Goal: Task Accomplishment & Management: Complete application form

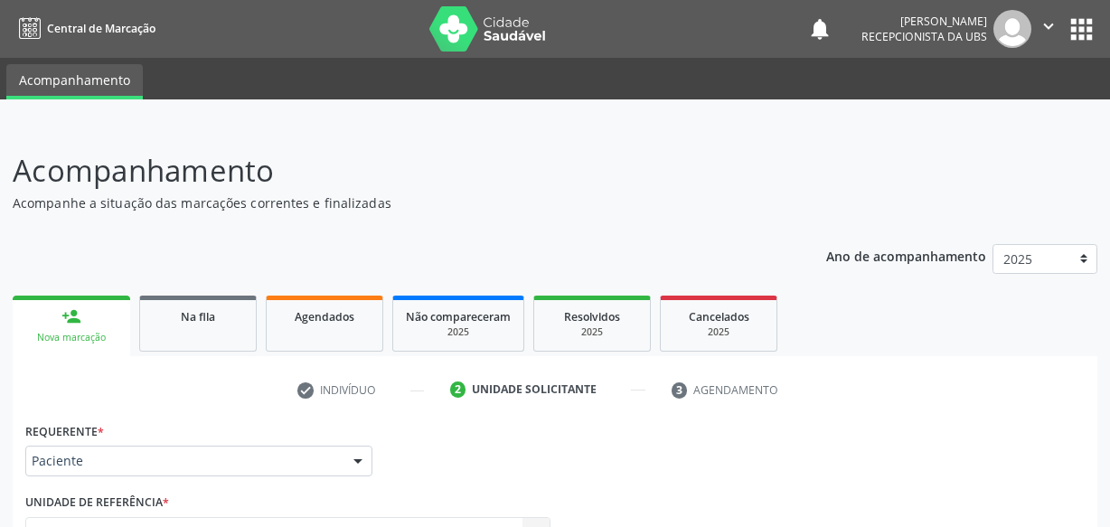
scroll to position [201, 0]
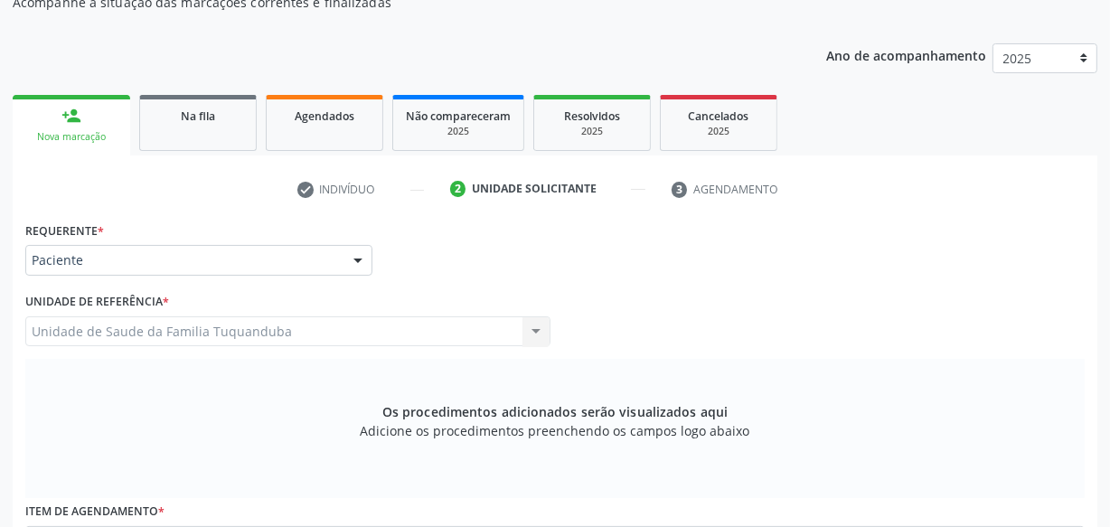
click at [86, 131] on div "Nova marcação" at bounding box center [71, 137] width 92 height 14
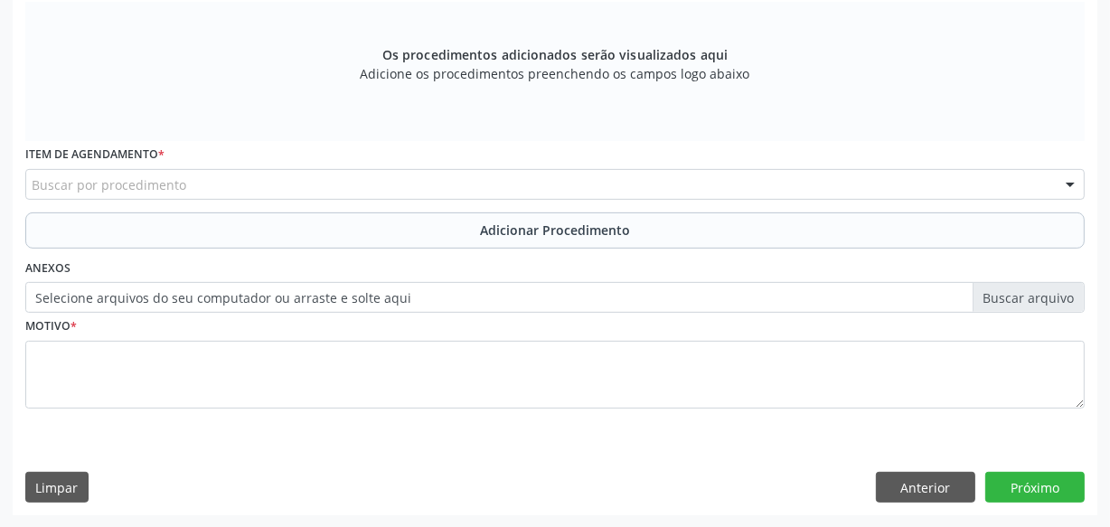
click at [923, 459] on div "Requerente * Paciente Médico(a) Enfermeiro(a) Paciente Nenhum resultado encontr…" at bounding box center [555, 187] width 1085 height 655
click at [912, 496] on button "Anterior" at bounding box center [925, 487] width 99 height 31
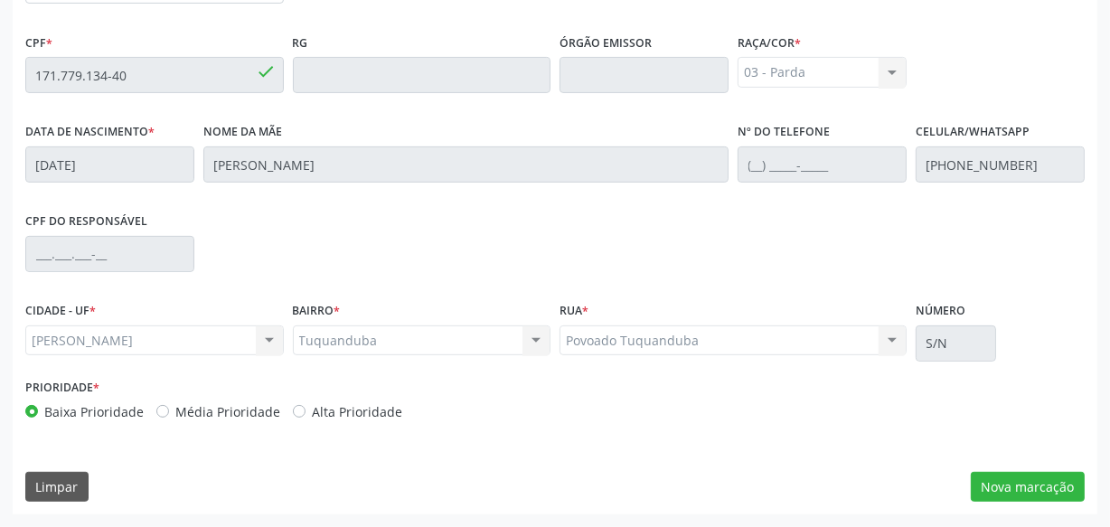
scroll to position [530, 0]
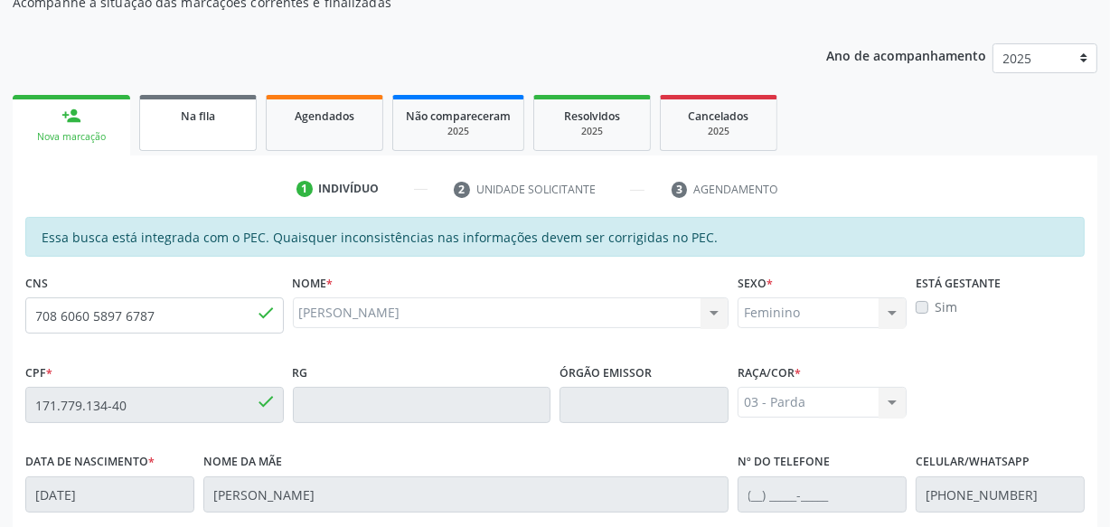
click at [231, 127] on link "Na fila" at bounding box center [198, 123] width 118 height 56
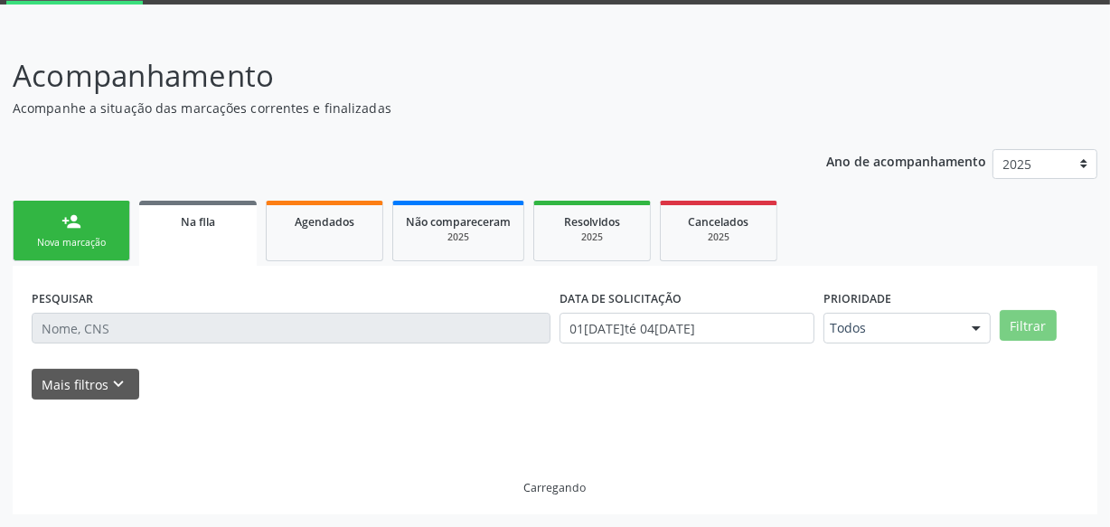
scroll to position [94, 0]
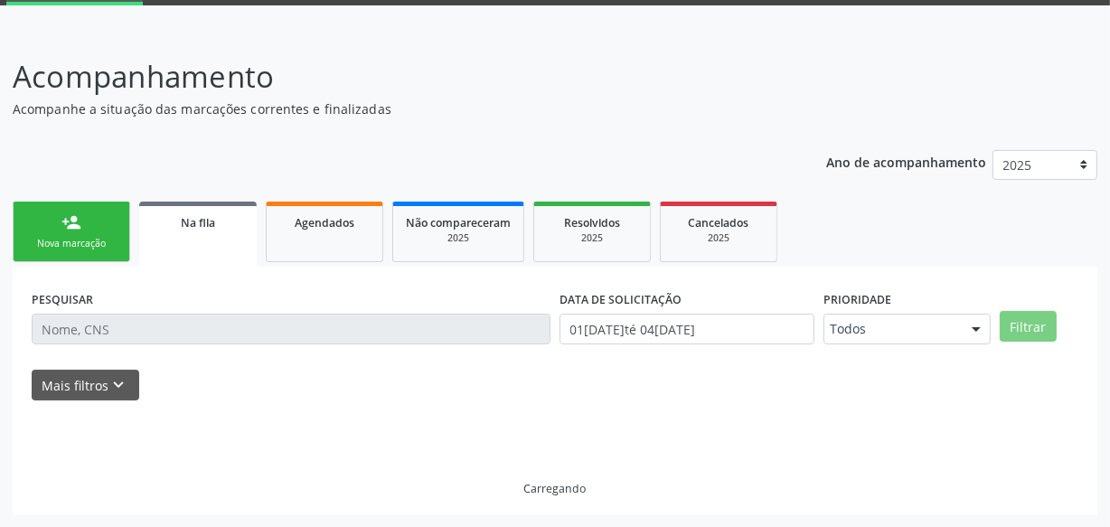
click at [75, 218] on div "person_add" at bounding box center [71, 222] width 20 height 20
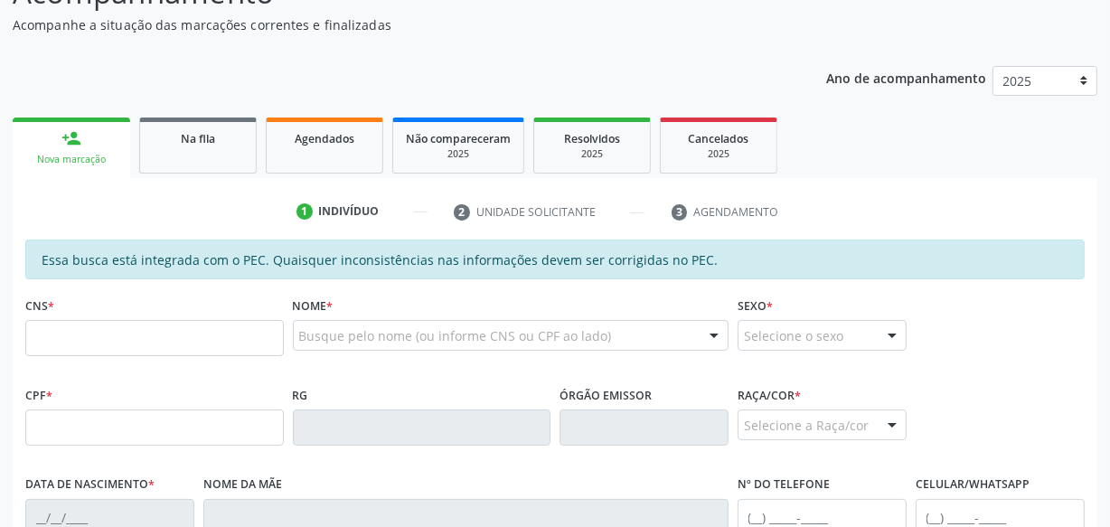
scroll to position [341, 0]
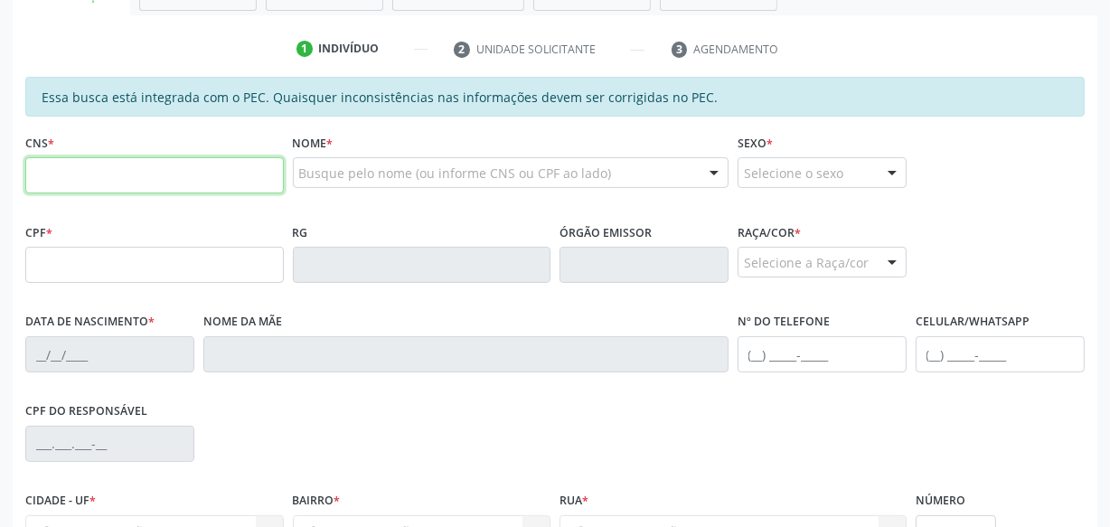
click at [183, 163] on input "text" at bounding box center [154, 175] width 259 height 36
type input "701 8062 4164 6376"
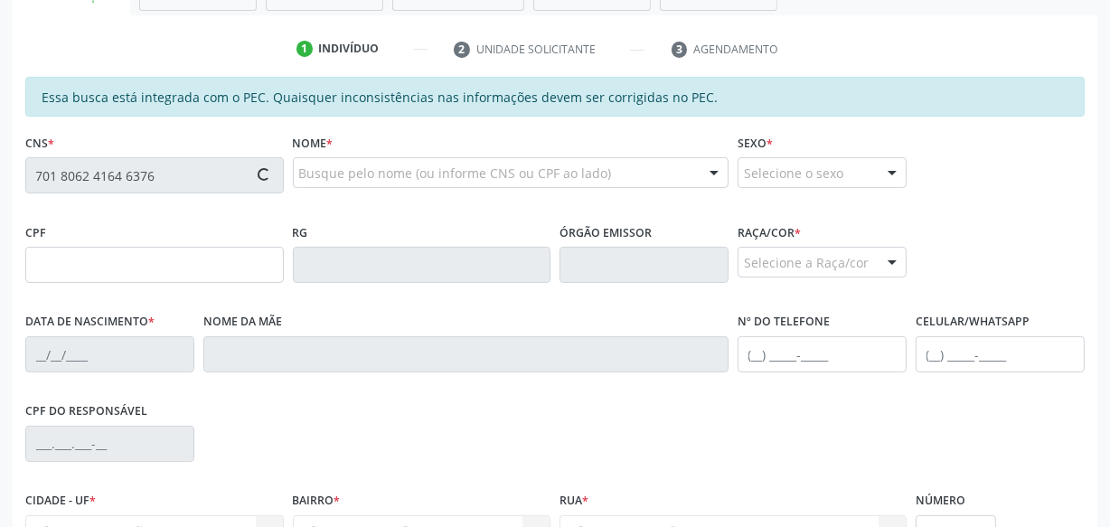
type input "068.258.824-57"
type input "[DATE]"
type input "[PERSON_NAME]"
type input "[PHONE_NUMBER]"
type input "S/N"
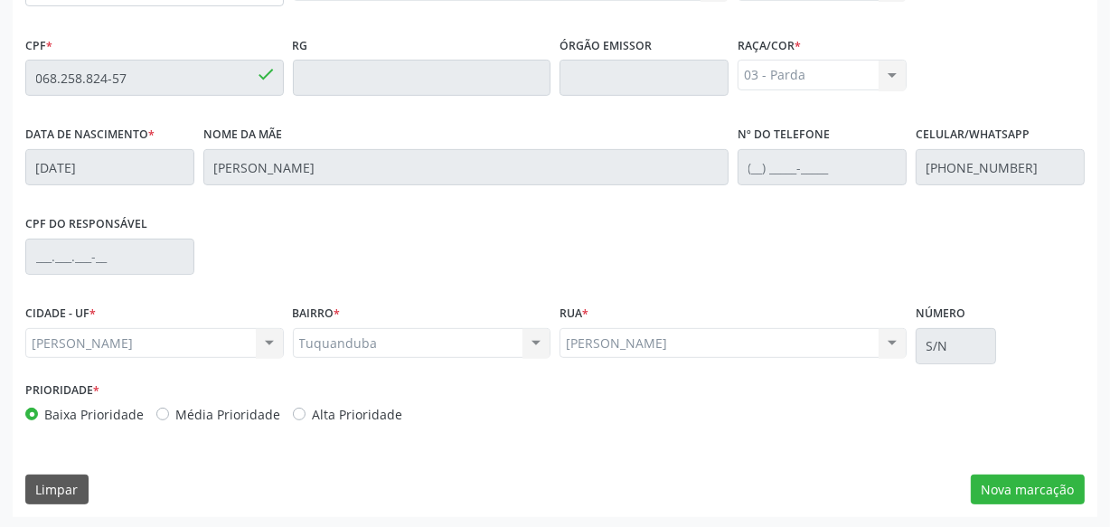
scroll to position [530, 0]
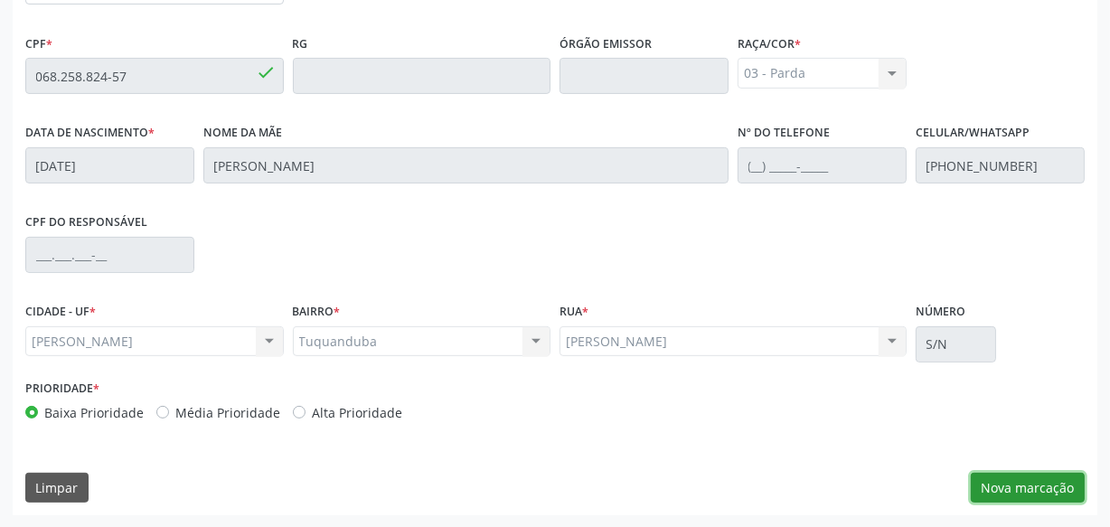
click at [1001, 494] on button "Nova marcação" at bounding box center [1028, 488] width 114 height 31
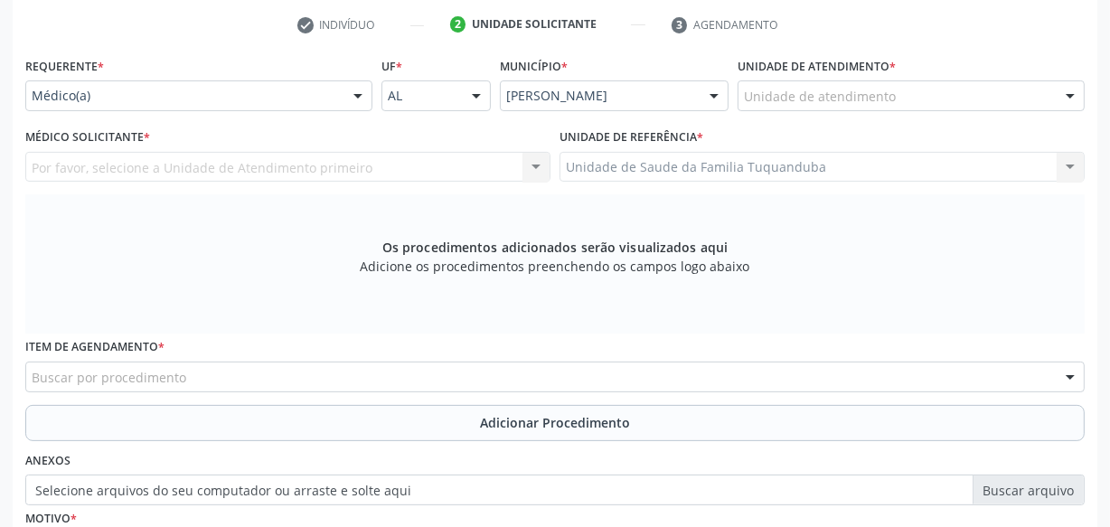
scroll to position [283, 0]
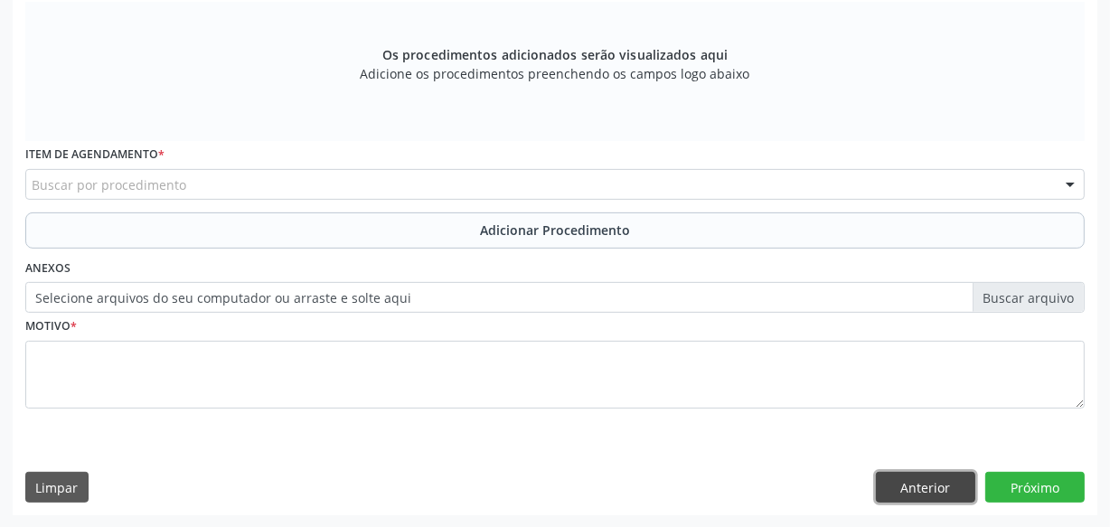
click at [914, 491] on button "Anterior" at bounding box center [925, 487] width 99 height 31
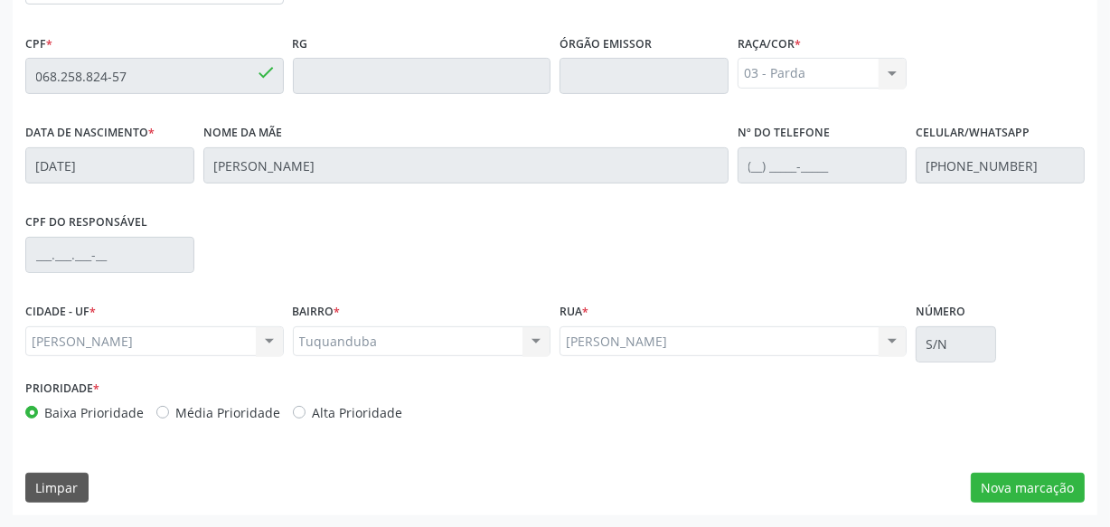
scroll to position [365, 0]
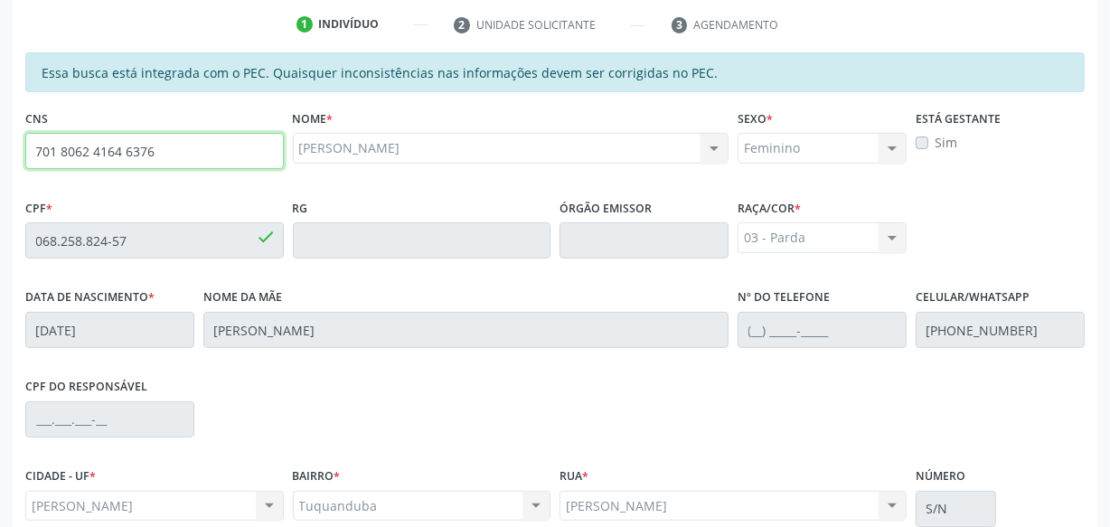
drag, startPoint x: 161, startPoint y: 157, endPoint x: 0, endPoint y: 152, distance: 161.0
click at [0, 152] on div "Acompanhamento Acompanhe a situação das marcações correntes e finalizadas Relat…" at bounding box center [555, 225] width 1110 height 933
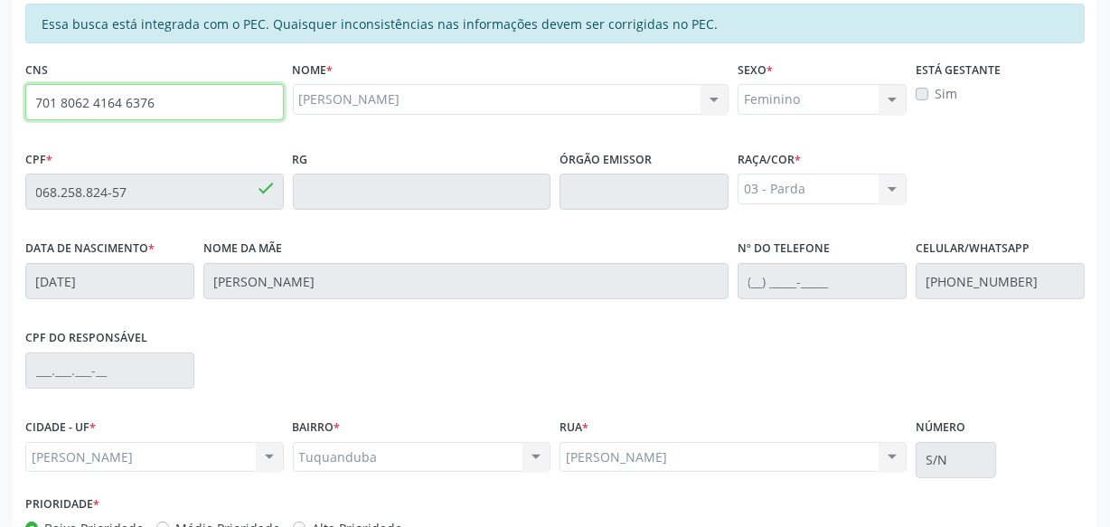
scroll to position [530, 0]
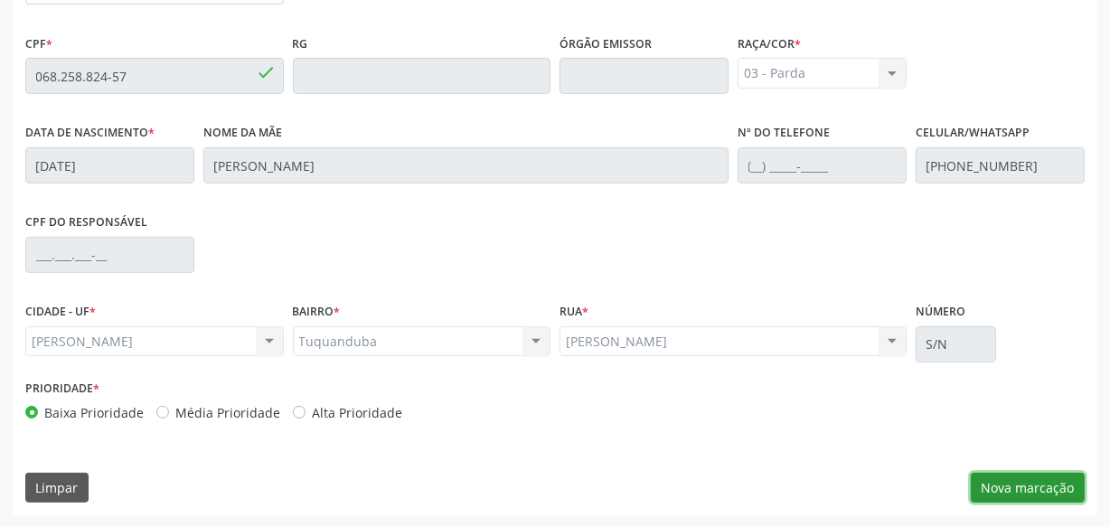
click at [1081, 501] on button "Nova marcação" at bounding box center [1028, 488] width 114 height 31
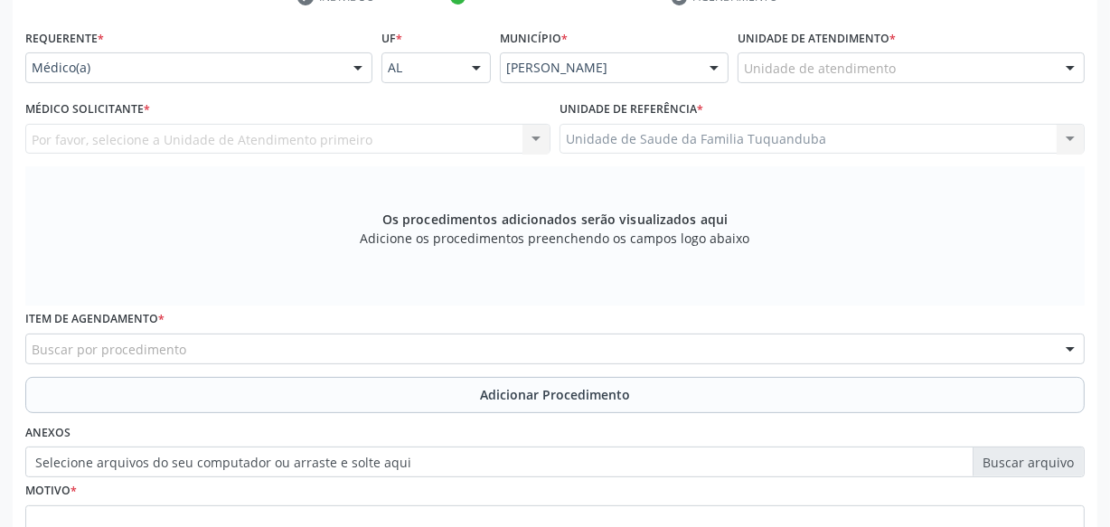
scroll to position [365, 0]
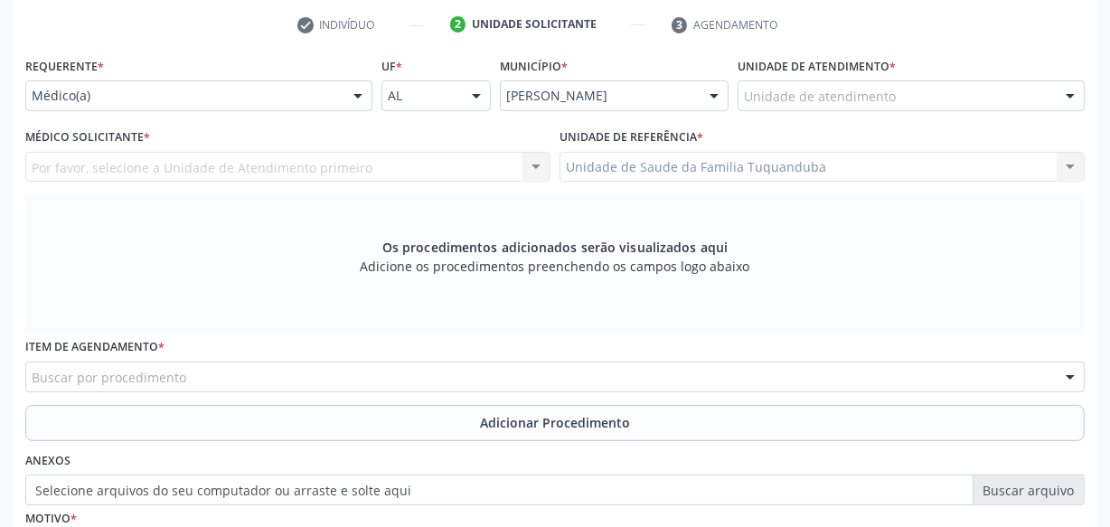
click at [192, 108] on div "Médico(a)" at bounding box center [198, 95] width 347 height 31
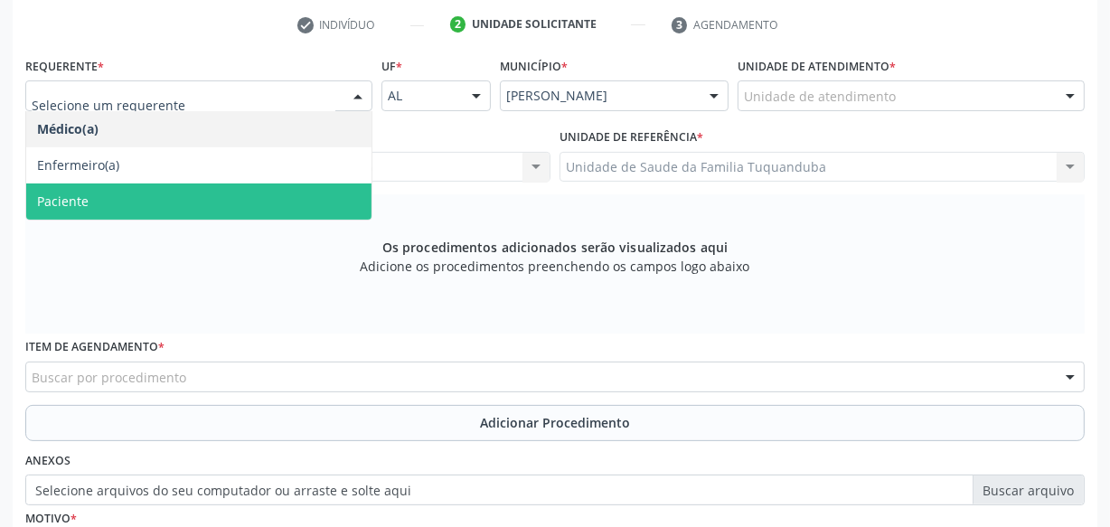
click at [154, 196] on span "Paciente" at bounding box center [198, 202] width 345 height 36
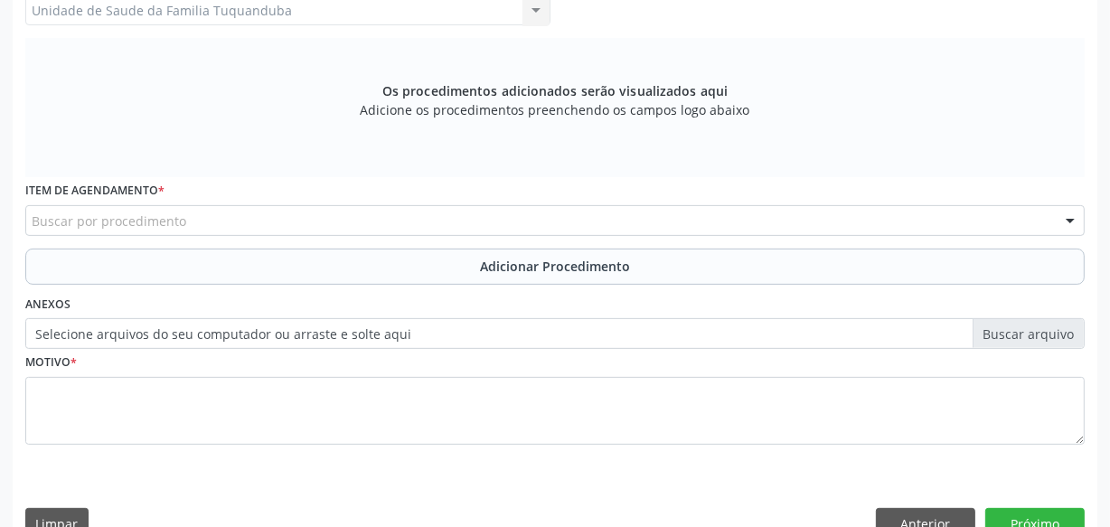
scroll to position [558, 0]
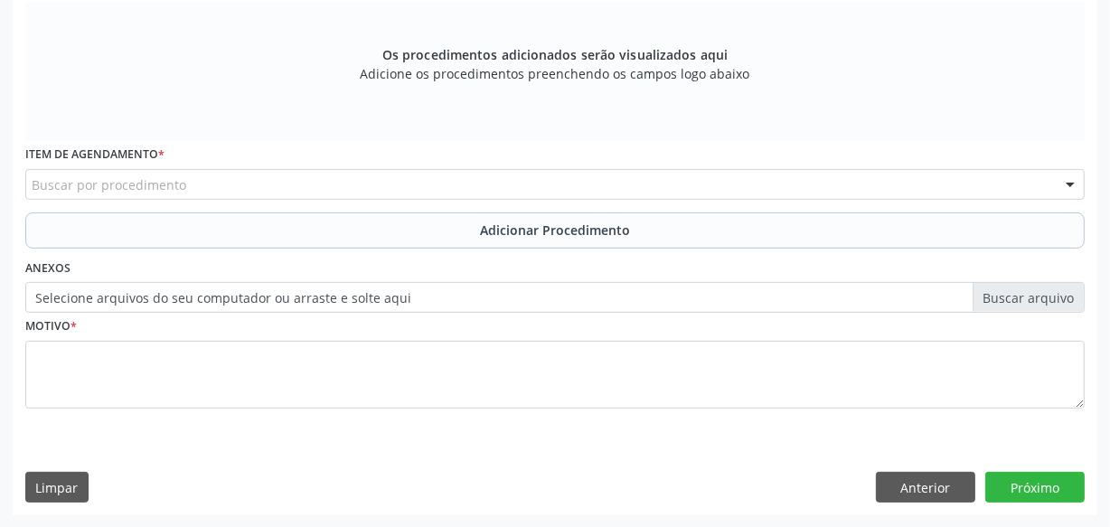
click at [230, 175] on div "Buscar por procedimento" at bounding box center [555, 184] width 1060 height 31
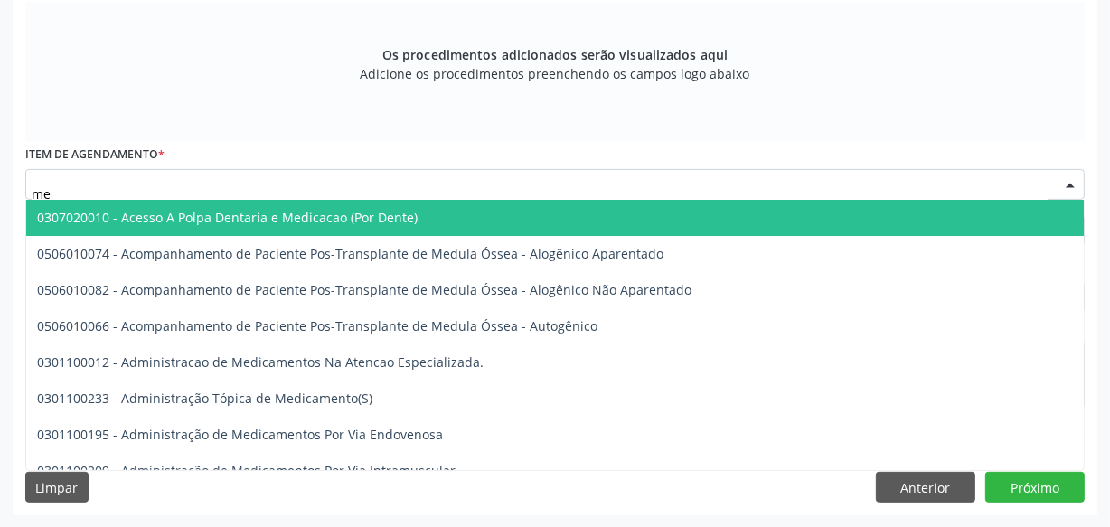
type input "m"
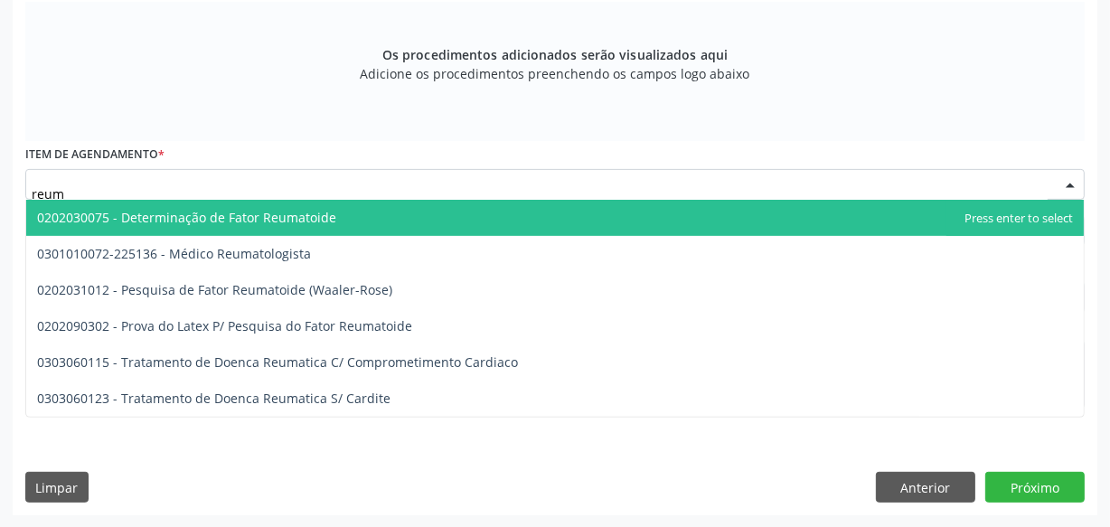
type input "reuma"
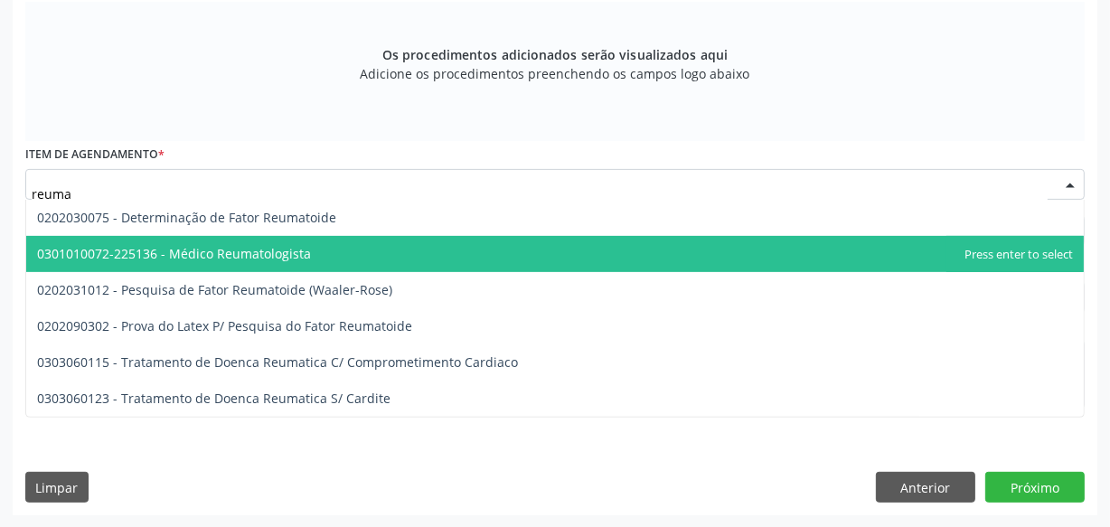
click at [227, 261] on span "0301010072-225136 - Médico Reumatologista" at bounding box center [555, 254] width 1058 height 36
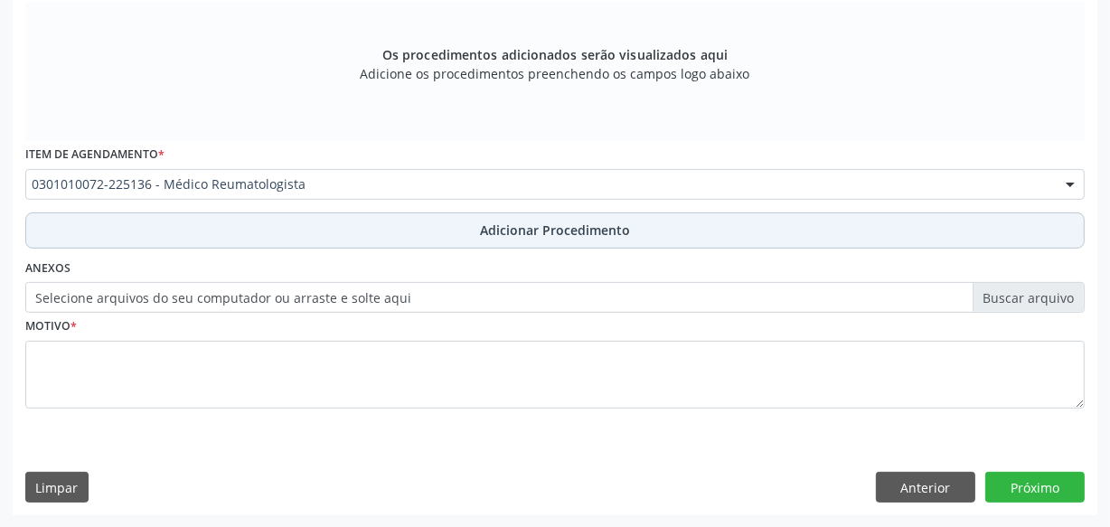
click at [362, 238] on button "Adicionar Procedimento" at bounding box center [555, 230] width 1060 height 36
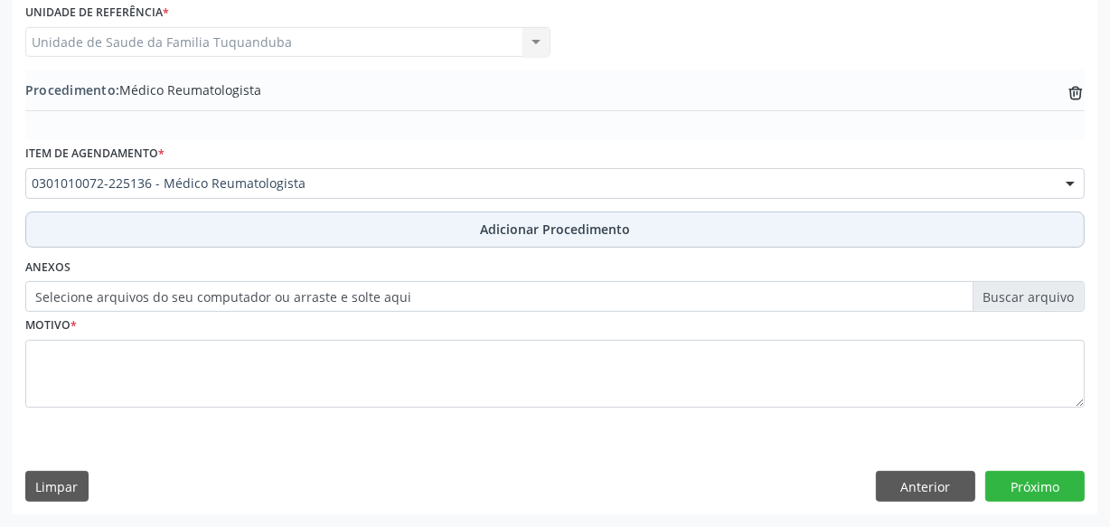
scroll to position [488, 0]
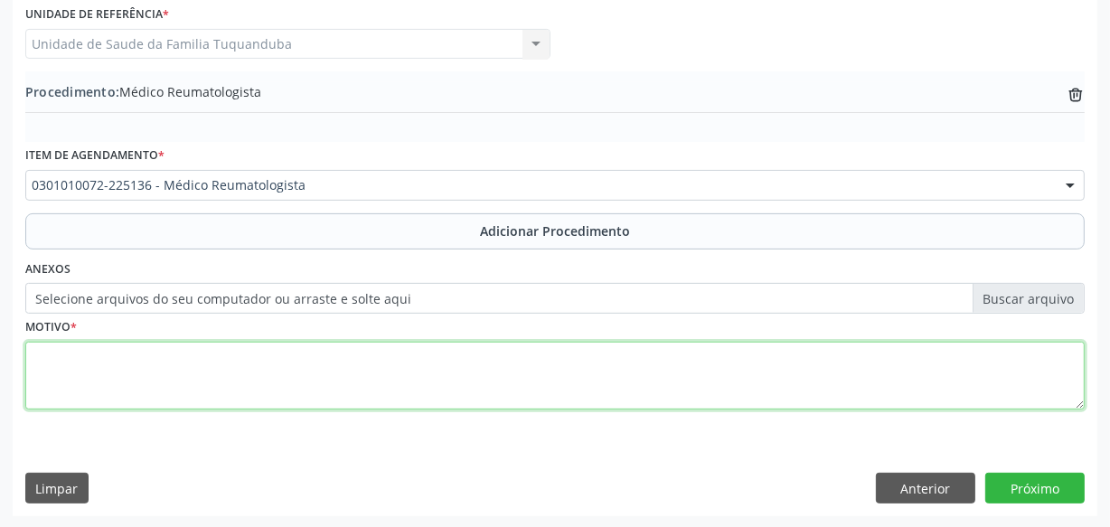
click at [318, 361] on textarea at bounding box center [555, 376] width 1060 height 69
type textarea "Artrite"
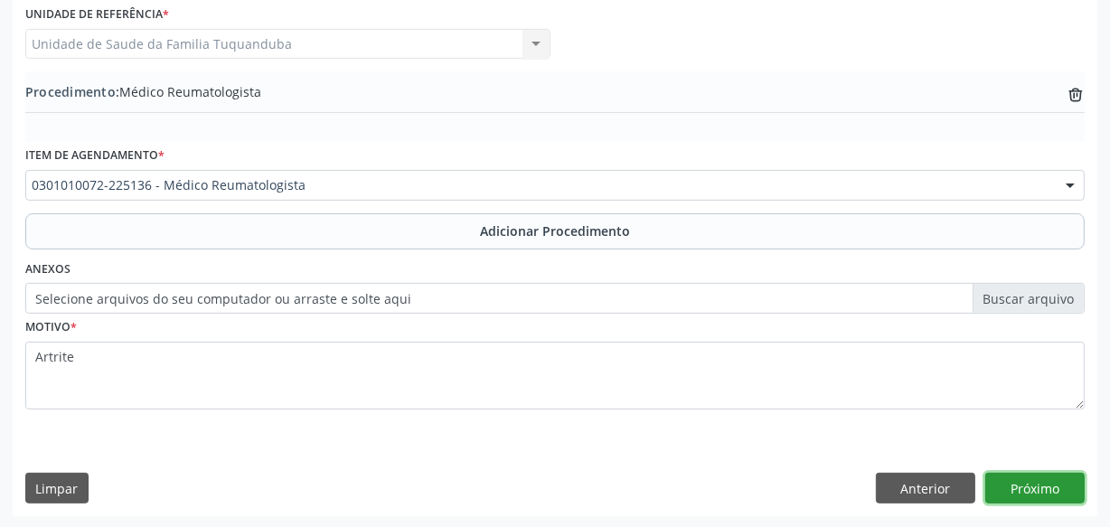
click at [1031, 476] on button "Próximo" at bounding box center [1035, 488] width 99 height 31
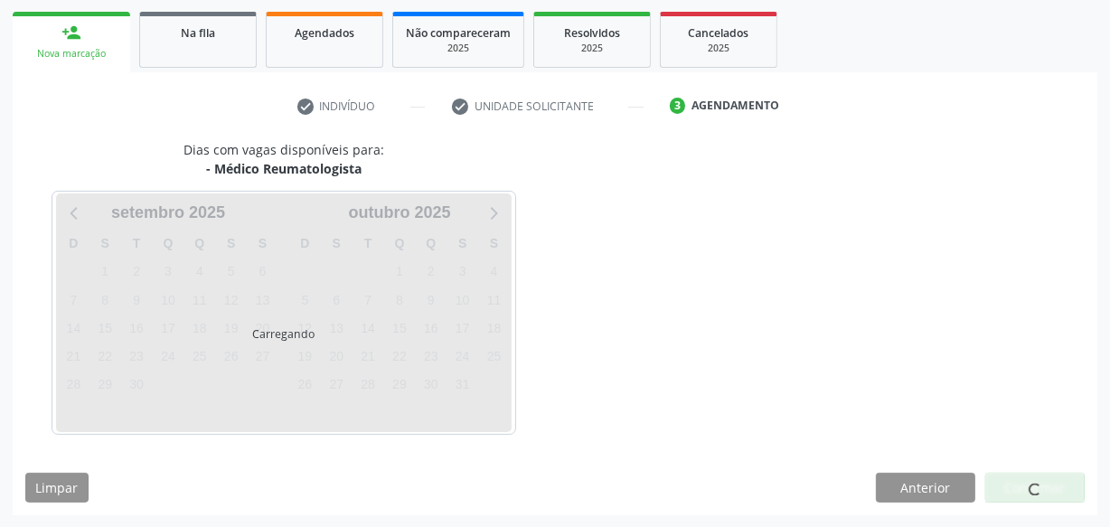
scroll to position [336, 0]
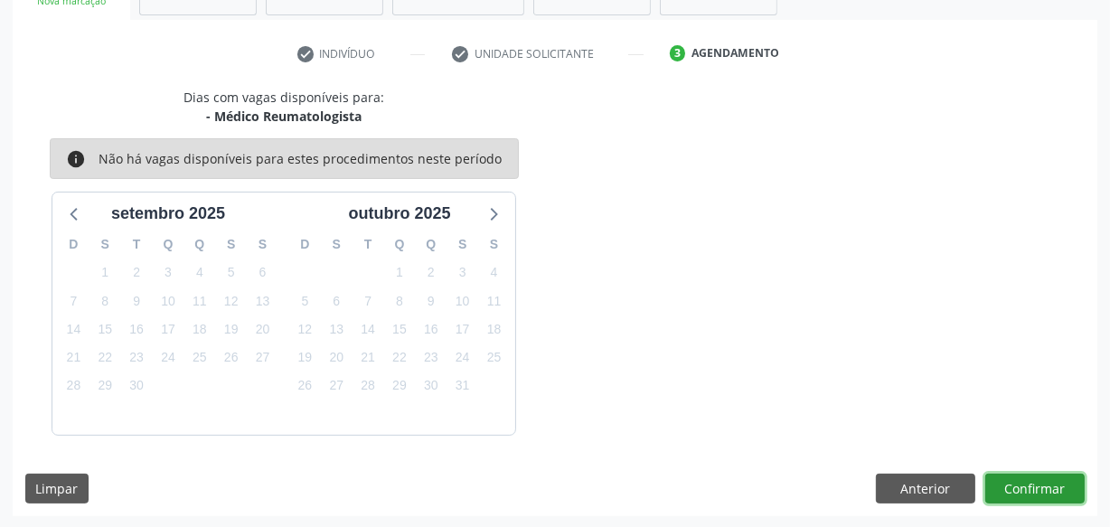
click at [1031, 476] on button "Confirmar" at bounding box center [1035, 489] width 99 height 31
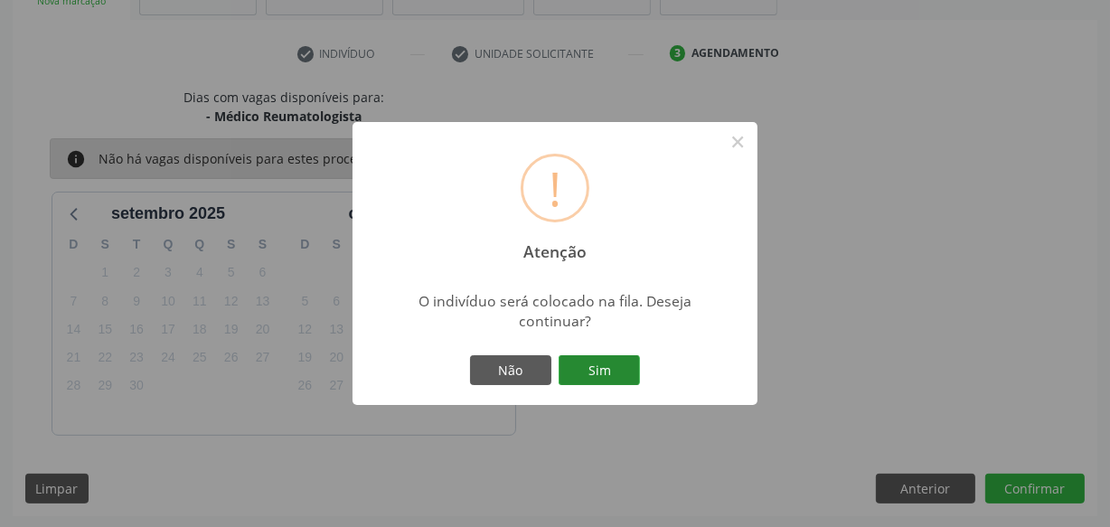
click at [567, 364] on button "Sim" at bounding box center [599, 370] width 81 height 31
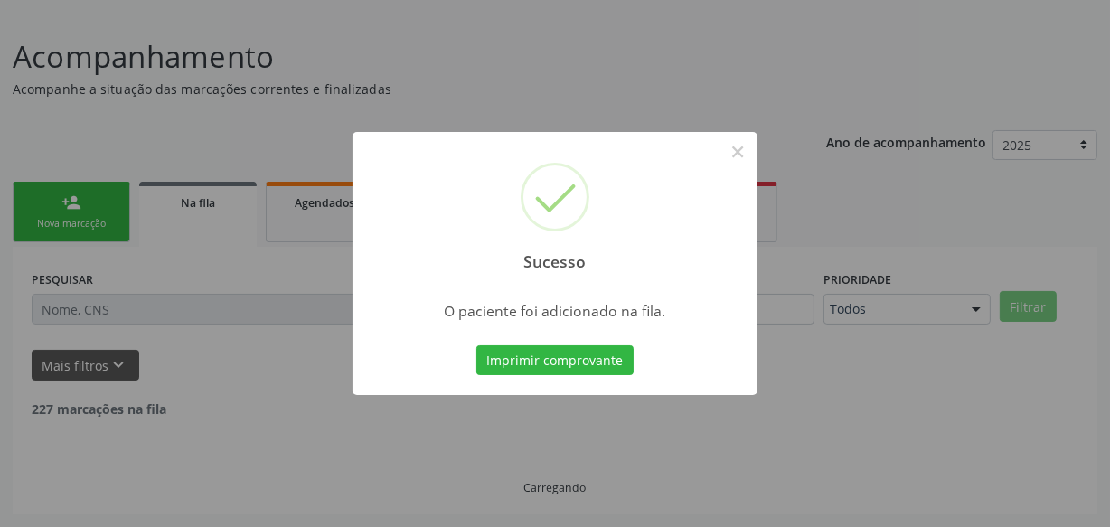
scroll to position [94, 0]
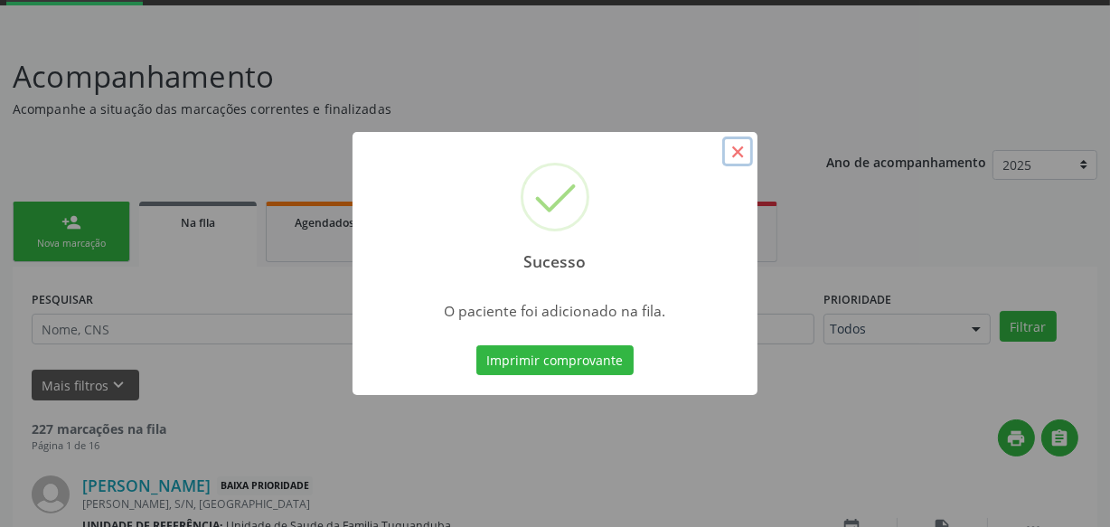
click at [732, 154] on button "×" at bounding box center [737, 152] width 31 height 31
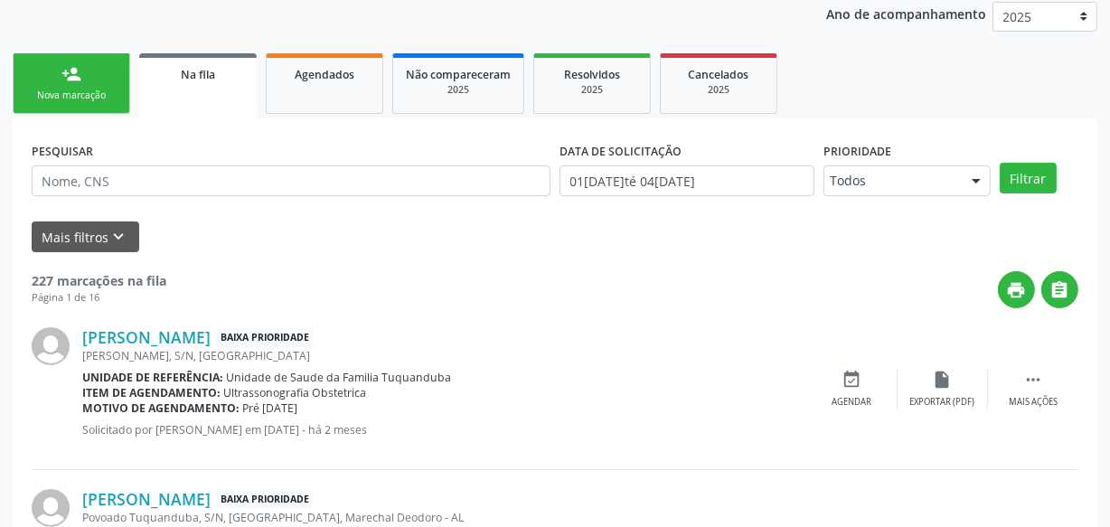
scroll to position [259, 0]
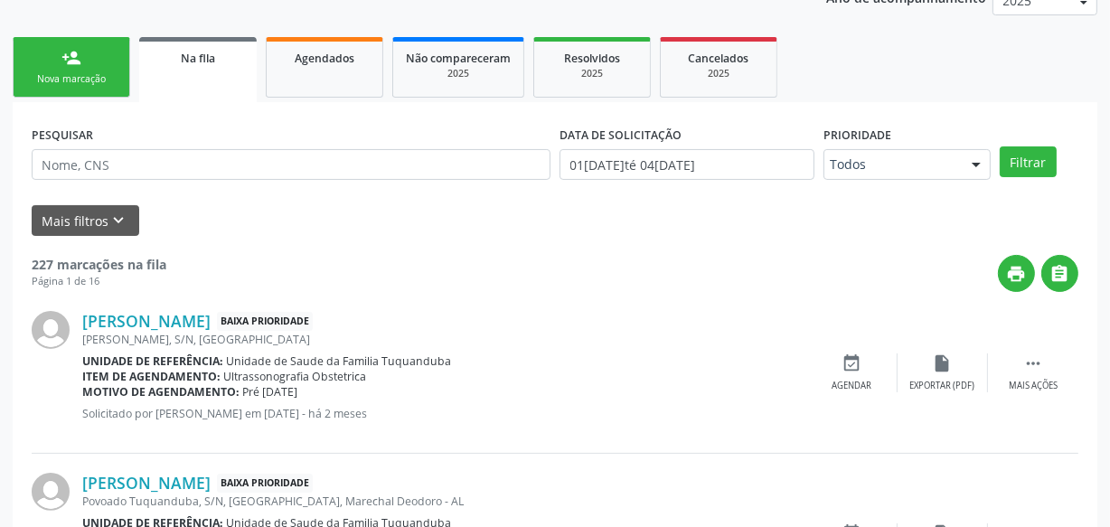
click at [28, 72] on div "Nova marcação" at bounding box center [71, 79] width 90 height 14
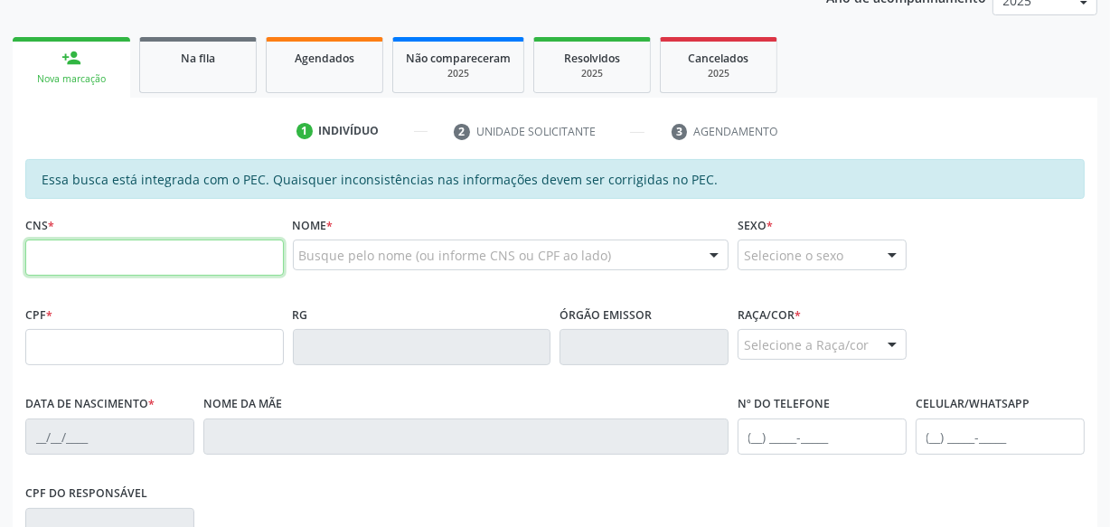
paste input "701 8062 4164 6376"
type input "701 8062 4164 6376"
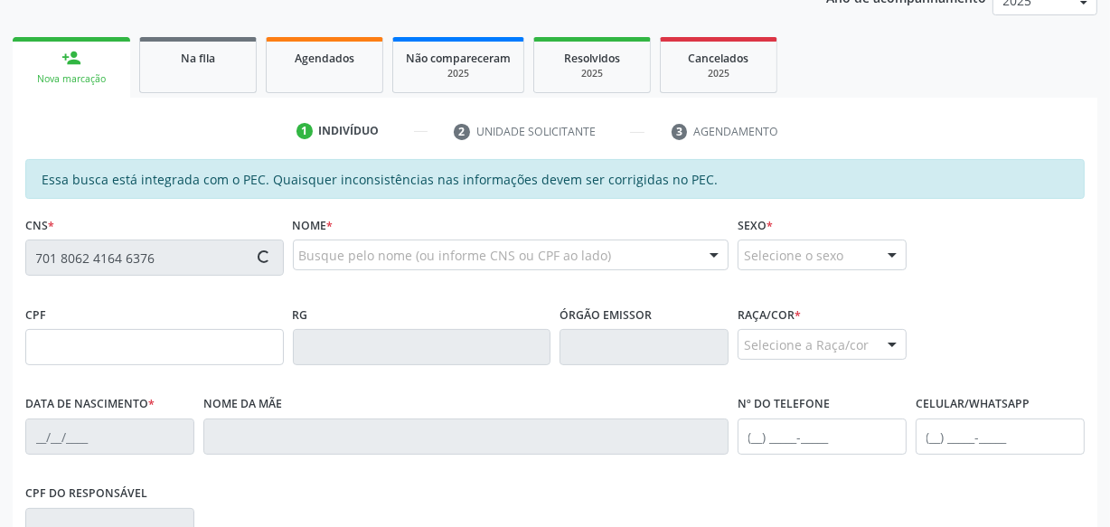
type input "068.258.824-57"
type input "[DATE]"
type input "[PERSON_NAME]"
type input "[PHONE_NUMBER]"
type input "S/N"
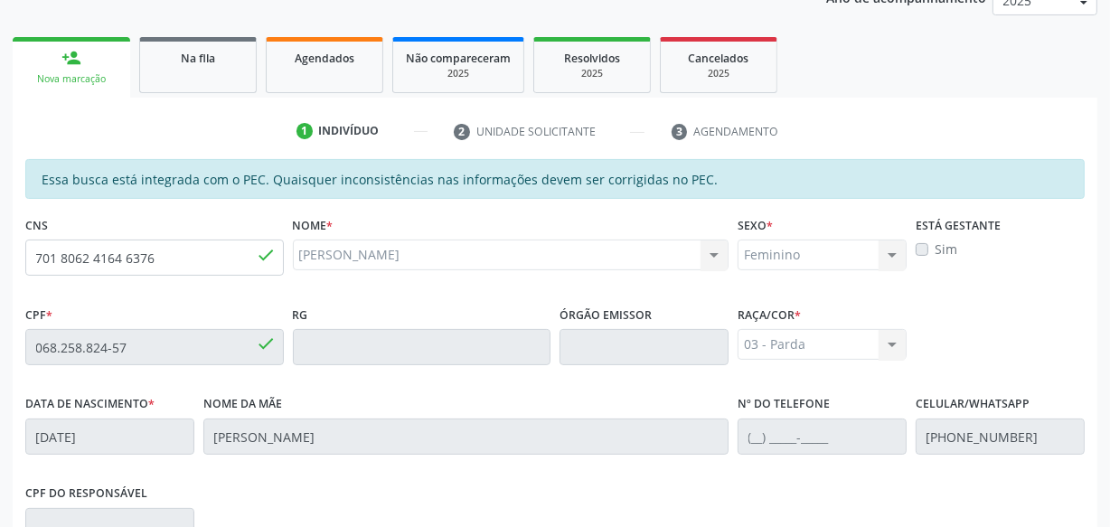
scroll to position [530, 0]
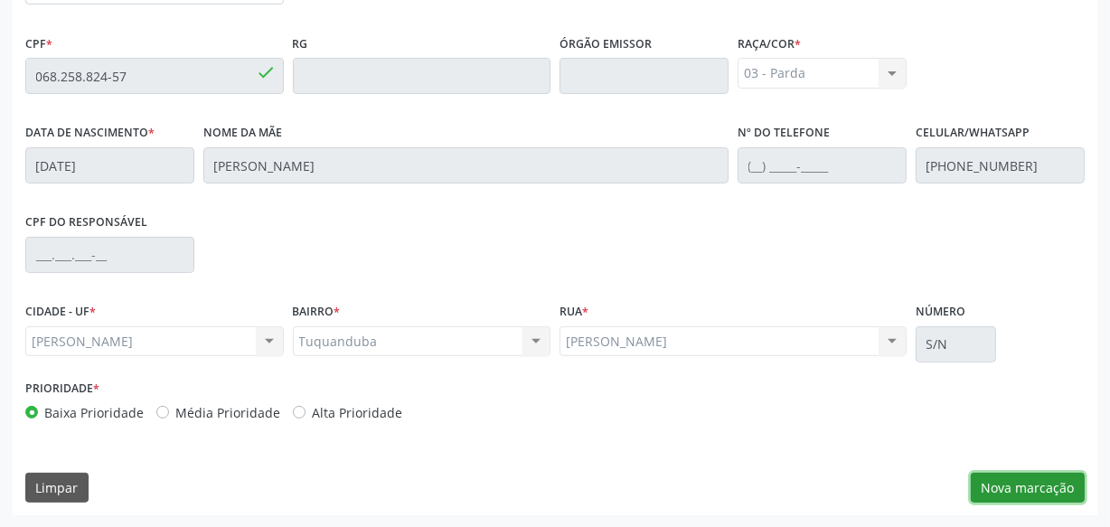
click at [1050, 483] on button "Nova marcação" at bounding box center [1028, 488] width 114 height 31
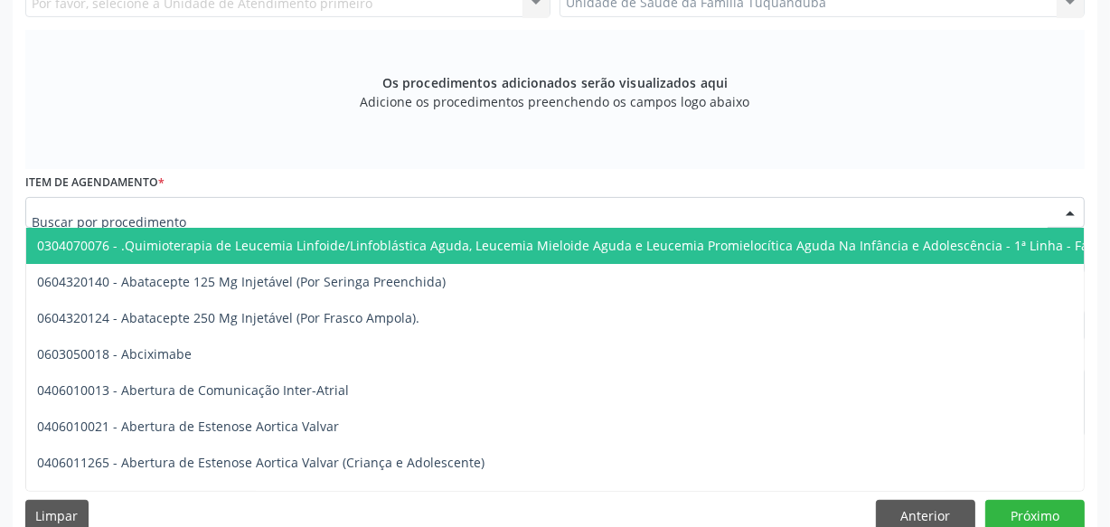
click at [275, 209] on div at bounding box center [555, 212] width 1060 height 31
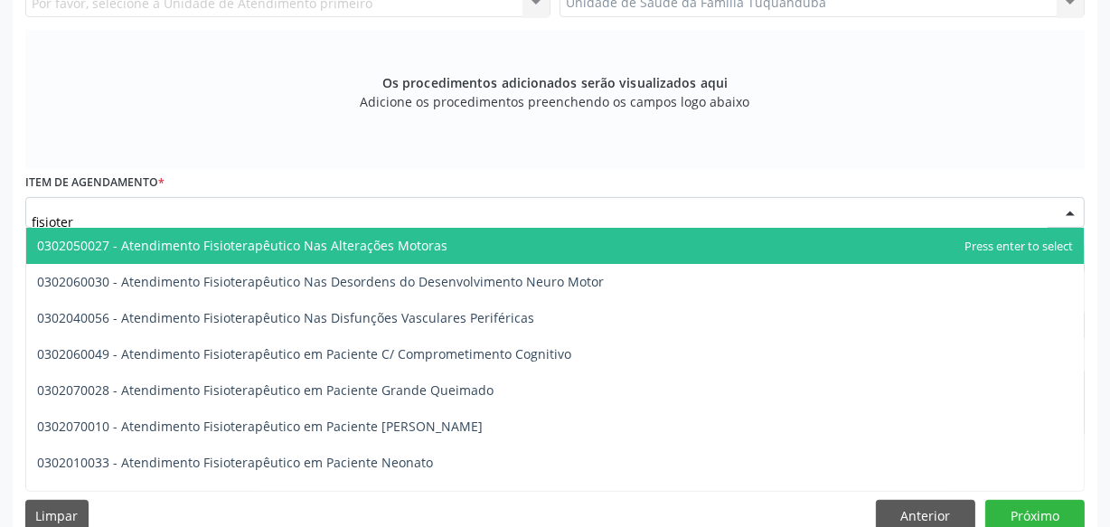
type input "fisiotera"
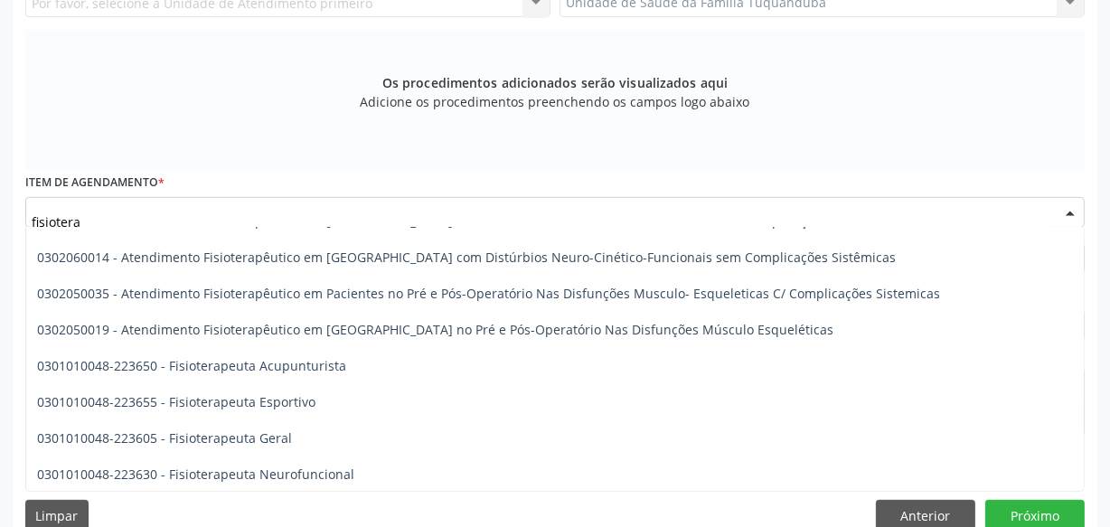
scroll to position [856, 0]
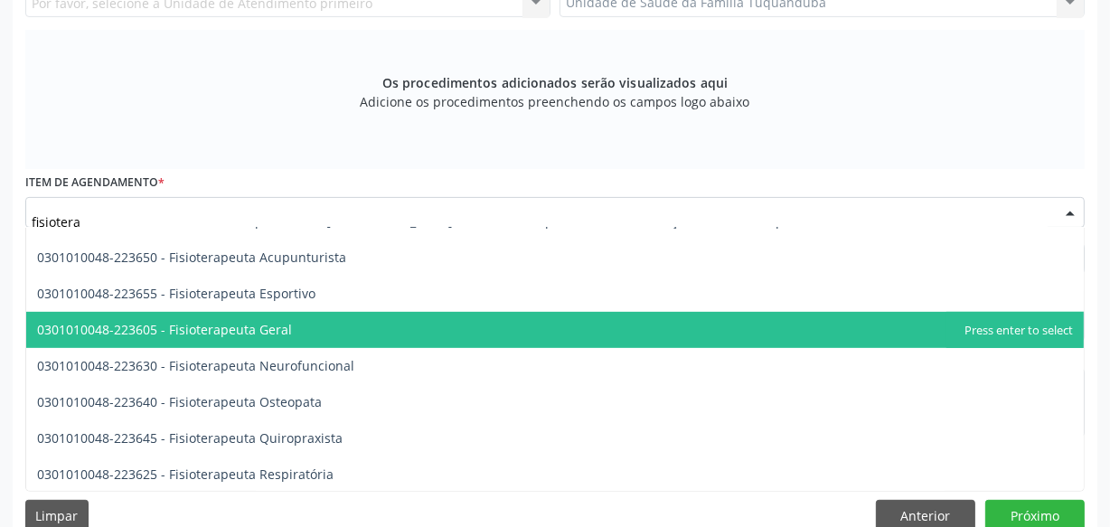
click at [230, 324] on span "0301010048-223605 - Fisioterapeuta Geral" at bounding box center [164, 329] width 255 height 17
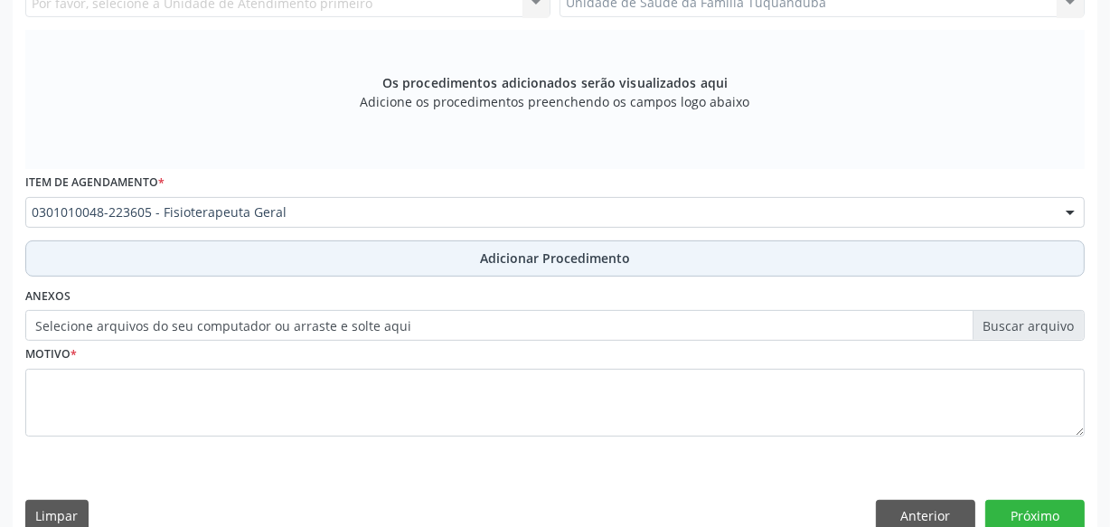
click at [489, 268] on button "Adicionar Procedimento" at bounding box center [555, 259] width 1060 height 36
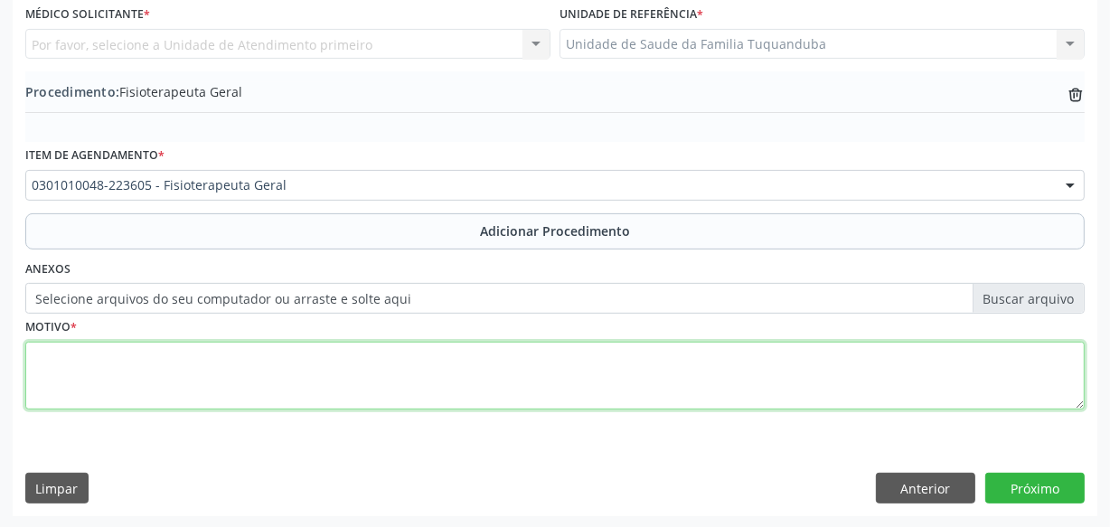
click at [438, 381] on textarea at bounding box center [555, 376] width 1060 height 69
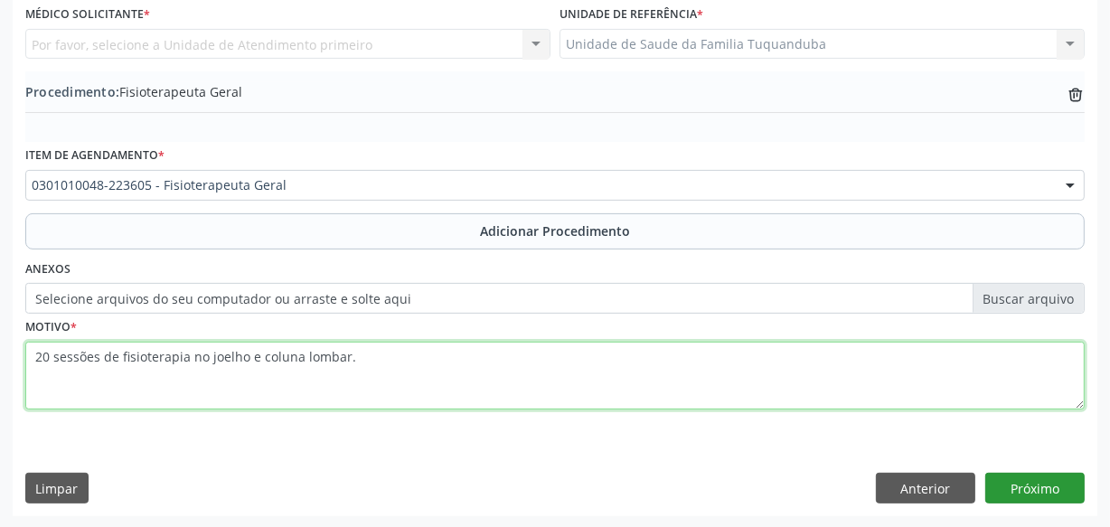
type textarea "20 sessões de fisioterapia no joelho e coluna lombar."
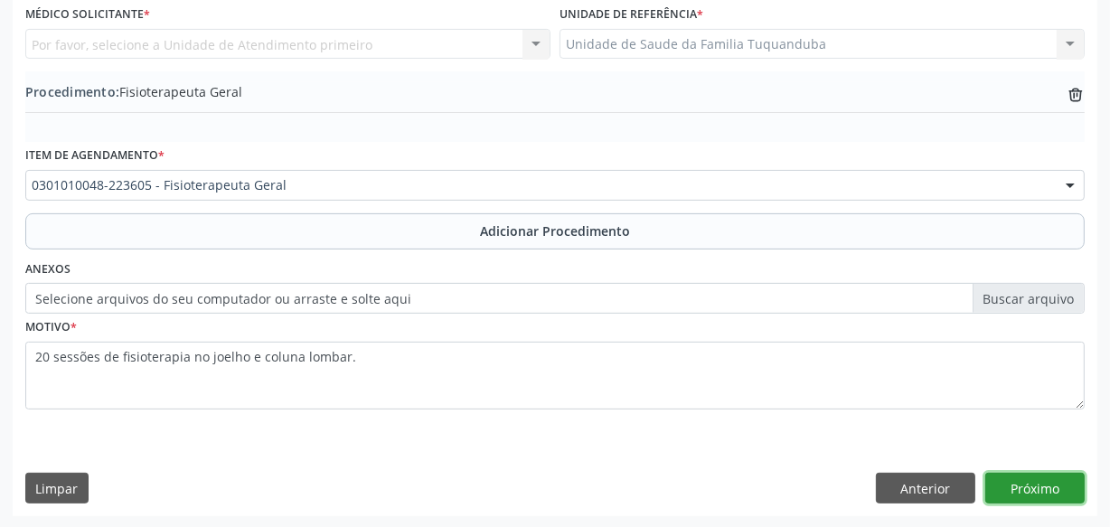
click at [1005, 476] on button "Próximo" at bounding box center [1035, 488] width 99 height 31
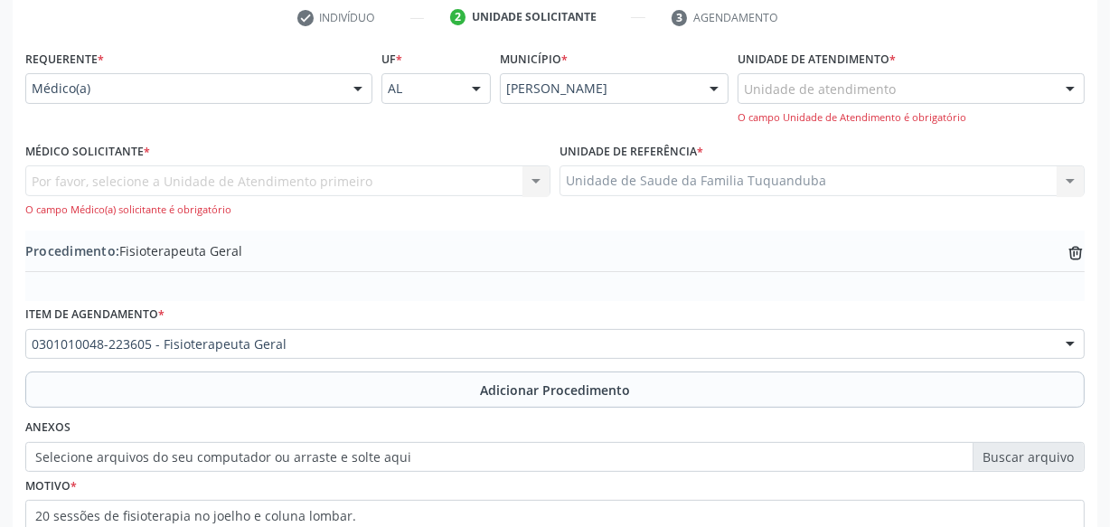
scroll to position [345, 0]
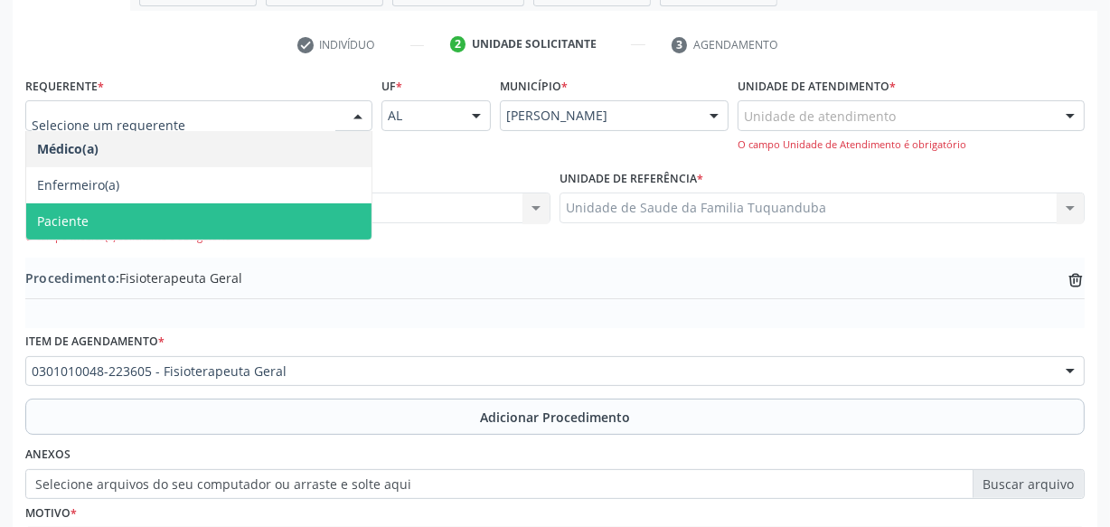
click at [202, 212] on span "Paciente" at bounding box center [198, 221] width 345 height 36
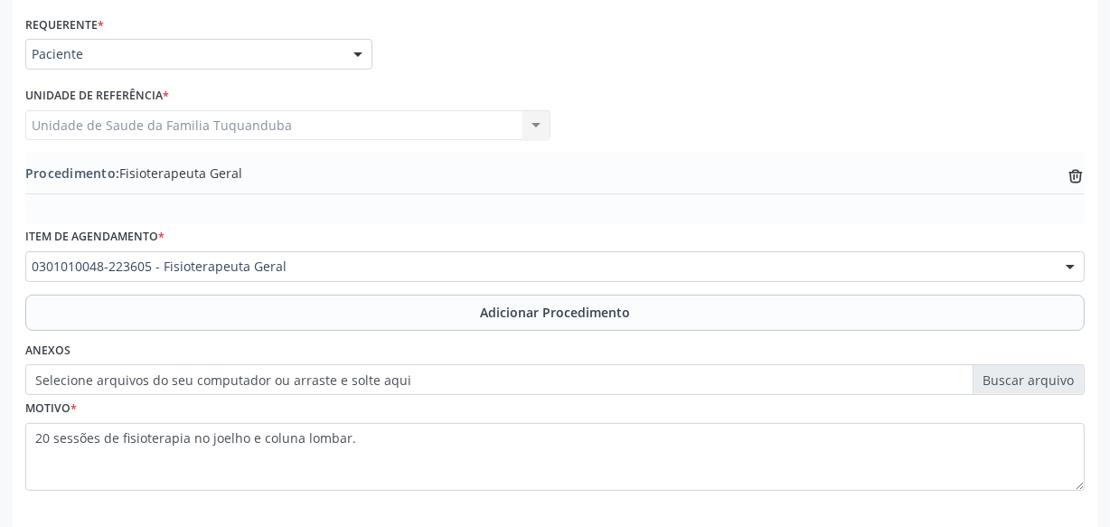
scroll to position [488, 0]
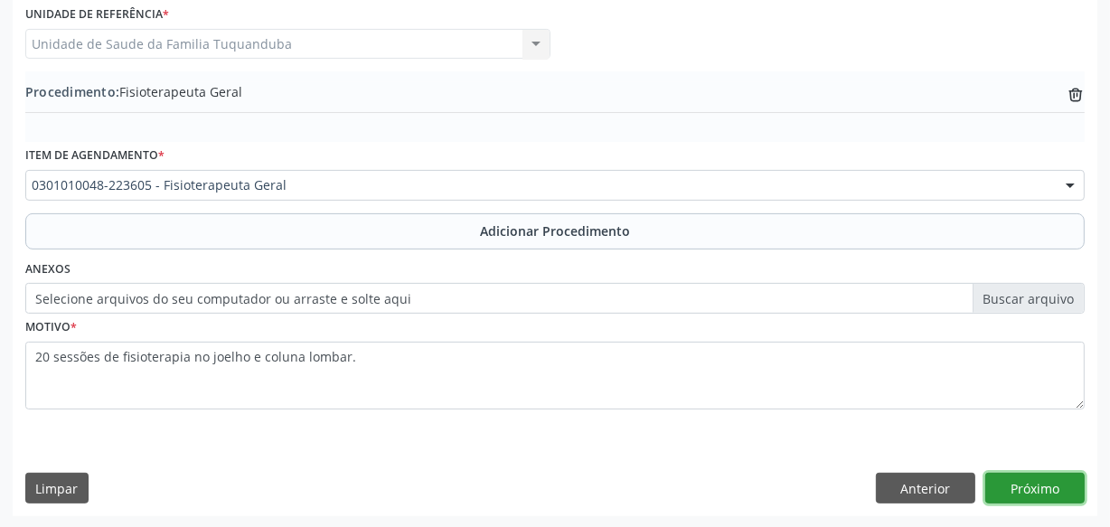
click at [1039, 484] on button "Próximo" at bounding box center [1035, 488] width 99 height 31
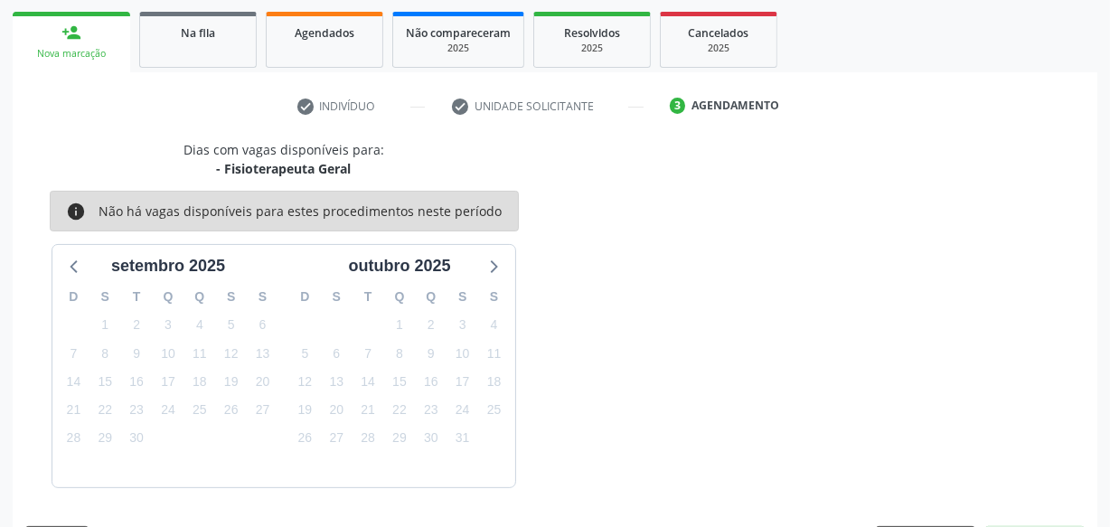
scroll to position [336, 0]
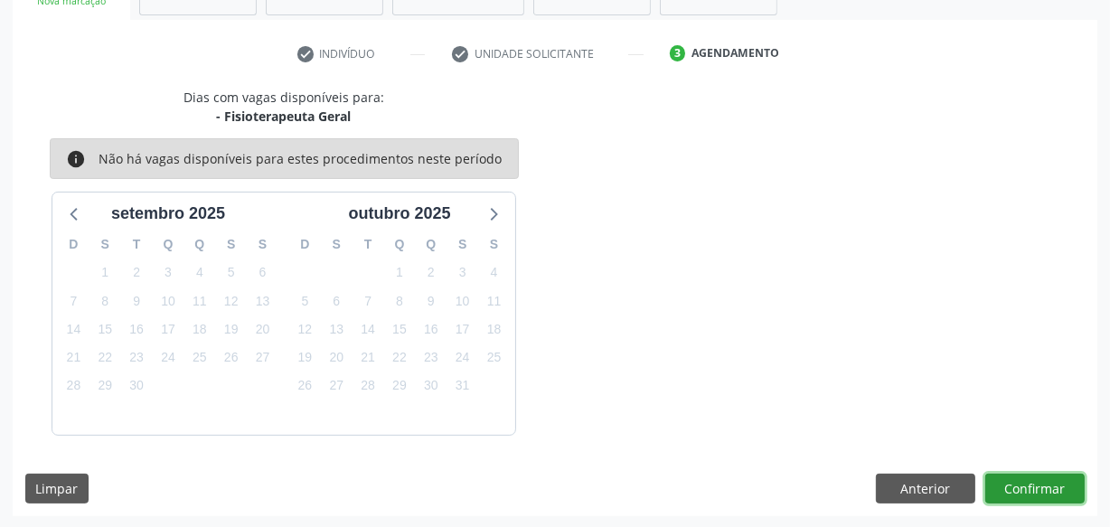
click at [1039, 484] on button "Confirmar" at bounding box center [1035, 489] width 99 height 31
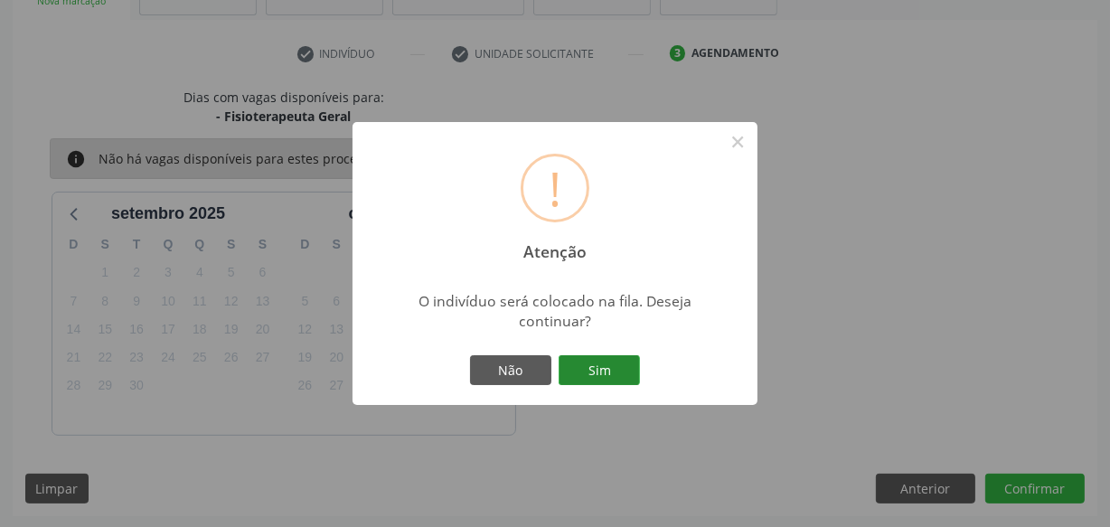
click at [600, 362] on button "Sim" at bounding box center [599, 370] width 81 height 31
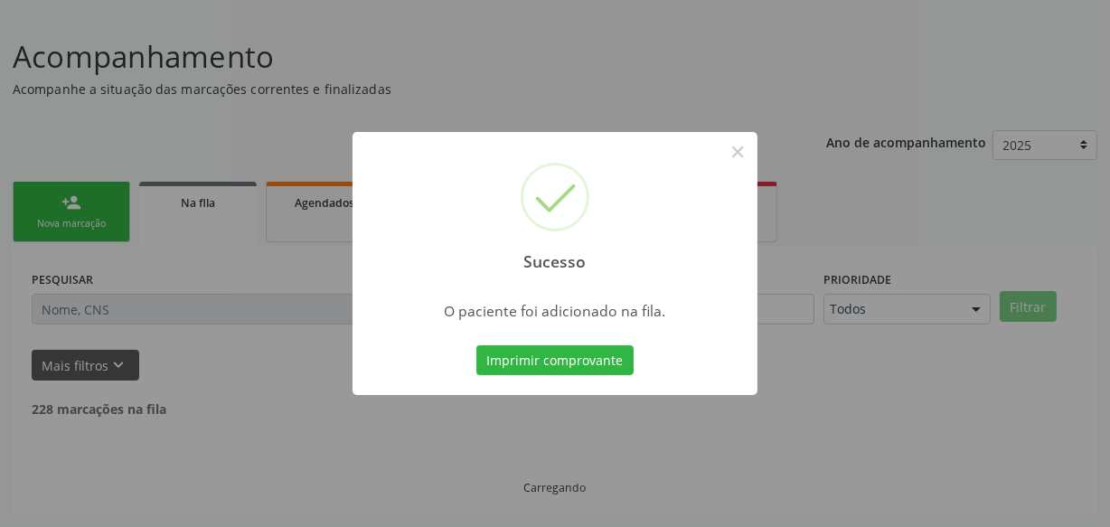
scroll to position [94, 0]
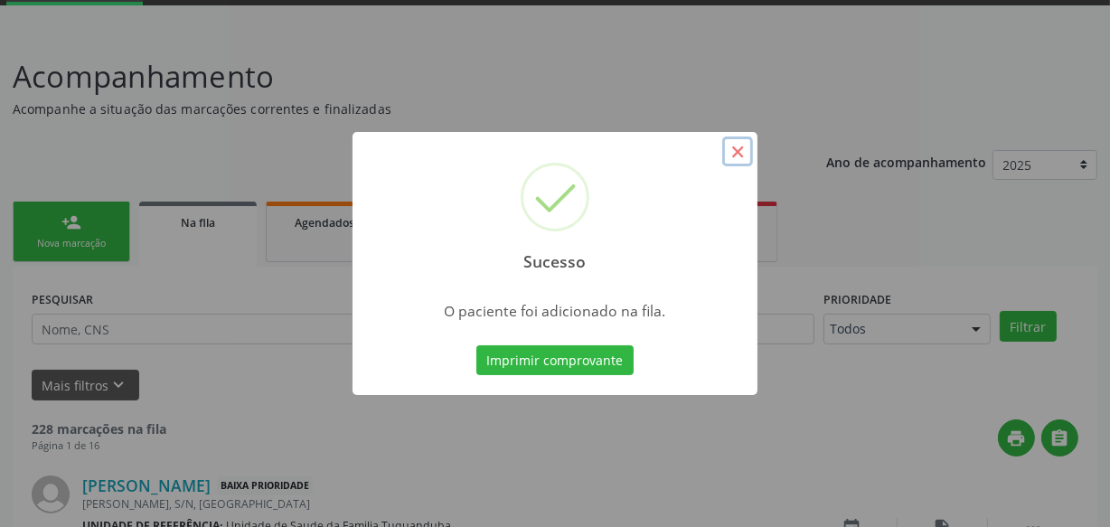
click at [738, 156] on button "×" at bounding box center [737, 152] width 31 height 31
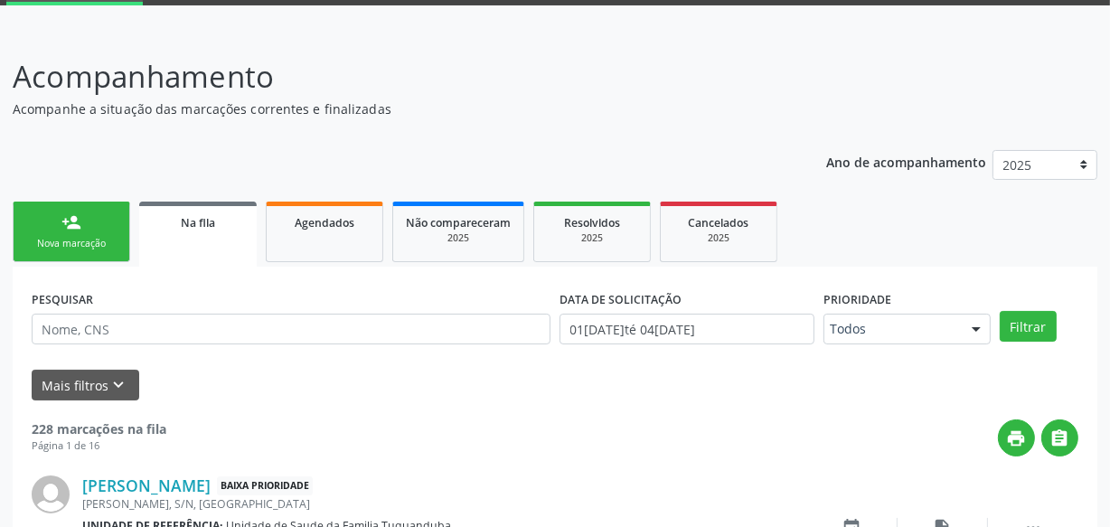
click at [93, 210] on link "person_add Nova marcação" at bounding box center [72, 232] width 118 height 61
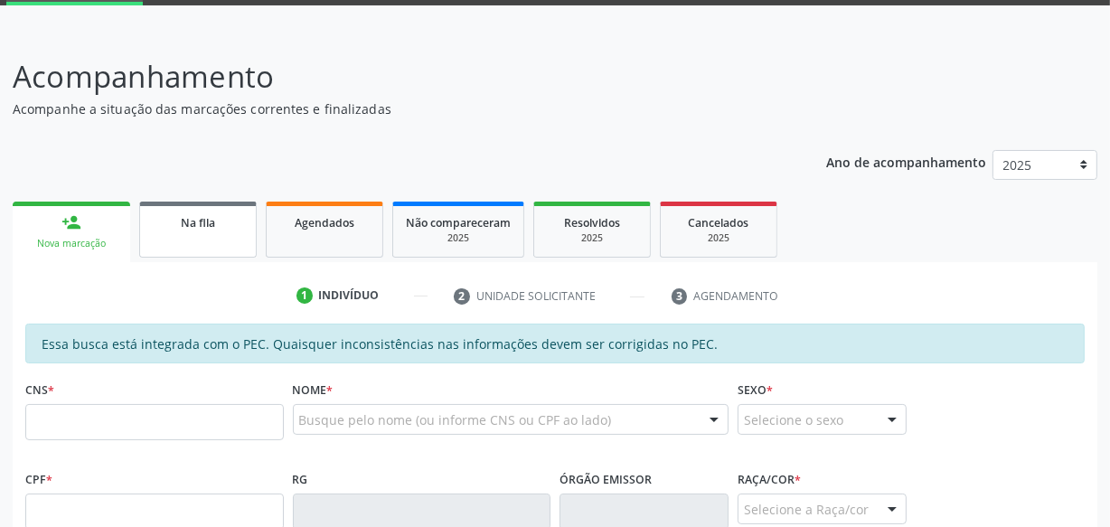
click at [197, 244] on link "Na fila" at bounding box center [198, 230] width 118 height 56
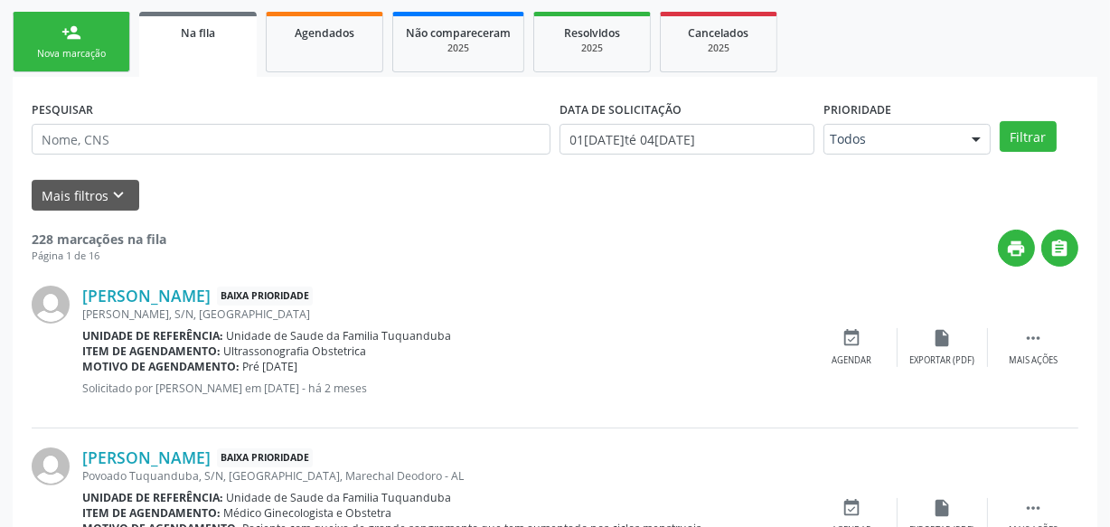
scroll to position [360, 0]
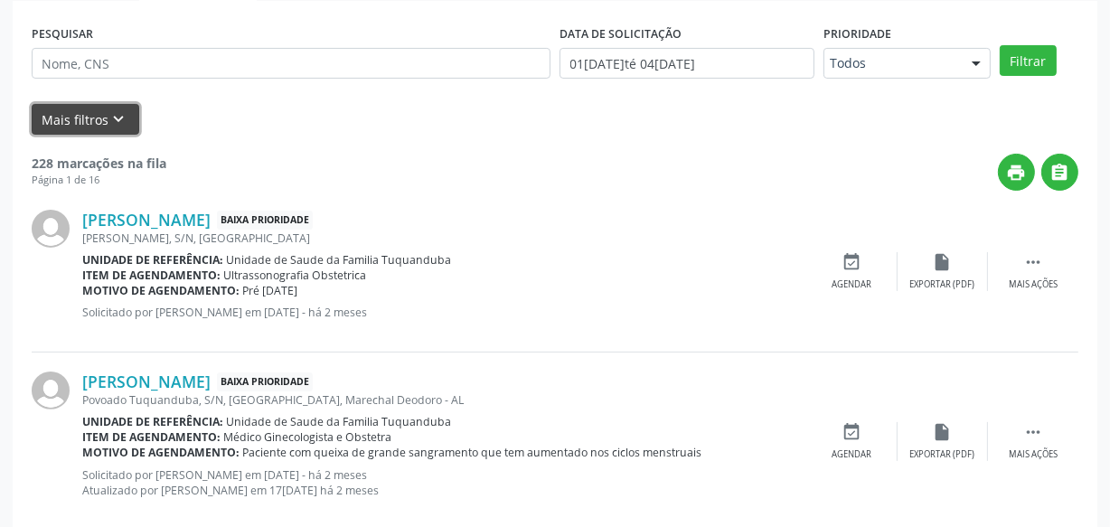
click at [95, 123] on button "Mais filtros keyboard_arrow_down" at bounding box center [86, 120] width 108 height 32
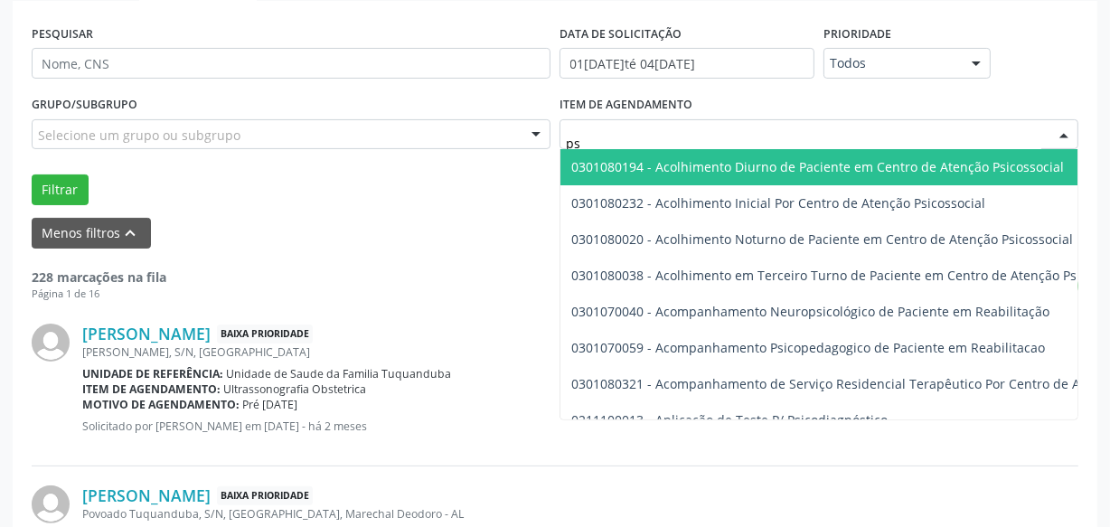
type input "p"
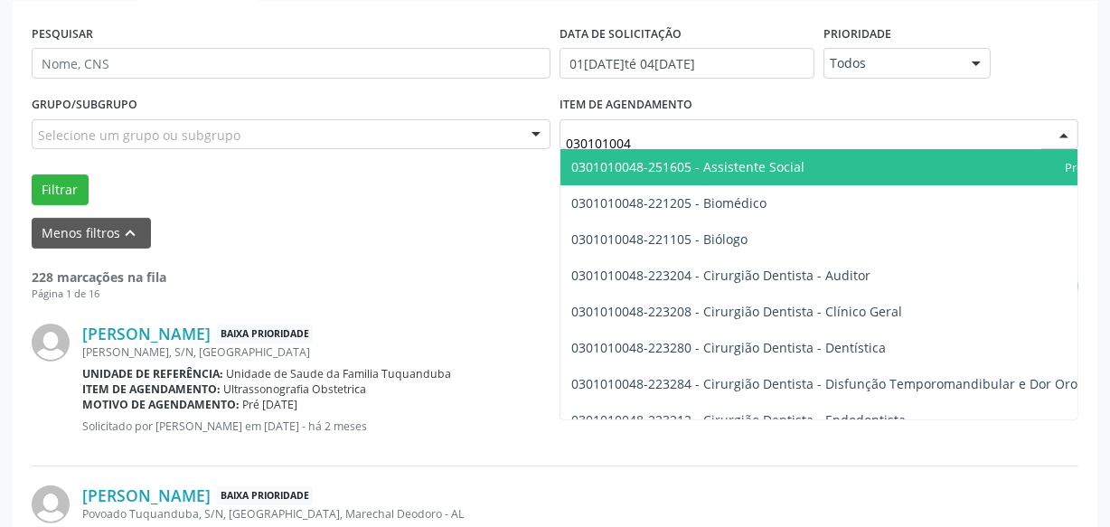
type input "0301010048"
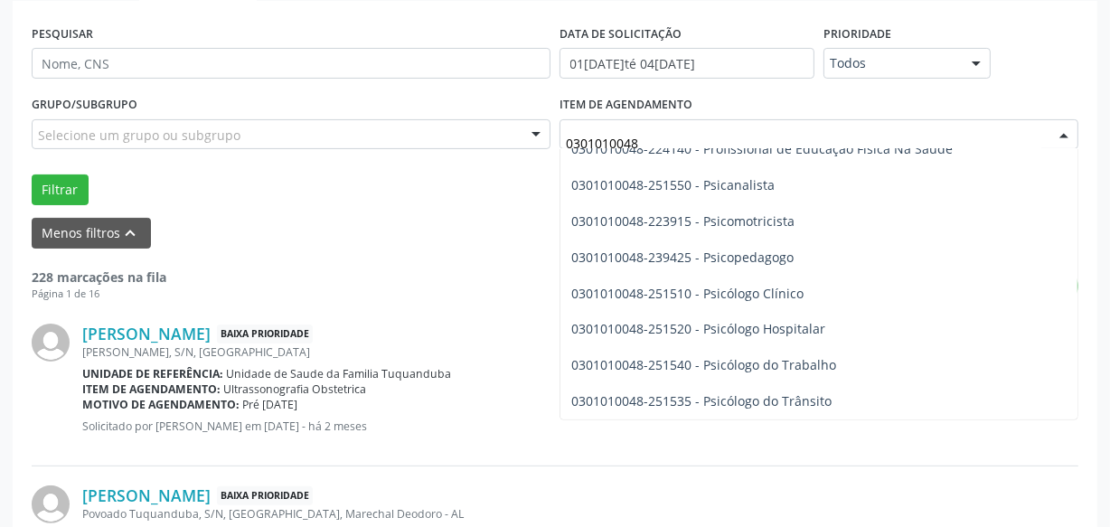
scroll to position [2912, 0]
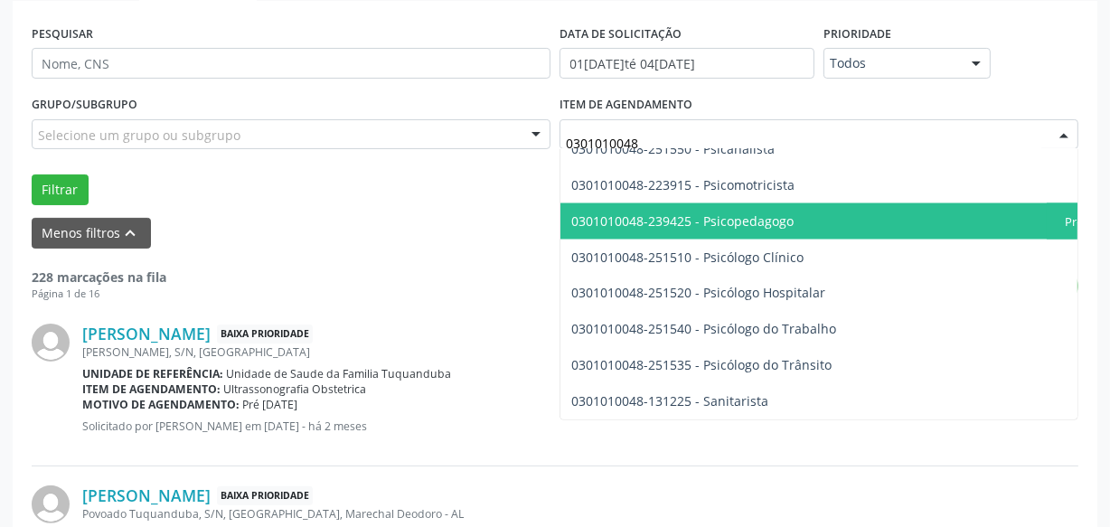
click at [768, 209] on span "0301010048-239425 - Psicopedagogo" at bounding box center [873, 221] width 624 height 36
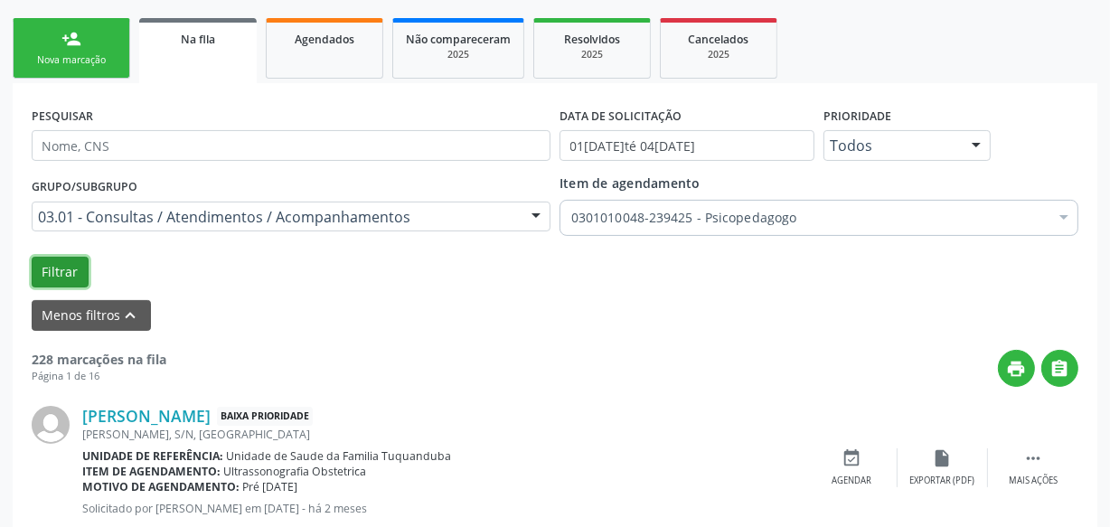
click at [65, 265] on button "Filtrar" at bounding box center [60, 272] width 57 height 31
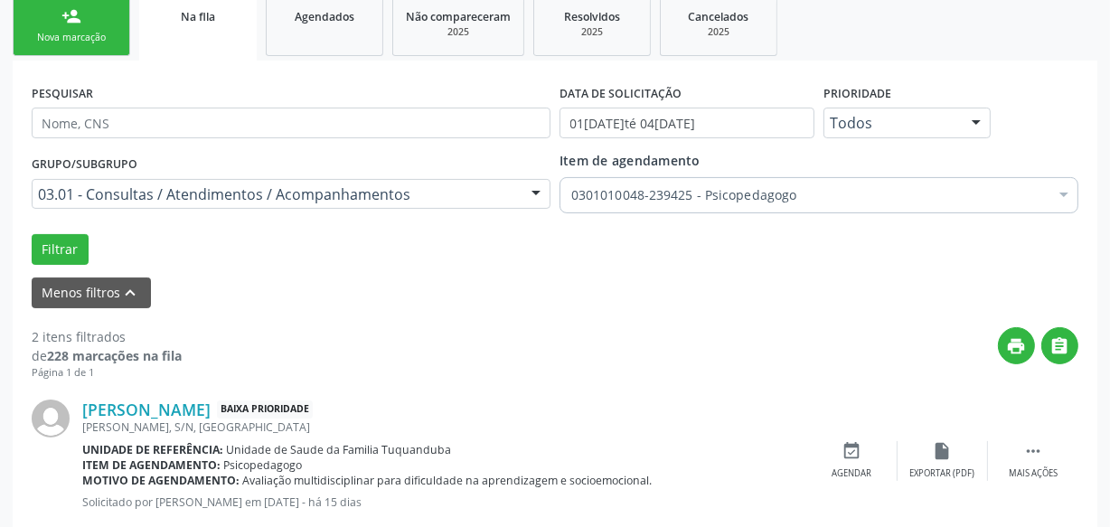
scroll to position [276, 0]
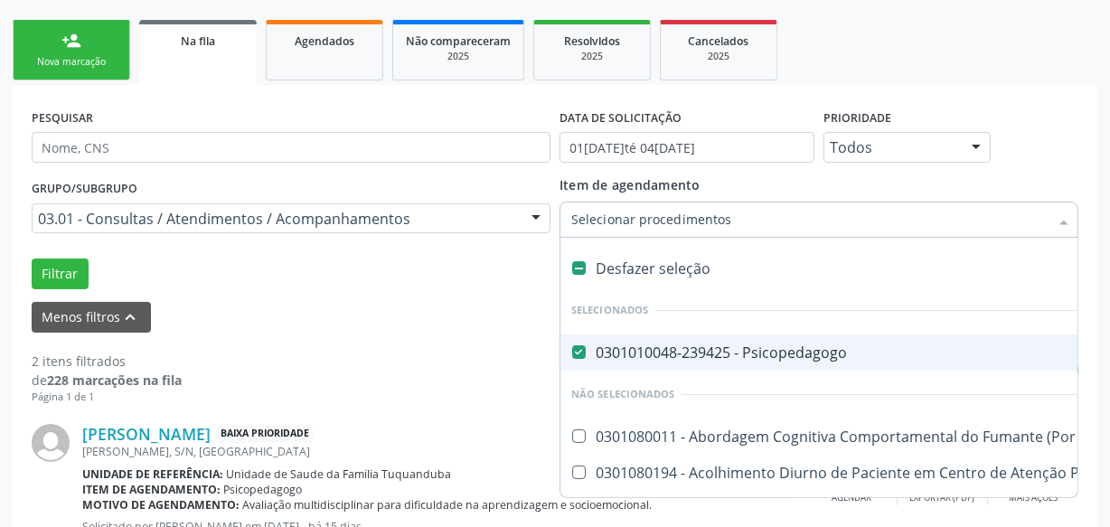
click at [575, 350] on Psicopedagogo at bounding box center [579, 352] width 14 height 14
click at [572, 350] on Psicopedagogo "checkbox" at bounding box center [567, 352] width 12 height 12
checkbox Psicopedagogo "false"
click at [641, 222] on input "Item de agendamento" at bounding box center [809, 220] width 477 height 36
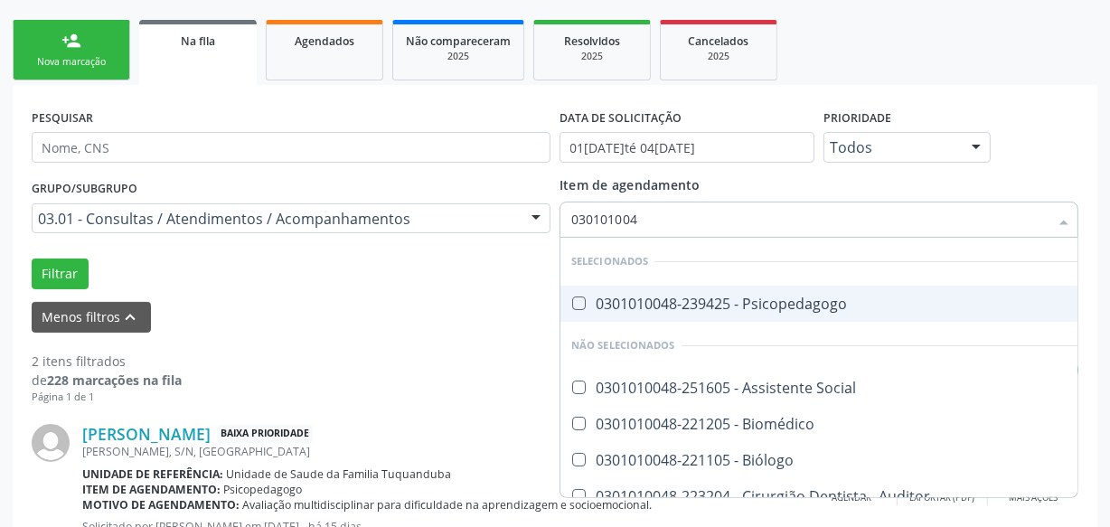
type input "0301010048"
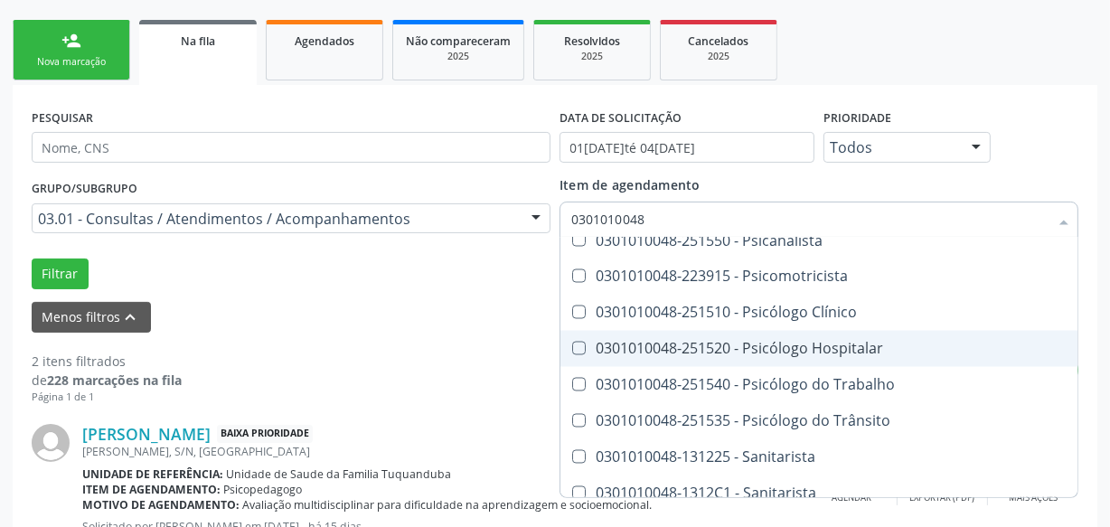
scroll to position [2959, 0]
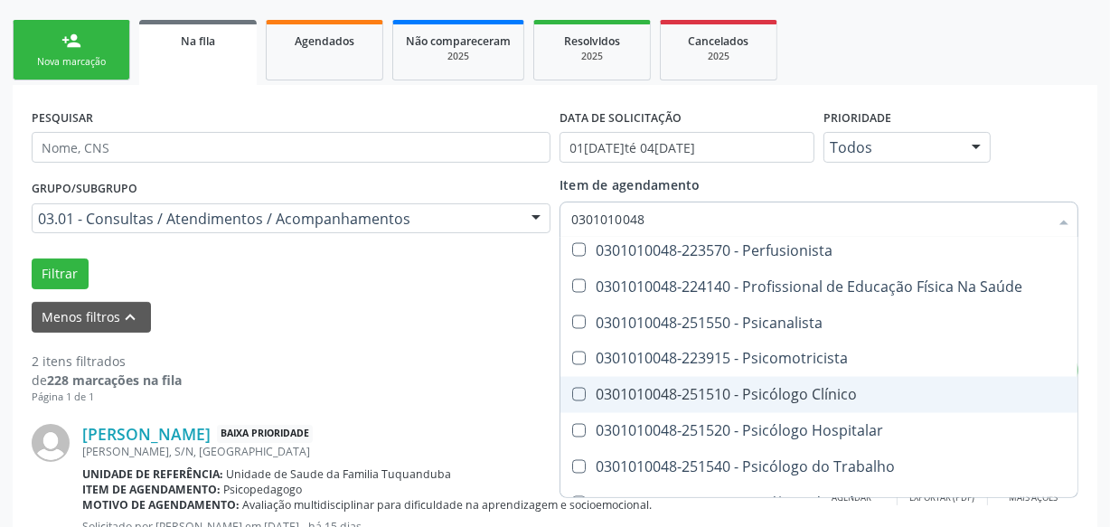
click at [768, 397] on div "0301010048-251510 - Psicólogo Clínico" at bounding box center [920, 395] width 699 height 14
checkbox Clínico "true"
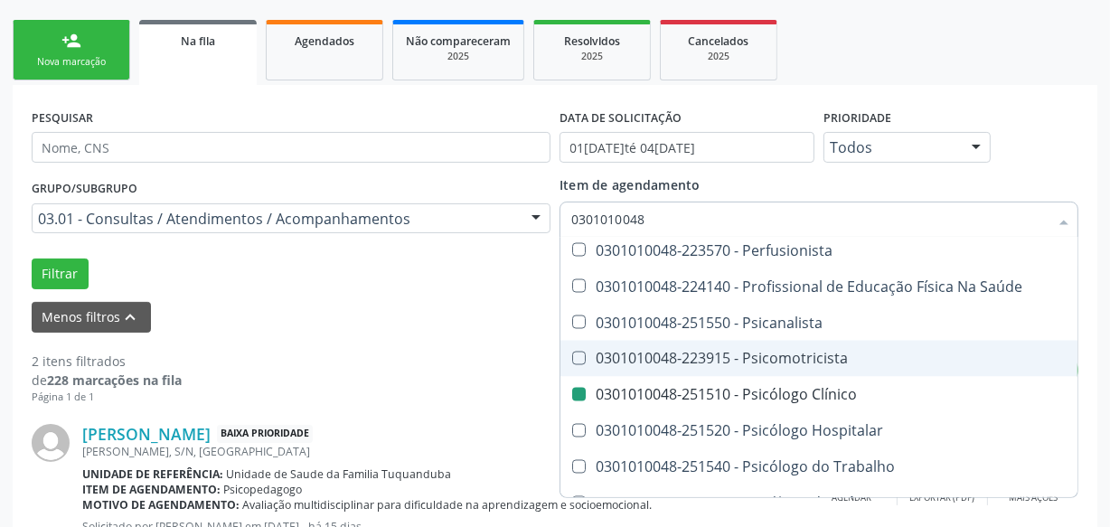
checkbox Psicopedagogo "true"
checkbox Clínico "false"
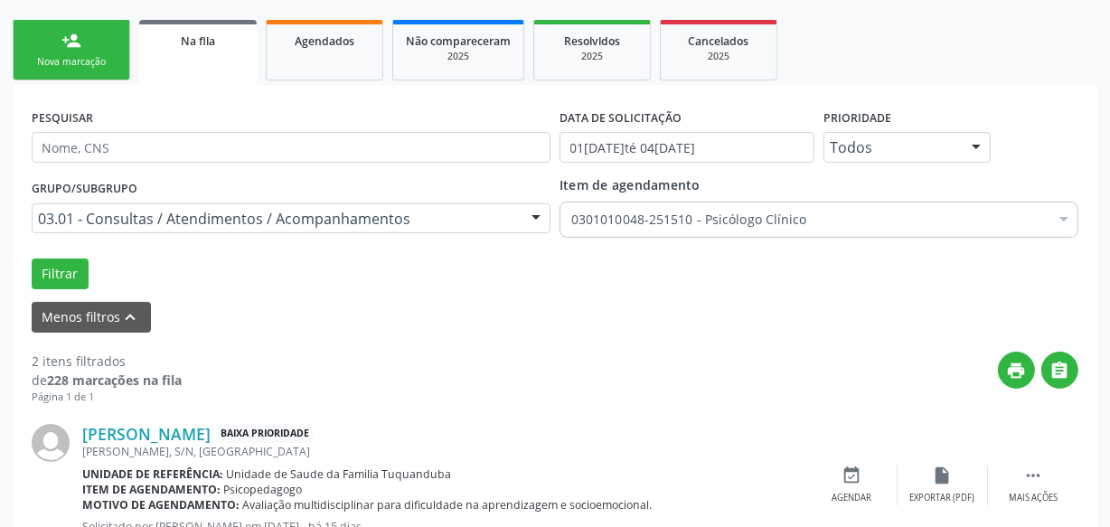
scroll to position [0, 0]
drag, startPoint x: 96, startPoint y: 272, endPoint x: 78, endPoint y: 272, distance: 18.1
click at [93, 272] on div "Filtrar" at bounding box center [555, 274] width 1056 height 31
click at [67, 272] on button "Filtrar" at bounding box center [60, 274] width 57 height 31
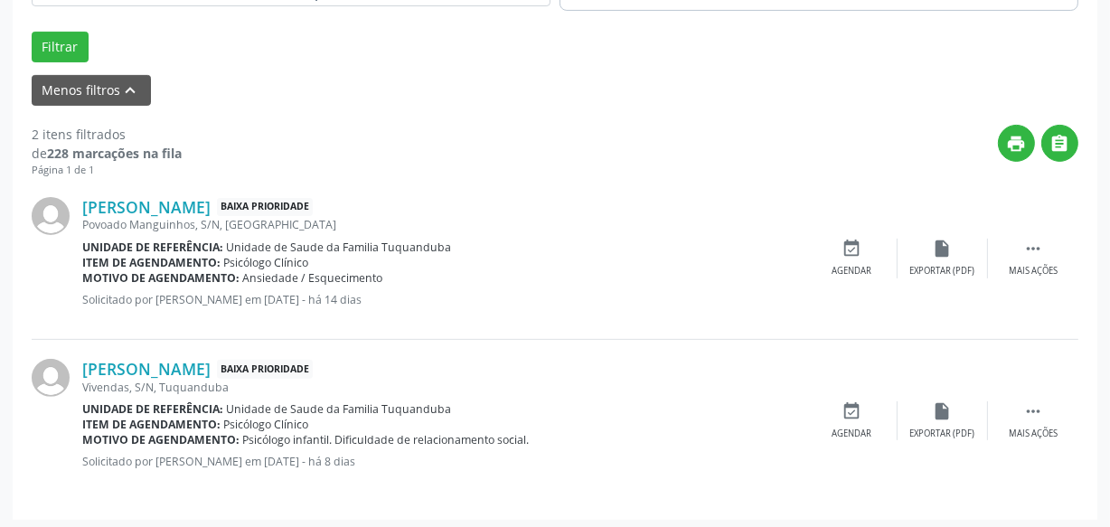
scroll to position [506, 0]
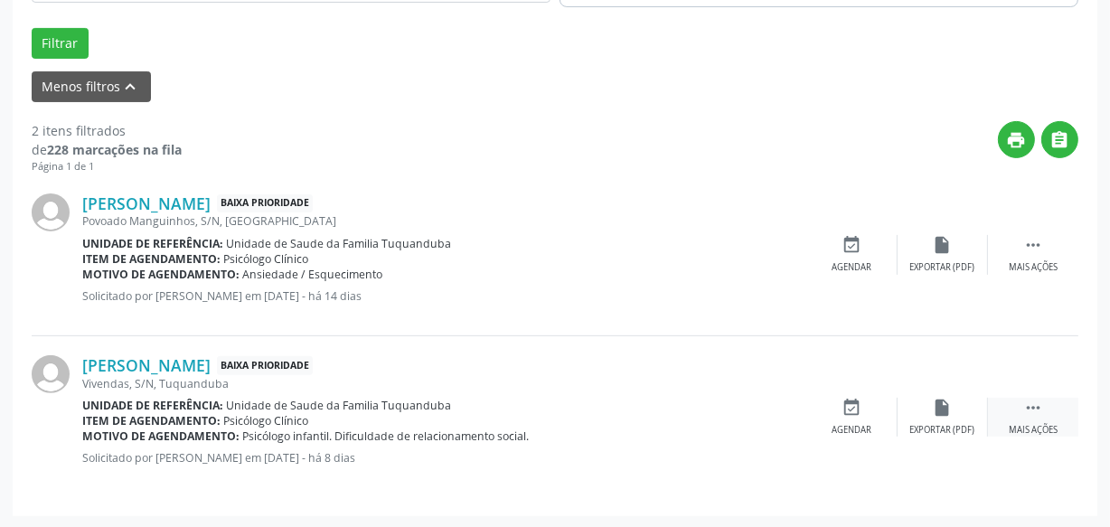
click at [1017, 401] on div " Mais ações" at bounding box center [1033, 417] width 90 height 39
click at [1022, 401] on div " Menos ações" at bounding box center [1033, 417] width 90 height 39
drag, startPoint x: 80, startPoint y: 362, endPoint x: 278, endPoint y: 362, distance: 198.0
click at [278, 362] on div "[PERSON_NAME] Baixa Prioridade Vivendas, S/N, [GEOGRAPHIC_DATA] Unidade de refe…" at bounding box center [555, 416] width 1047 height 161
copy div "[PERSON_NAME]"
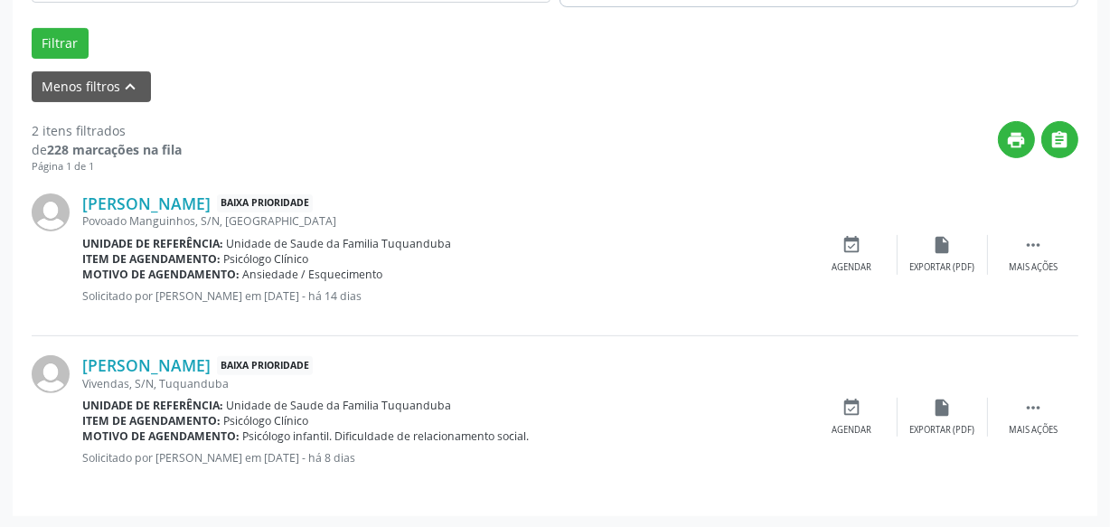
drag, startPoint x: 292, startPoint y: 200, endPoint x: 81, endPoint y: 196, distance: 210.7
click at [81, 196] on div "[PERSON_NAME] Baixa Prioridade Povoado Manguinhos, S/N, [GEOGRAPHIC_DATA] Unida…" at bounding box center [555, 256] width 1047 height 162
copy div "[PERSON_NAME]"
click at [640, 284] on div "[PERSON_NAME] Baixa Prioridade Povoado Manguinhos, S/N, [GEOGRAPHIC_DATA] Unida…" at bounding box center [444, 255] width 725 height 123
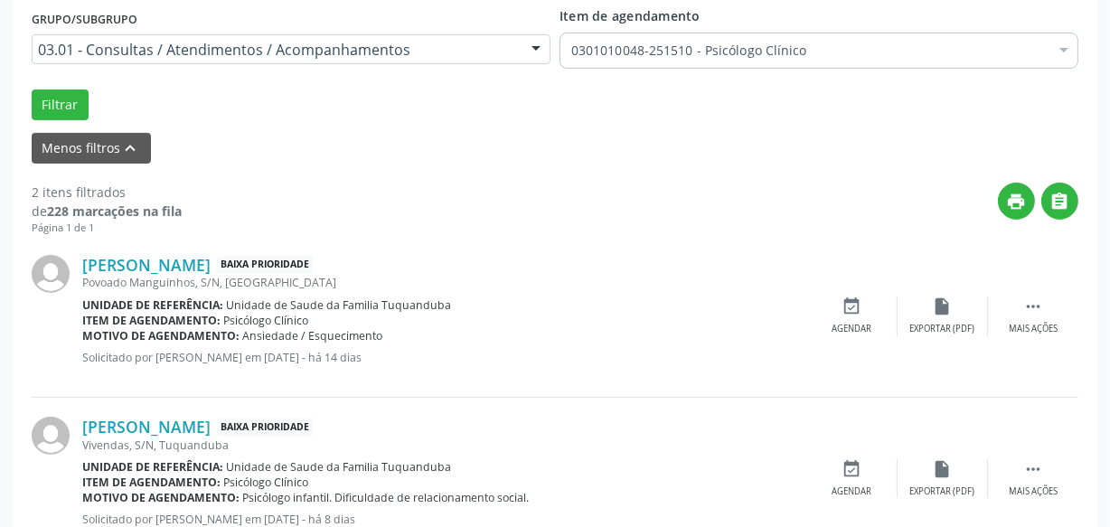
scroll to position [343, 0]
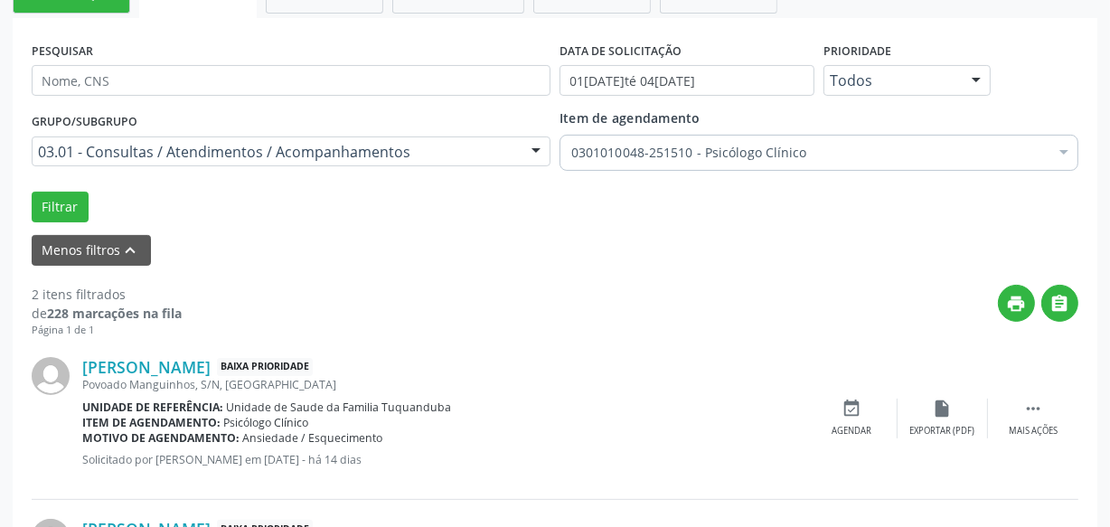
click at [752, 137] on div "0301010048-251510 - Psicólogo Clínico" at bounding box center [819, 153] width 519 height 36
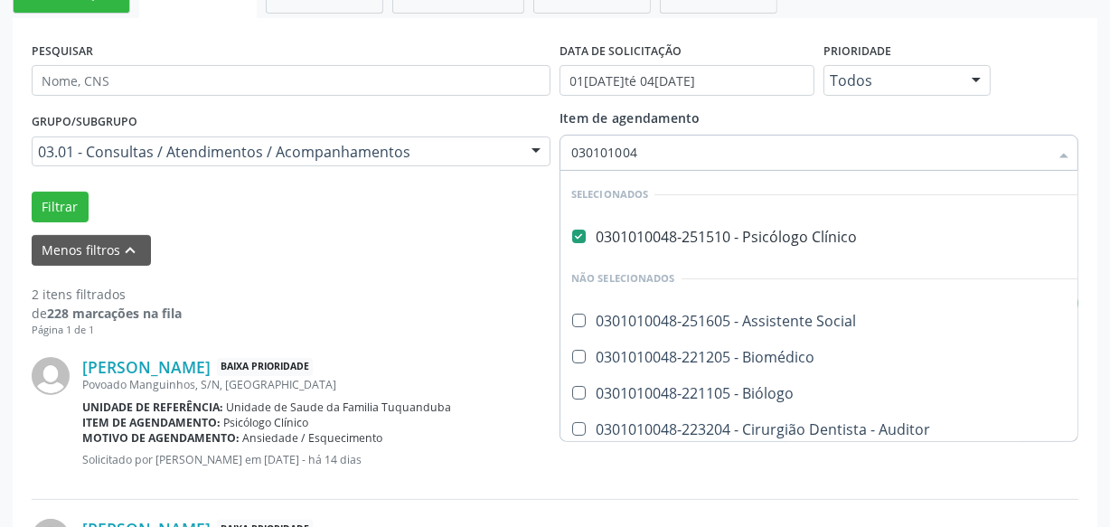
type input "0301010048"
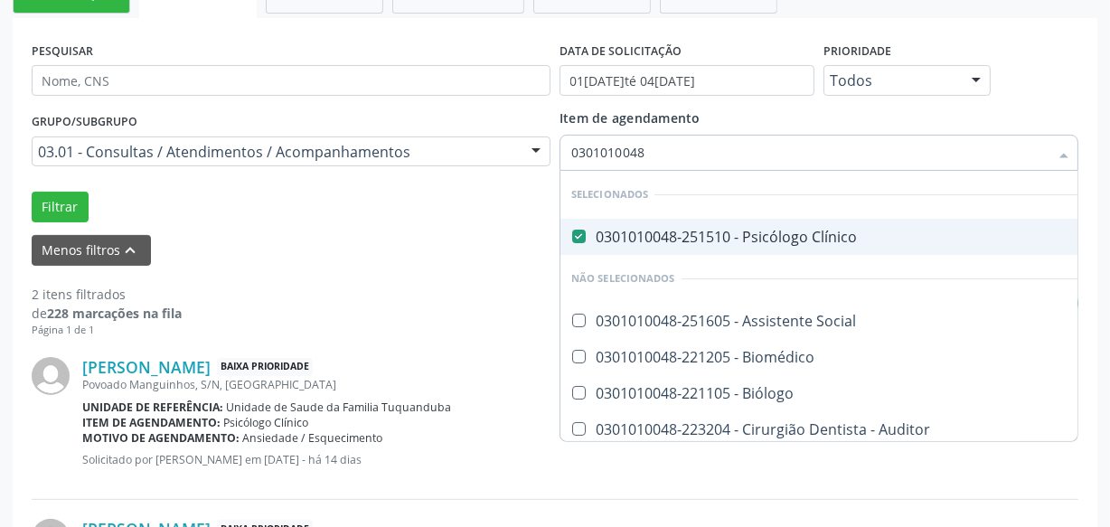
click at [581, 225] on span "0301010048-251510 - Psicólogo Clínico" at bounding box center [921, 237] width 721 height 36
checkbox Clínico "false"
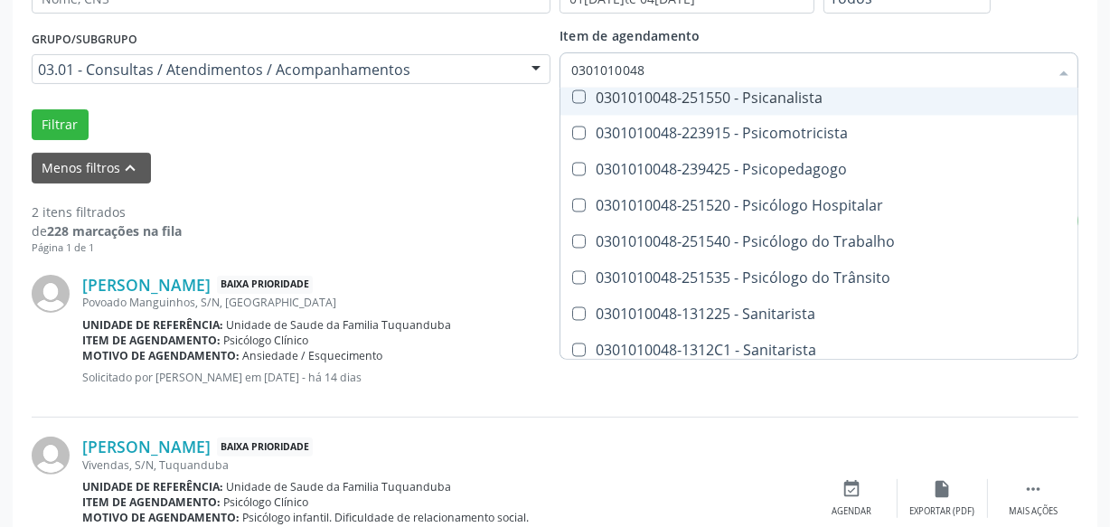
scroll to position [3067, 0]
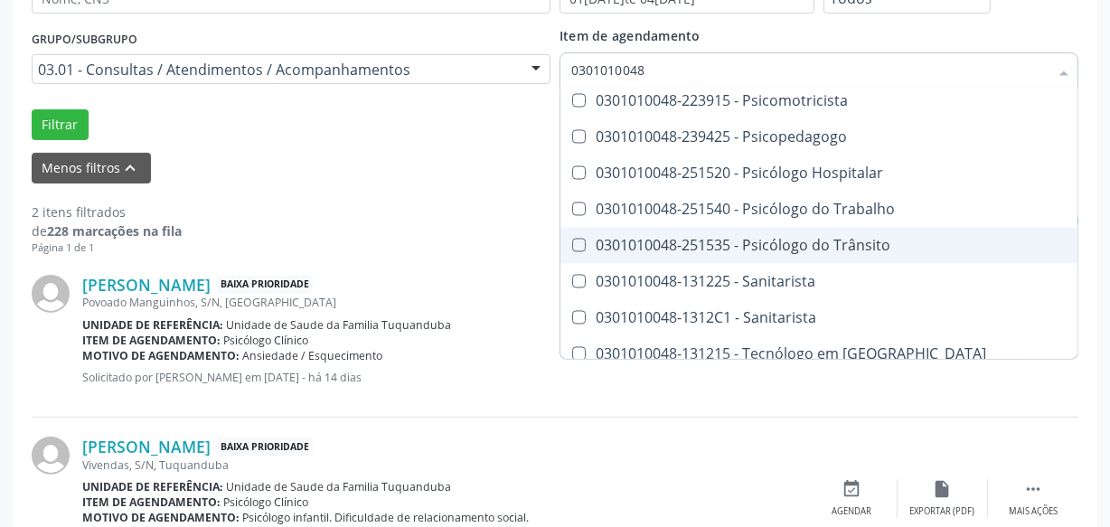
click at [578, 242] on Trânsito at bounding box center [579, 246] width 14 height 14
click at [572, 242] on Trânsito "checkbox" at bounding box center [567, 246] width 12 height 12
checkbox Trânsito "true"
click at [581, 216] on span "0301010048-251540 - Psicólogo do Trabalho" at bounding box center [921, 210] width 721 height 36
checkbox Trabalho "true"
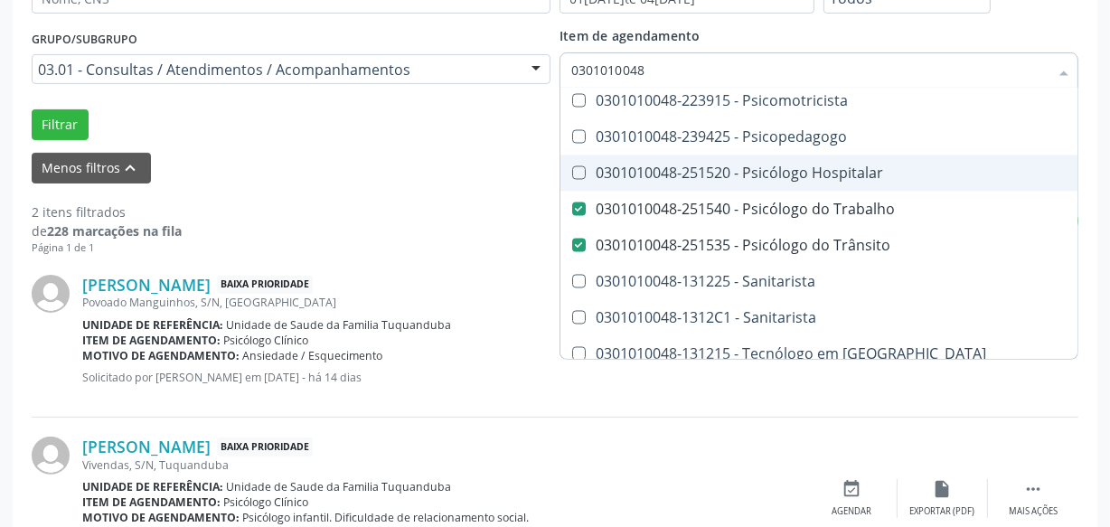
click at [574, 163] on span "0301010048-251520 - Psicólogo Hospitalar" at bounding box center [921, 174] width 721 height 36
checkbox Hospitalar "true"
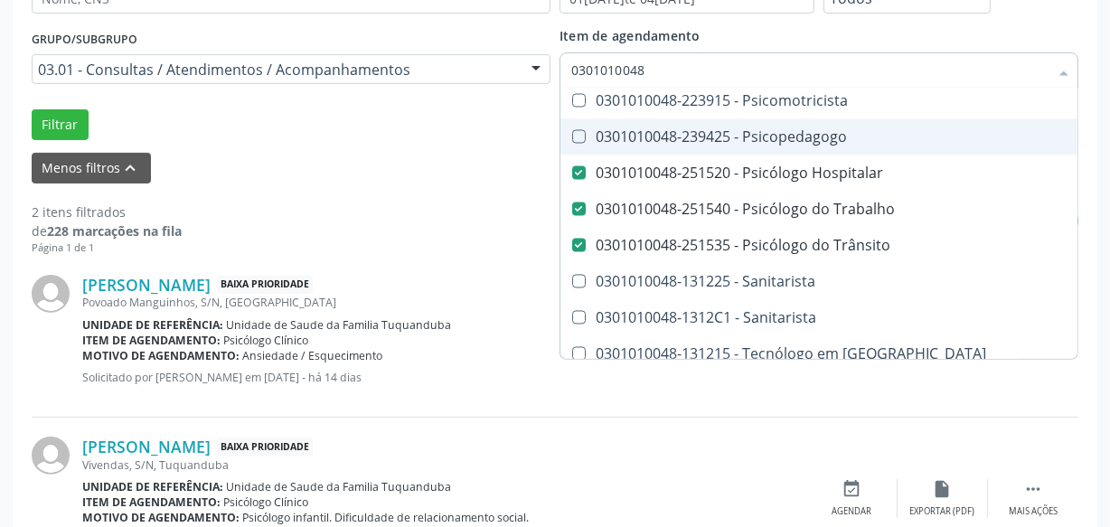
click at [579, 139] on Psicopedagogo at bounding box center [579, 137] width 14 height 14
click at [572, 139] on Psicopedagogo "checkbox" at bounding box center [567, 137] width 12 height 12
checkbox Psicopedagogo "true"
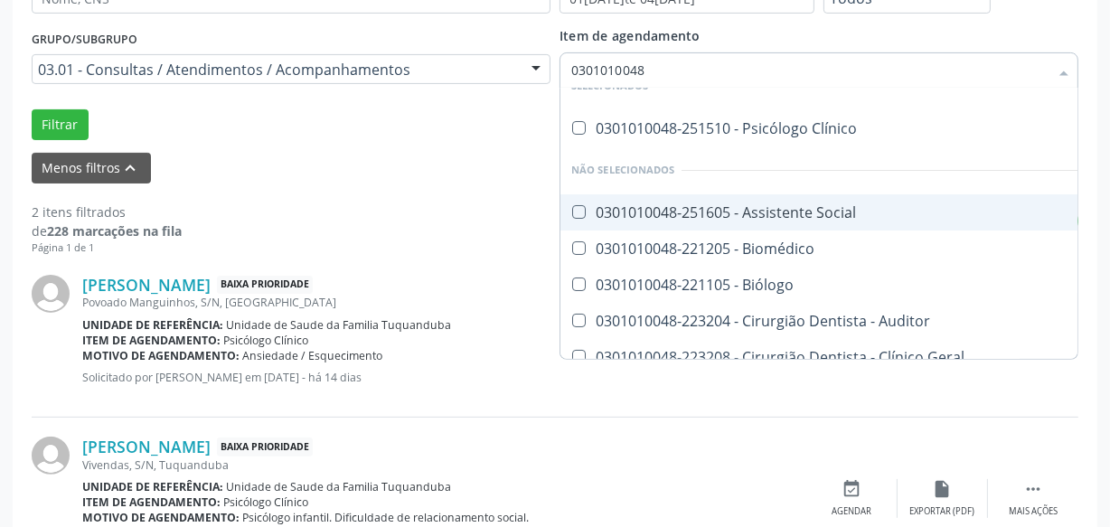
scroll to position [0, 0]
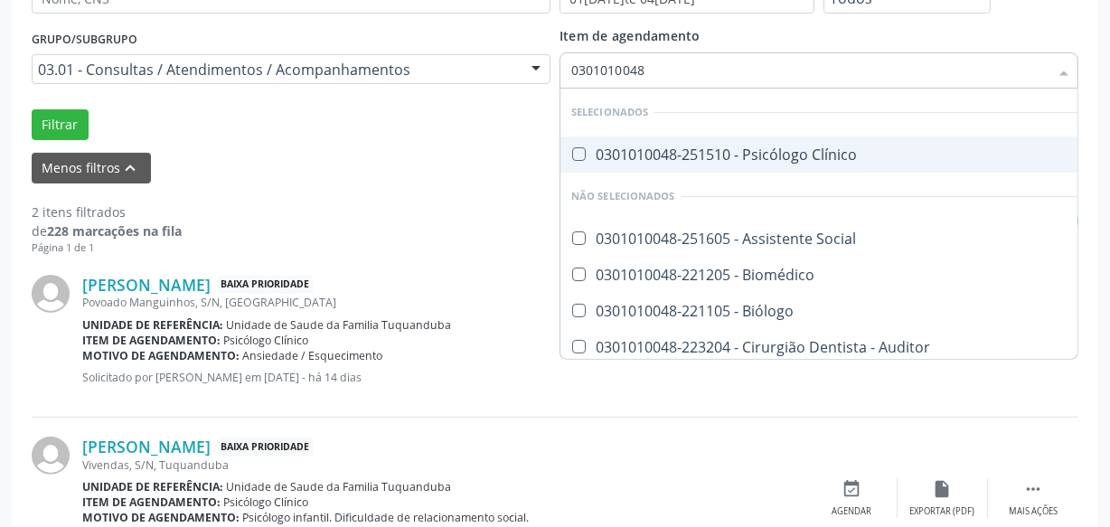
click at [577, 155] on Clínico at bounding box center [579, 154] width 14 height 14
click at [572, 155] on Clínico "checkbox" at bounding box center [567, 154] width 12 height 12
checkbox Clínico "true"
click at [53, 124] on button "Filtrar" at bounding box center [60, 124] width 57 height 31
checkbox Social "true"
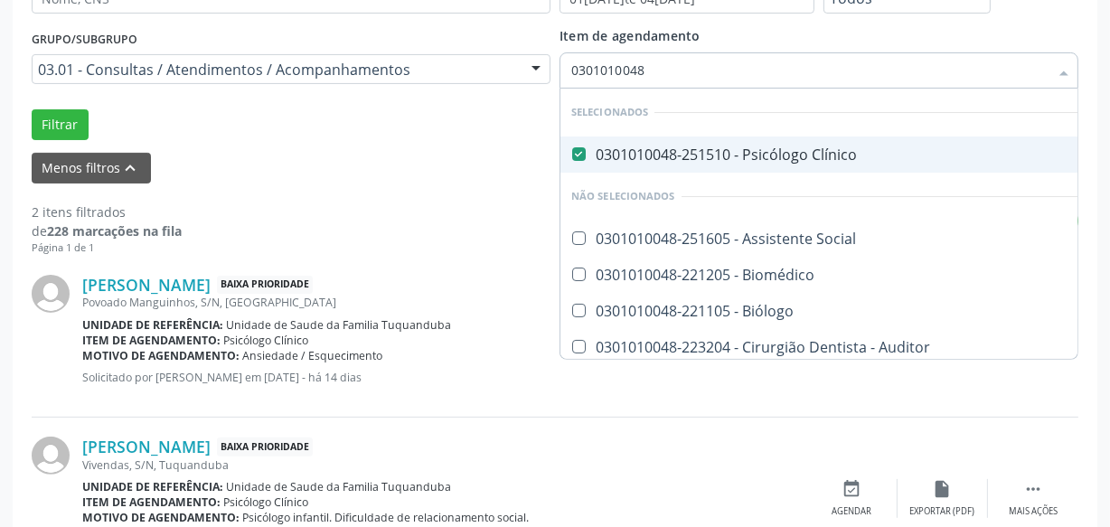
checkbox Biomédico "true"
checkbox Biólogo "true"
checkbox Psicopedagogo "false"
checkbox Hospitalar "false"
checkbox Trabalho "false"
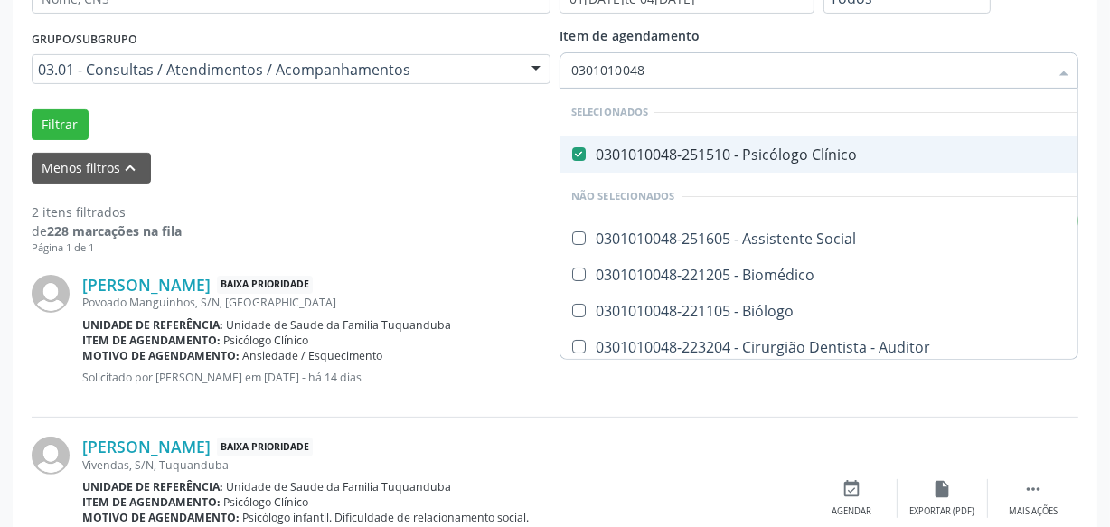
checkbox Trânsito "false"
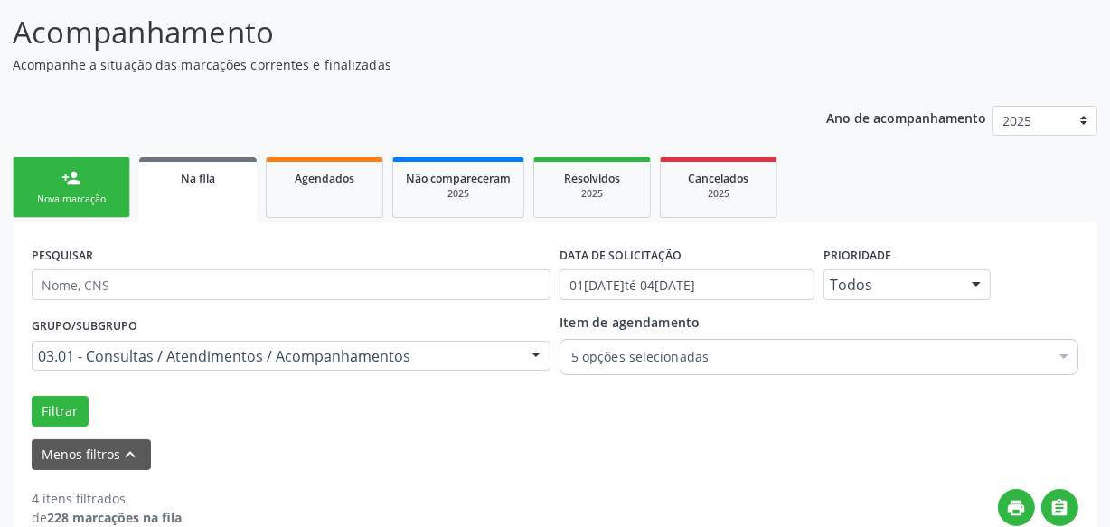
scroll to position [164, 0]
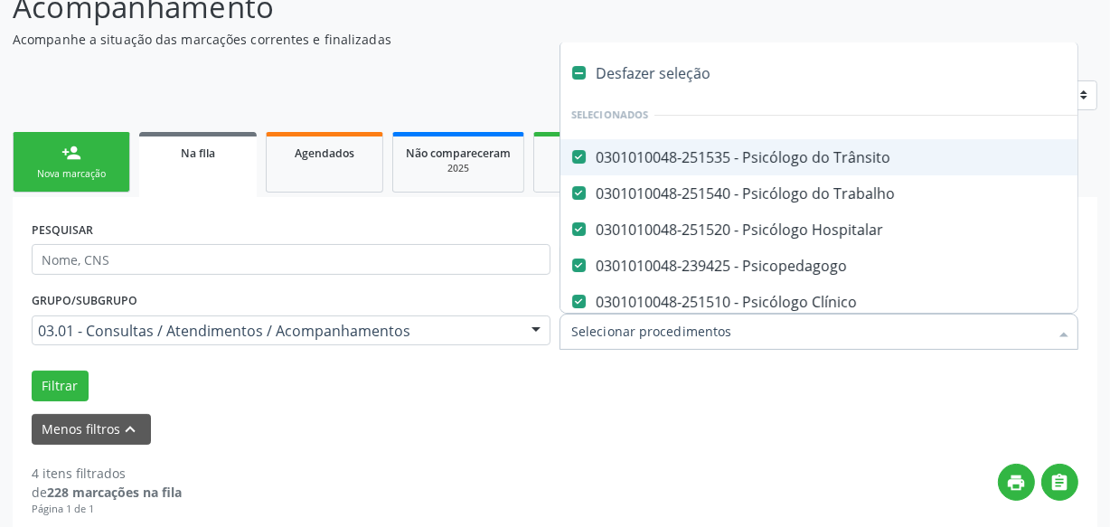
click at [579, 66] on label at bounding box center [579, 73] width 14 height 14
checkbox Trânsito "false"
checkbox Hospitalar "false"
checkbox Psicopedagogo "false"
checkbox Clínico "false"
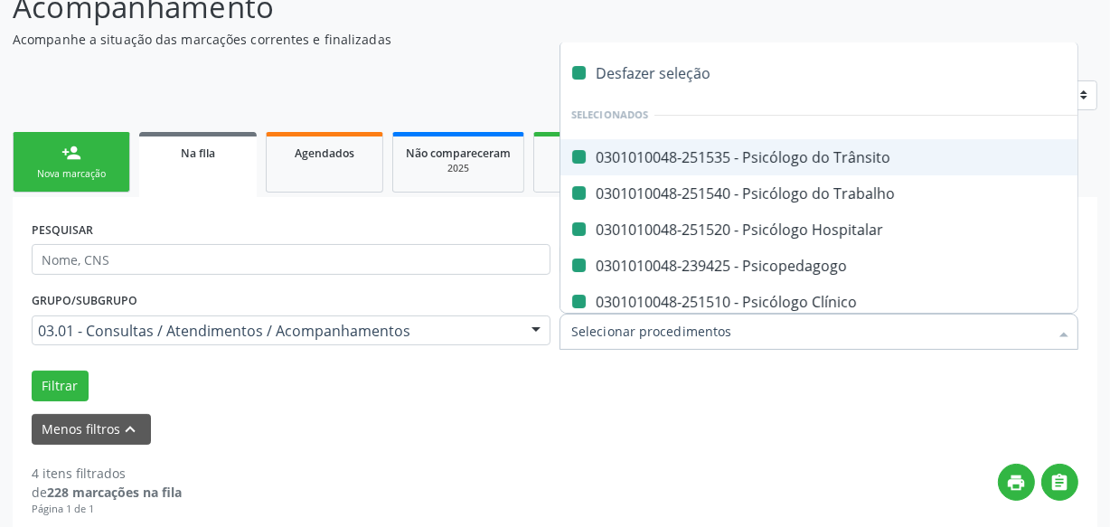
checkbox Trabalho "false"
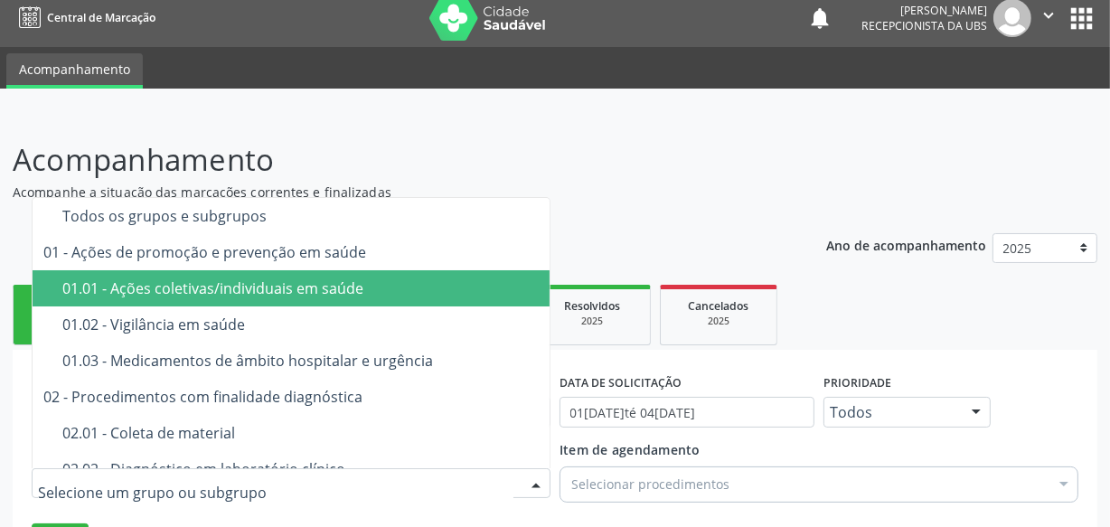
scroll to position [0, 0]
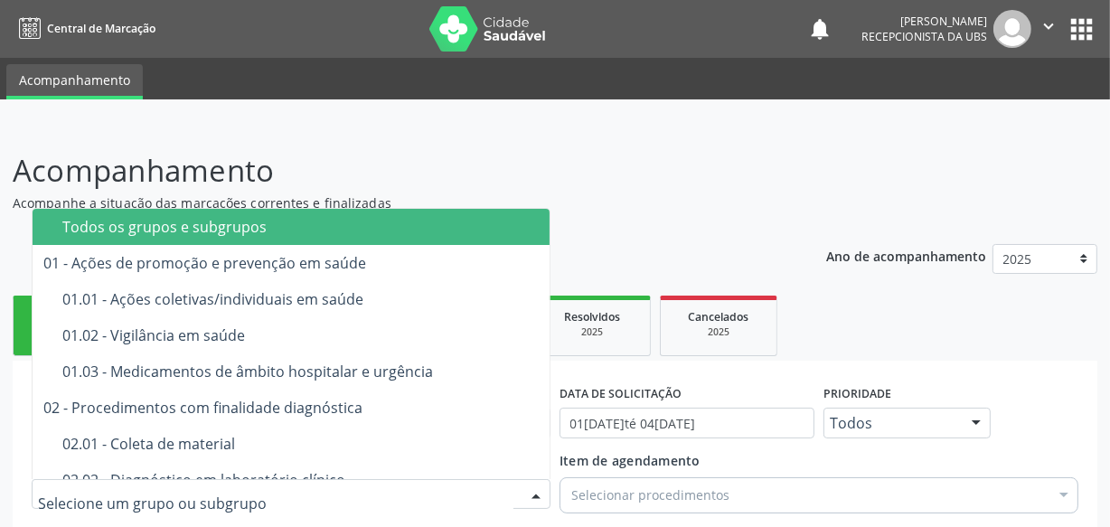
click at [127, 222] on div "Todos os grupos e subgrupos" at bounding box center [367, 227] width 611 height 14
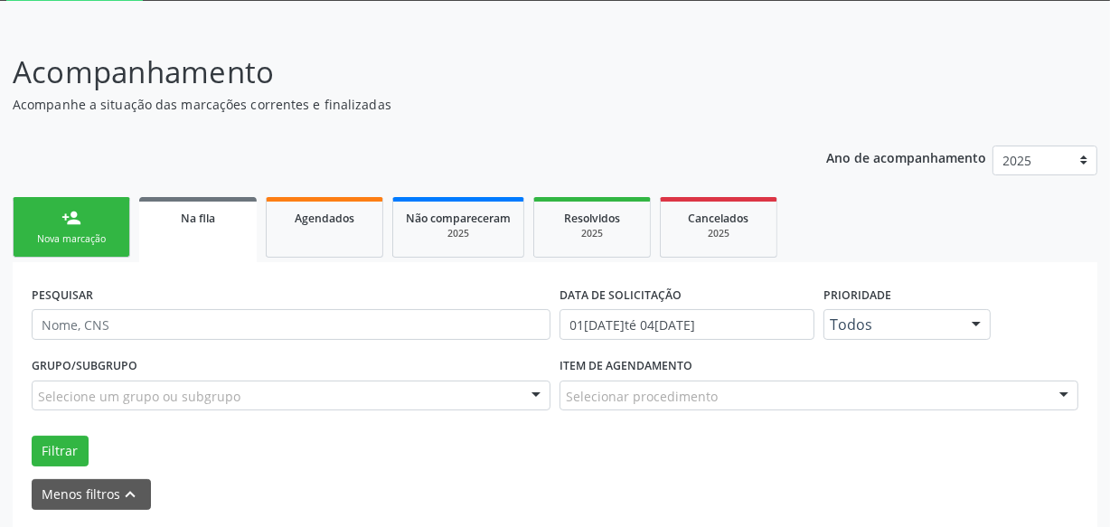
scroll to position [328, 0]
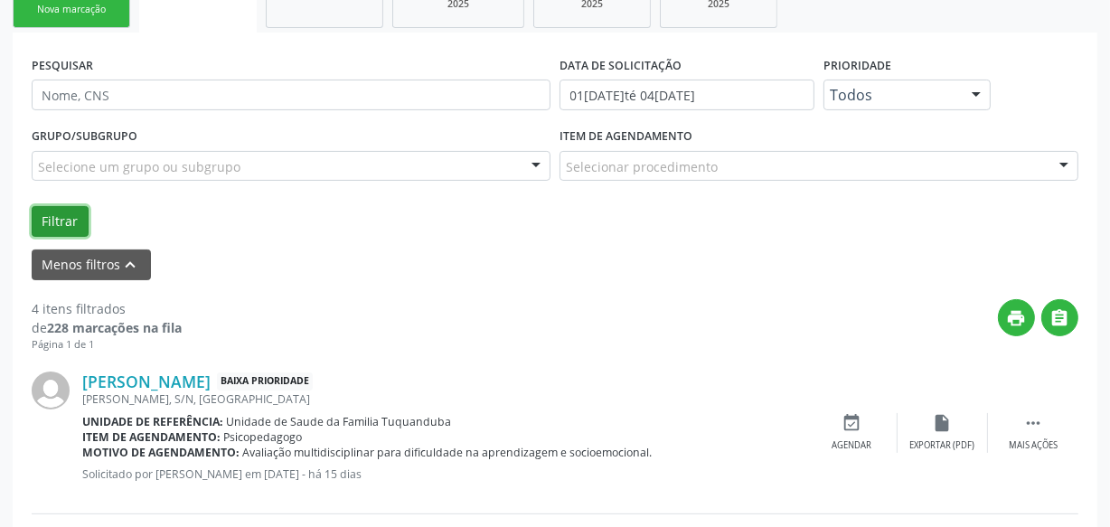
click at [73, 228] on button "Filtrar" at bounding box center [60, 221] width 57 height 31
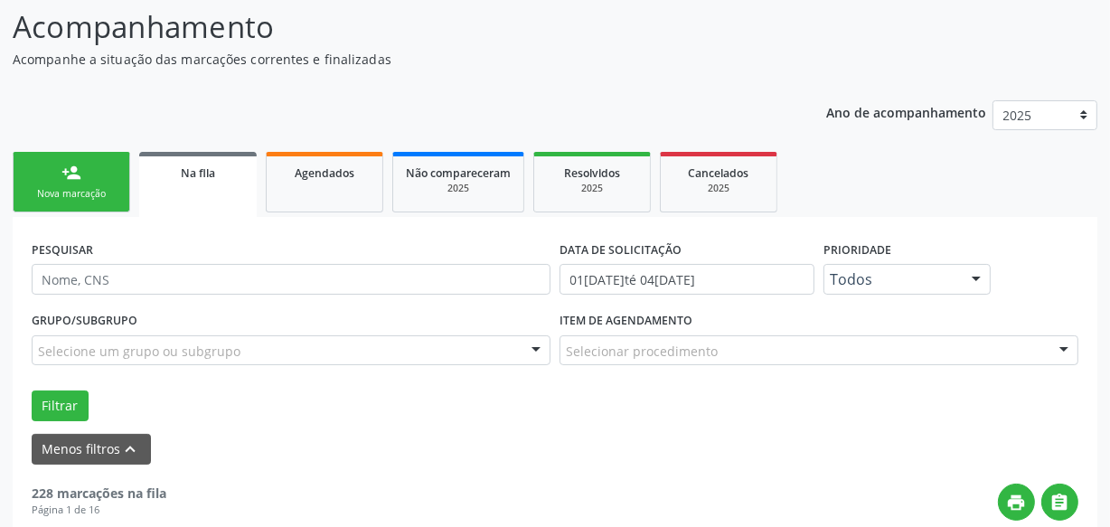
scroll to position [0, 0]
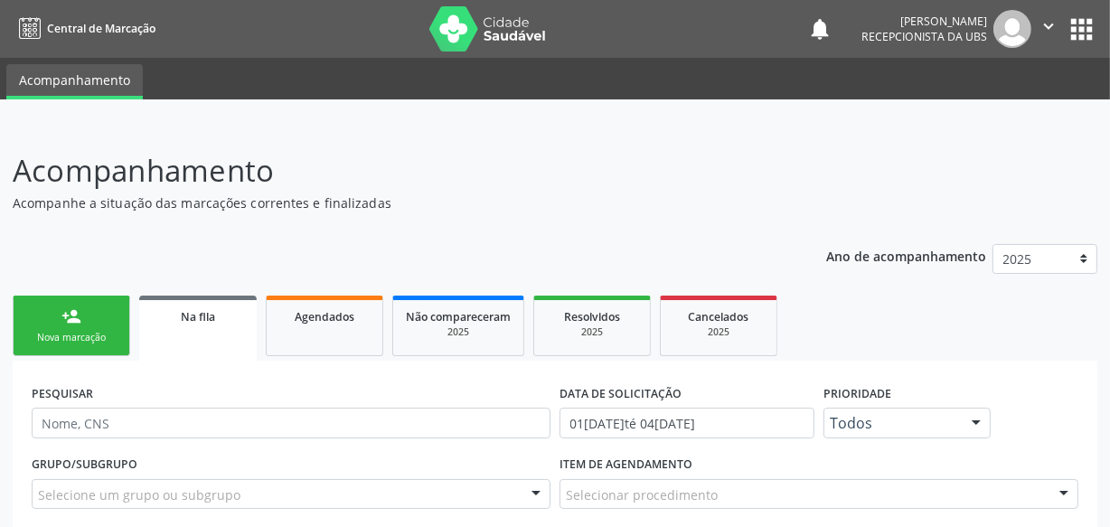
click at [93, 311] on link "person_add Nova marcação" at bounding box center [72, 326] width 118 height 61
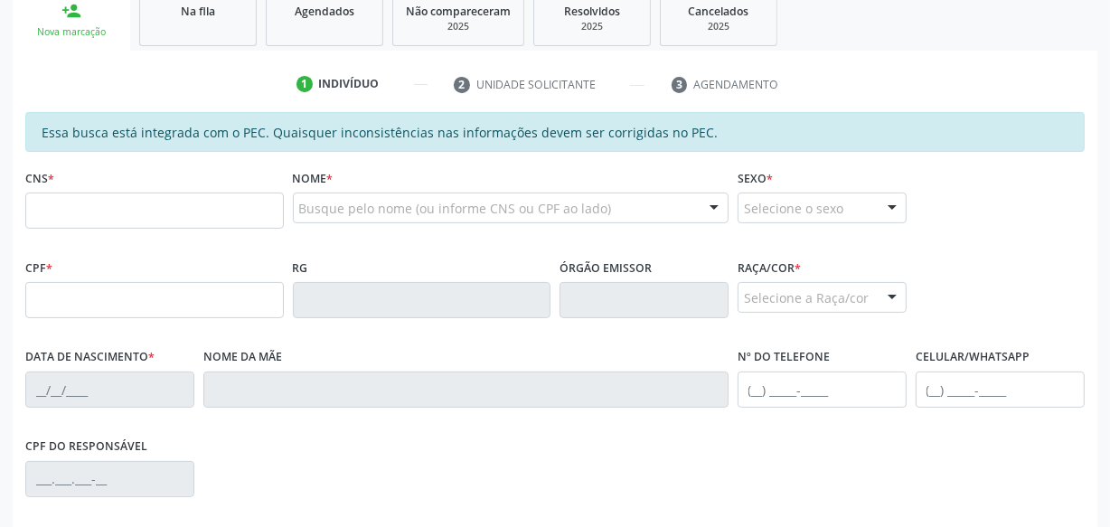
scroll to position [328, 0]
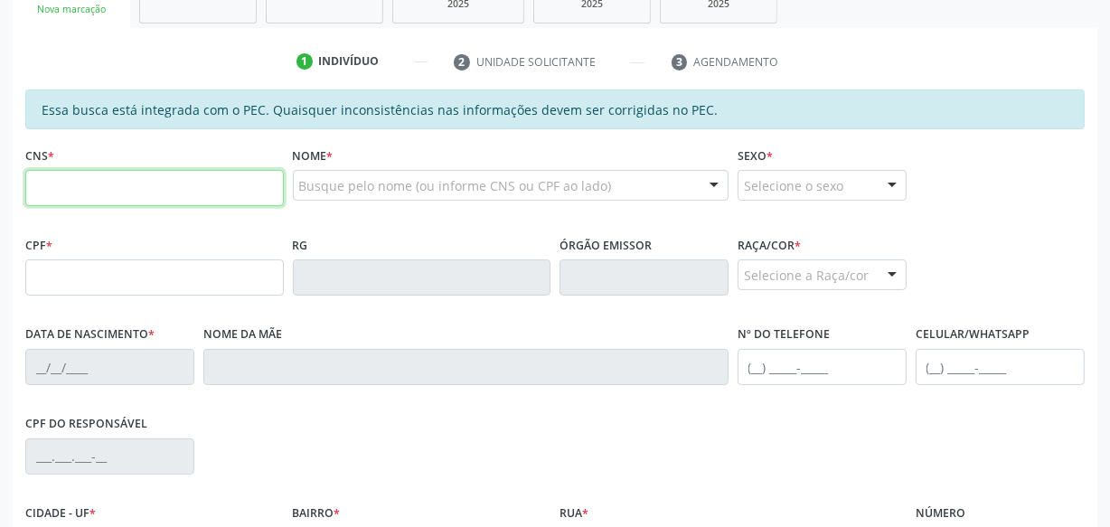
click at [194, 185] on input "text" at bounding box center [154, 188] width 259 height 36
type input "707 4000 8559 8370"
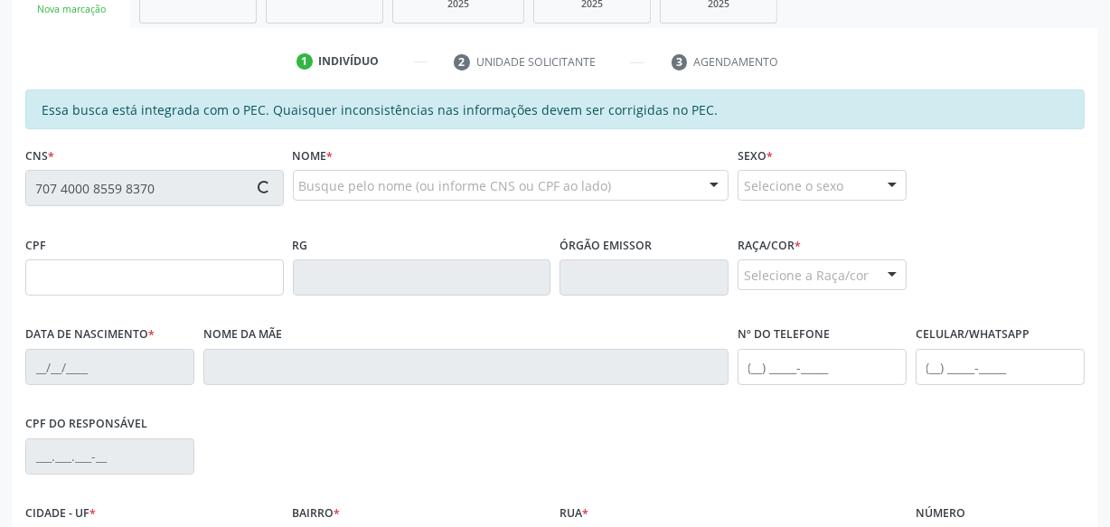
type input "150.428.544-10"
type input "[DATE]"
type input "[PERSON_NAME]"
type input "[PHONE_NUMBER]"
type input "S/N"
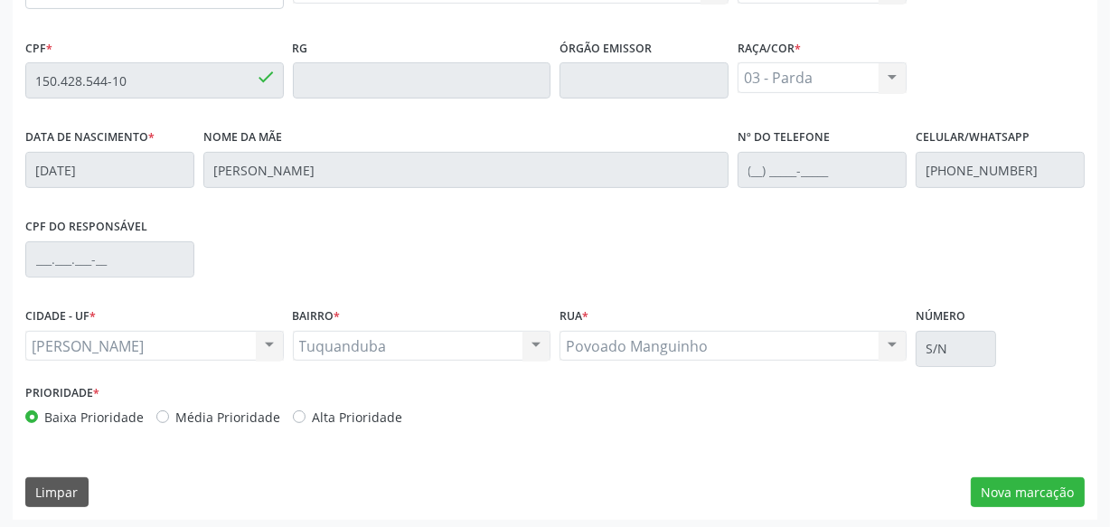
scroll to position [530, 0]
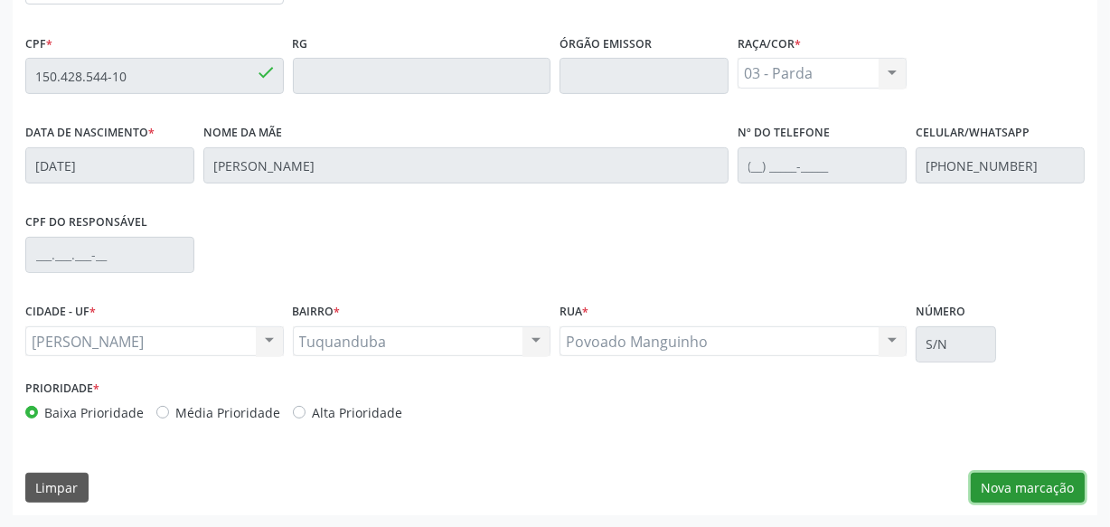
click at [1058, 484] on button "Nova marcação" at bounding box center [1028, 488] width 114 height 31
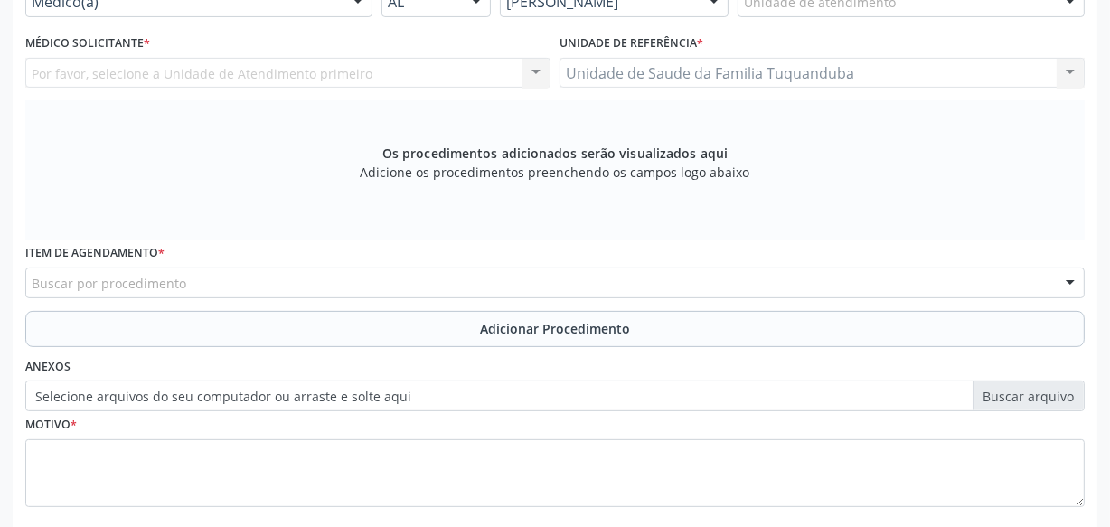
scroll to position [365, 0]
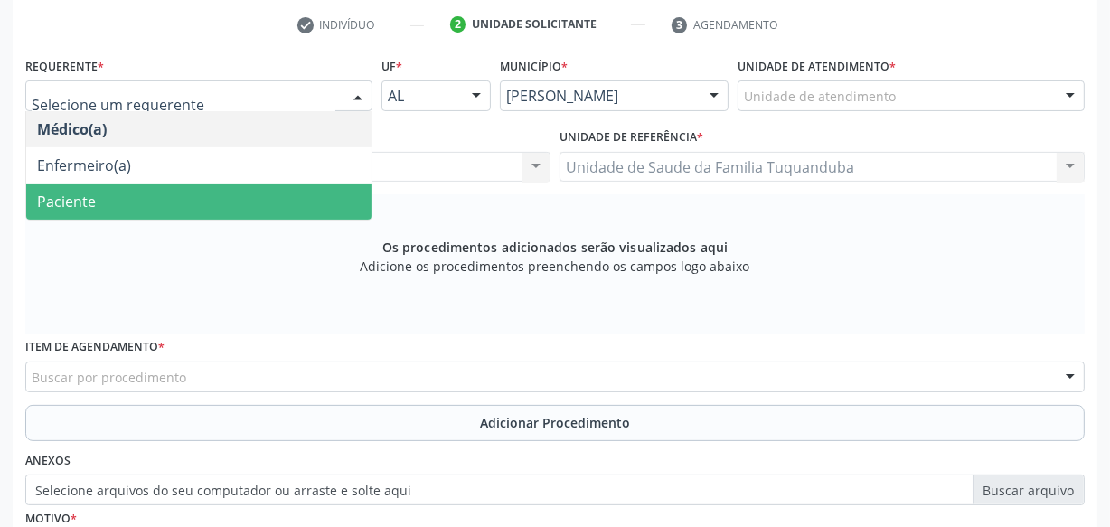
click at [136, 204] on span "Paciente" at bounding box center [198, 202] width 345 height 36
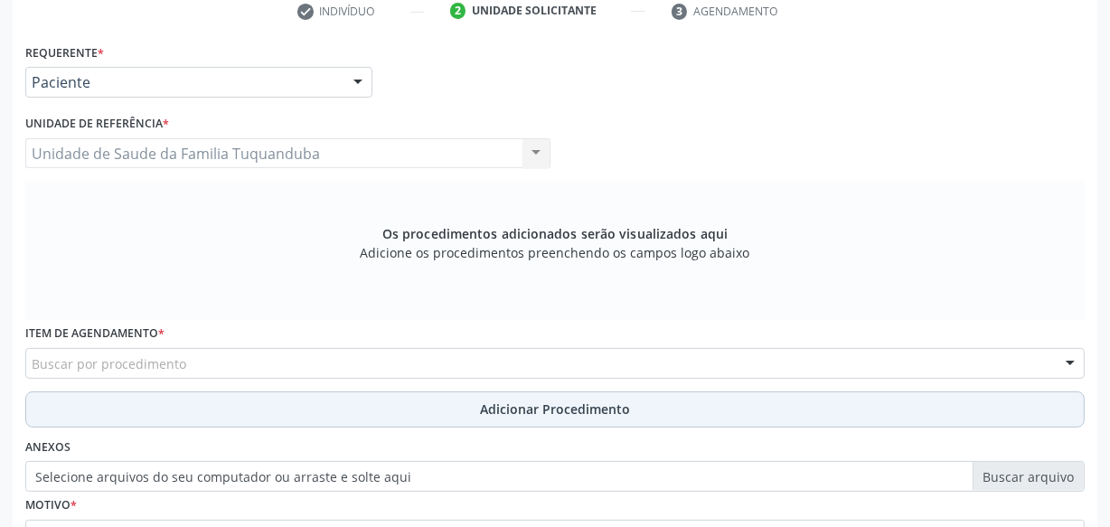
scroll to position [530, 0]
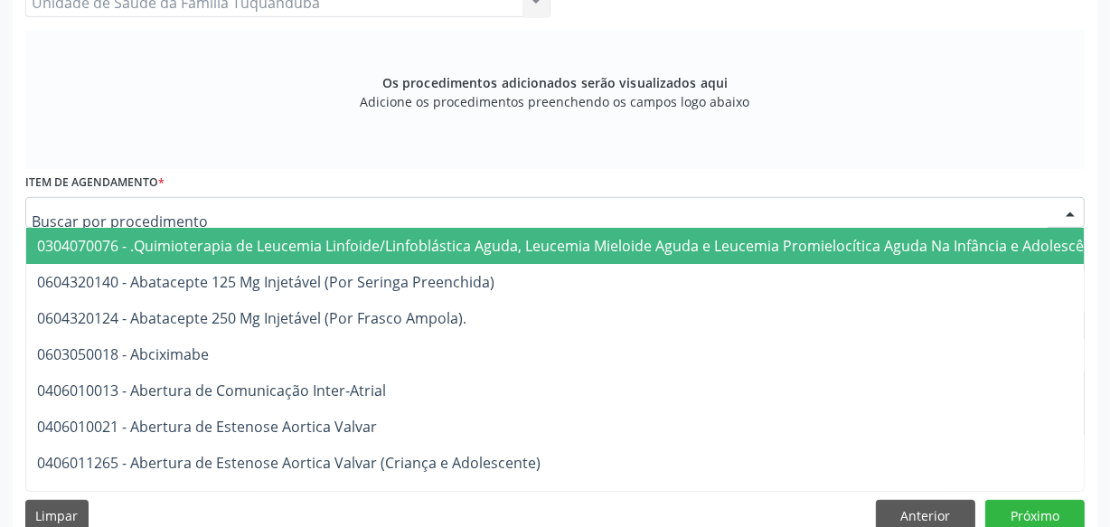
click at [258, 209] on div at bounding box center [555, 212] width 1060 height 31
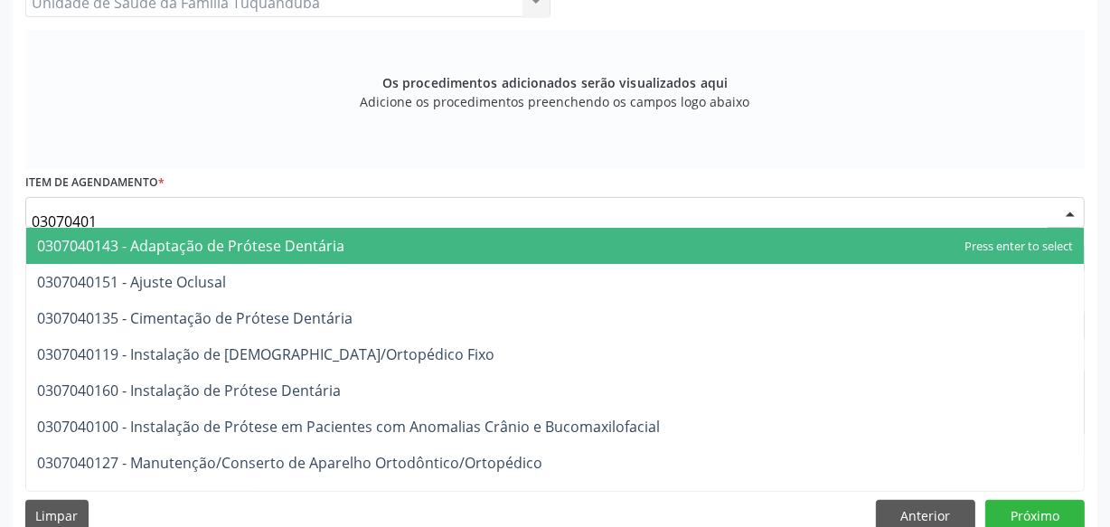
type input "030704012"
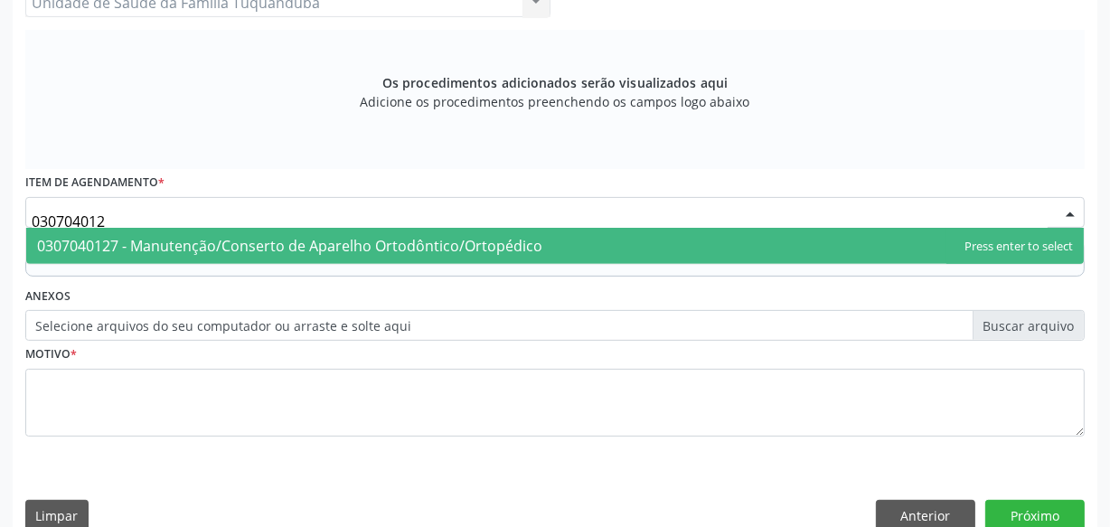
click at [454, 250] on span "0307040127 - Manutenção/Conserto de Aparelho Ortodôntico/Ortopédico" at bounding box center [289, 246] width 505 height 20
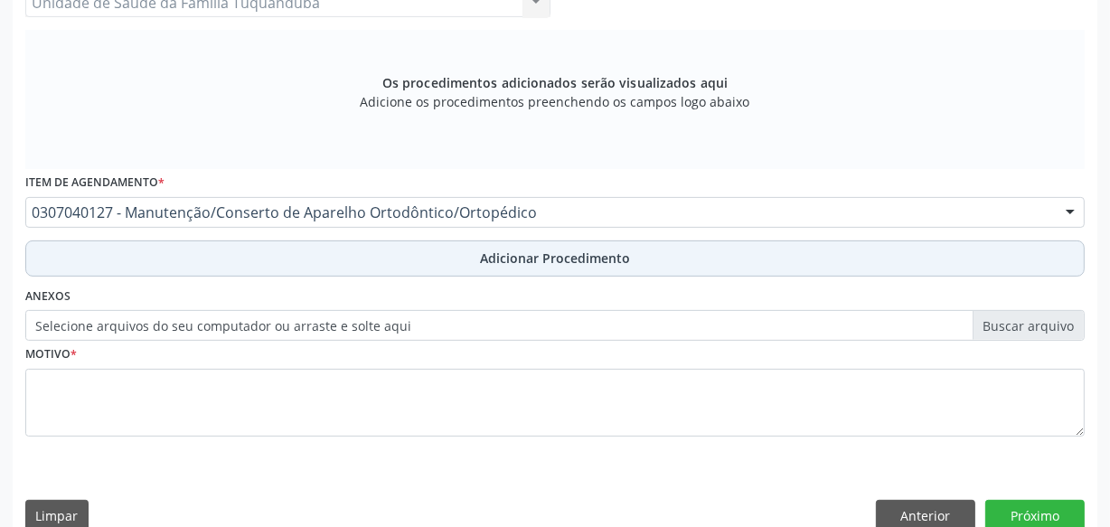
click at [453, 250] on button "Adicionar Procedimento" at bounding box center [555, 259] width 1060 height 36
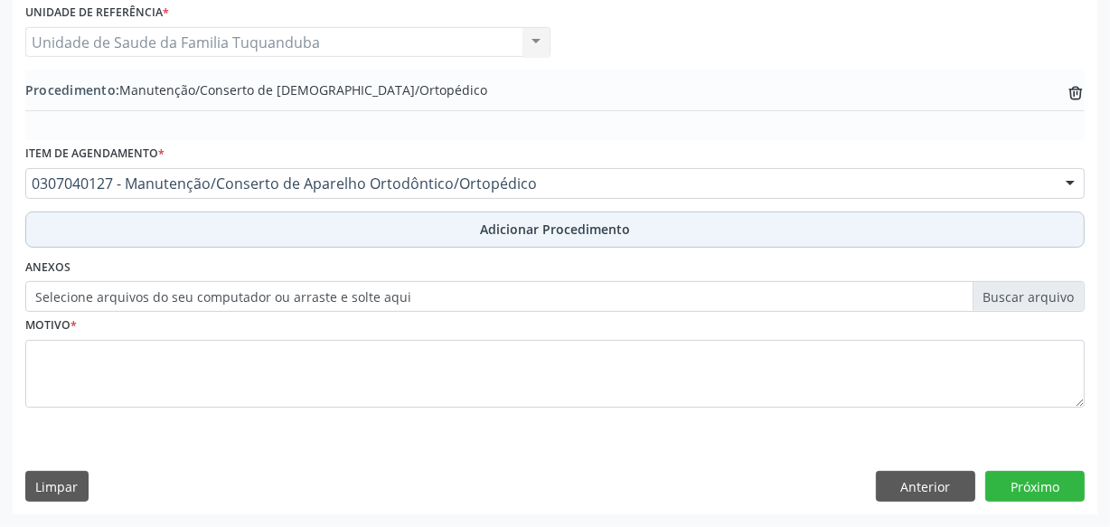
scroll to position [488, 0]
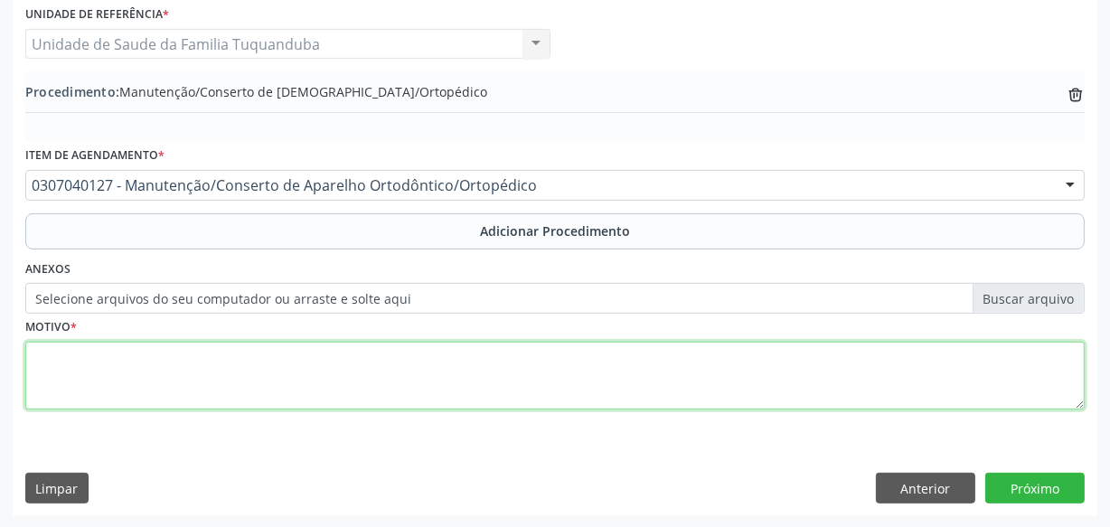
click at [262, 354] on textarea at bounding box center [555, 376] width 1060 height 69
click at [142, 375] on textarea "Anomalias da posição dos dentes. Tracionamento doelemento" at bounding box center [555, 376] width 1060 height 69
click at [245, 386] on textarea "Anomalias da posição dos dentes. Tracionamento do elemento" at bounding box center [555, 376] width 1060 height 69
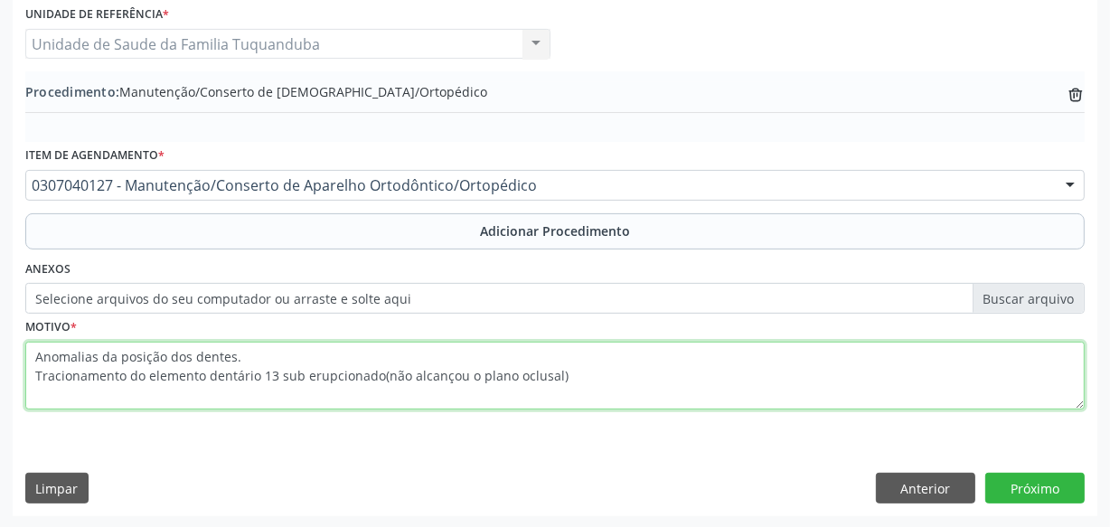
click at [589, 380] on textarea "Anomalias da posição dos dentes. Tracionamento do elemento dentário 13 sub erup…" at bounding box center [555, 376] width 1060 height 69
type textarea "Anomalias da posição dos dentes. Tracionamento do elemento dentário 13 sub erup…"
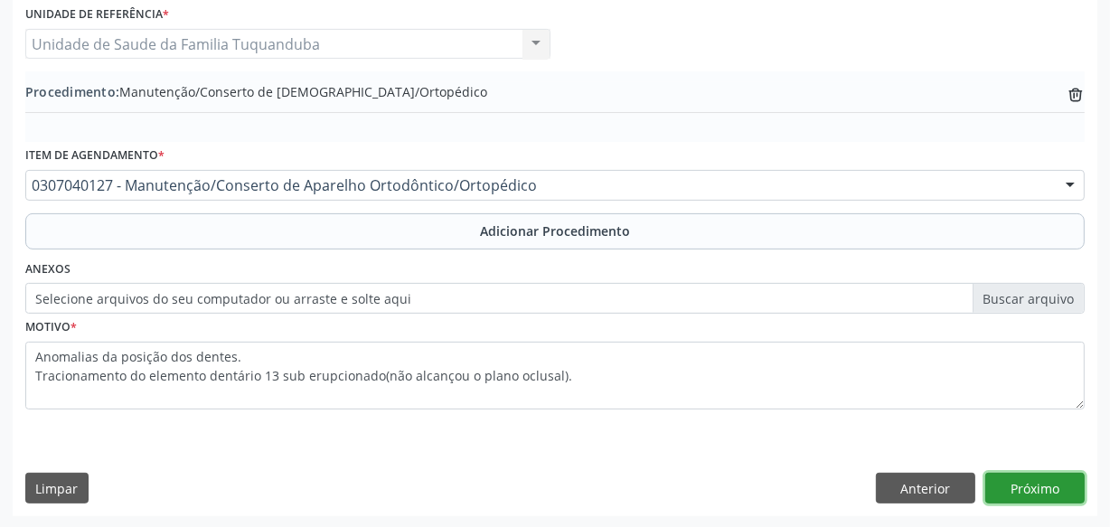
click at [1053, 498] on button "Próximo" at bounding box center [1035, 488] width 99 height 31
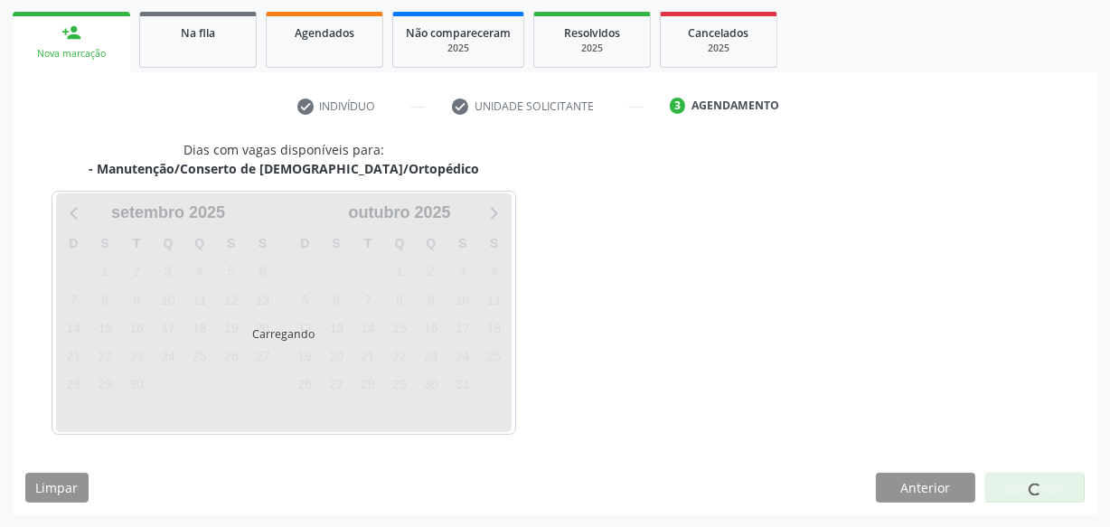
scroll to position [336, 0]
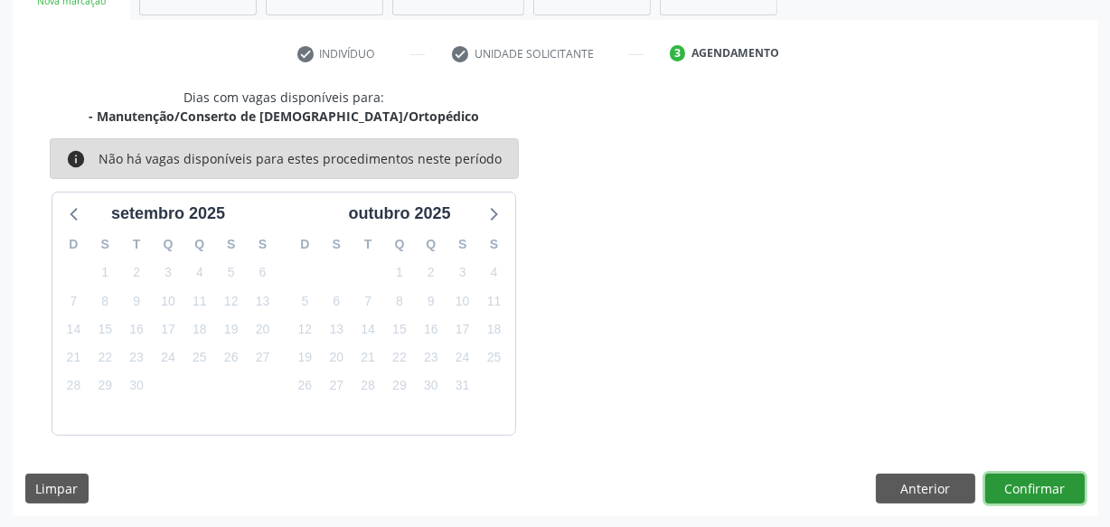
click at [1031, 486] on button "Confirmar" at bounding box center [1035, 489] width 99 height 31
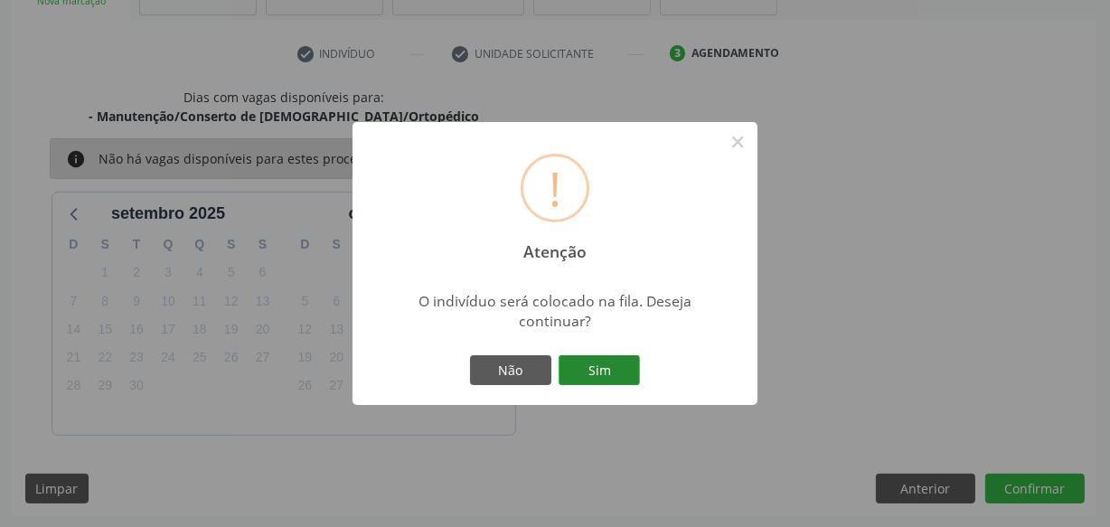
click at [620, 371] on button "Sim" at bounding box center [599, 370] width 81 height 31
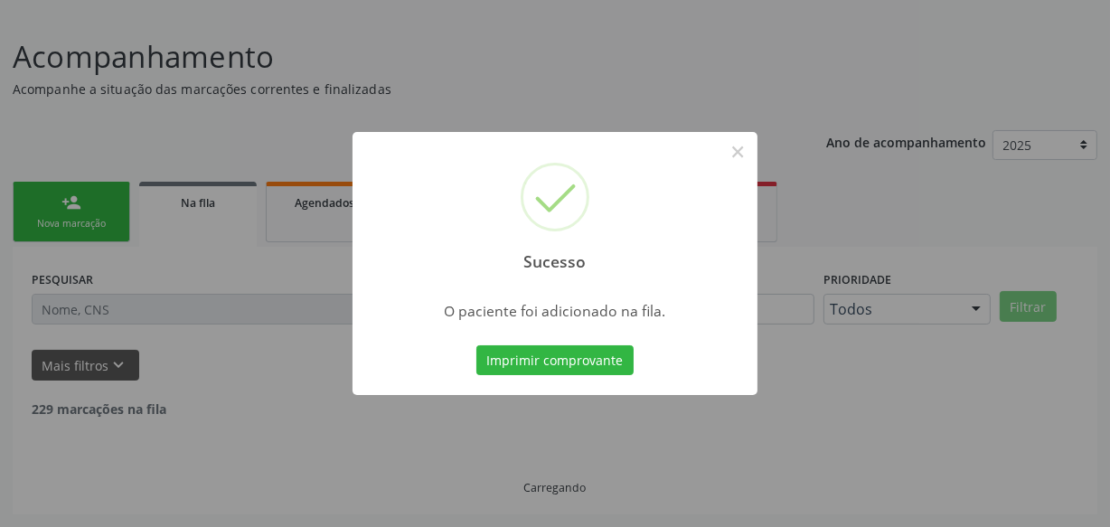
scroll to position [94, 0]
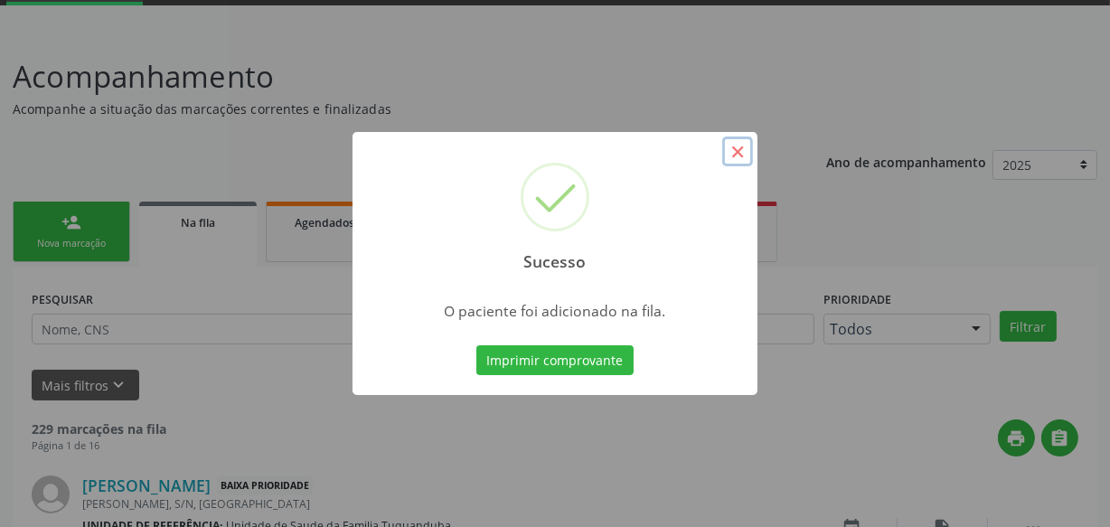
click at [739, 146] on button "×" at bounding box center [737, 152] width 31 height 31
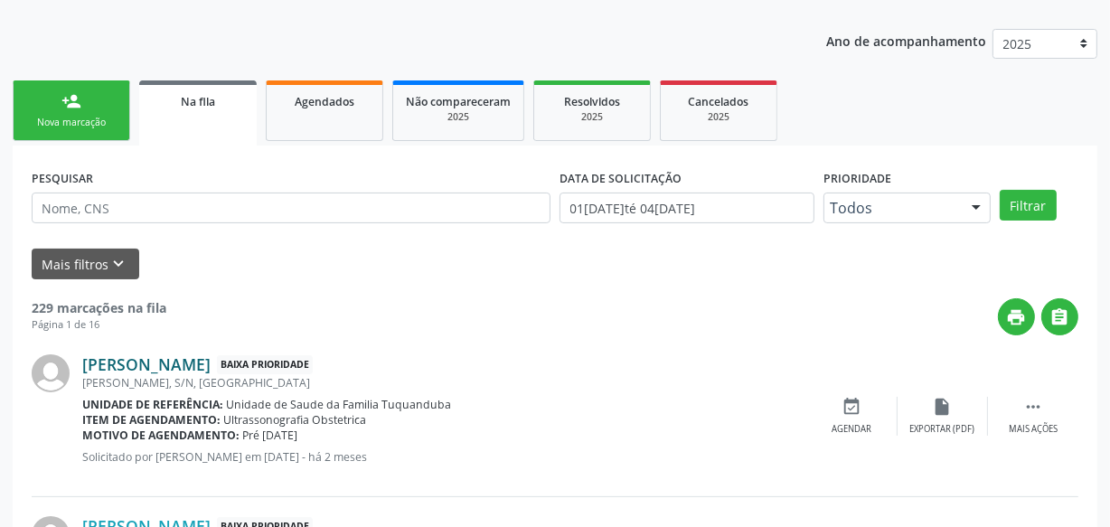
scroll to position [259, 0]
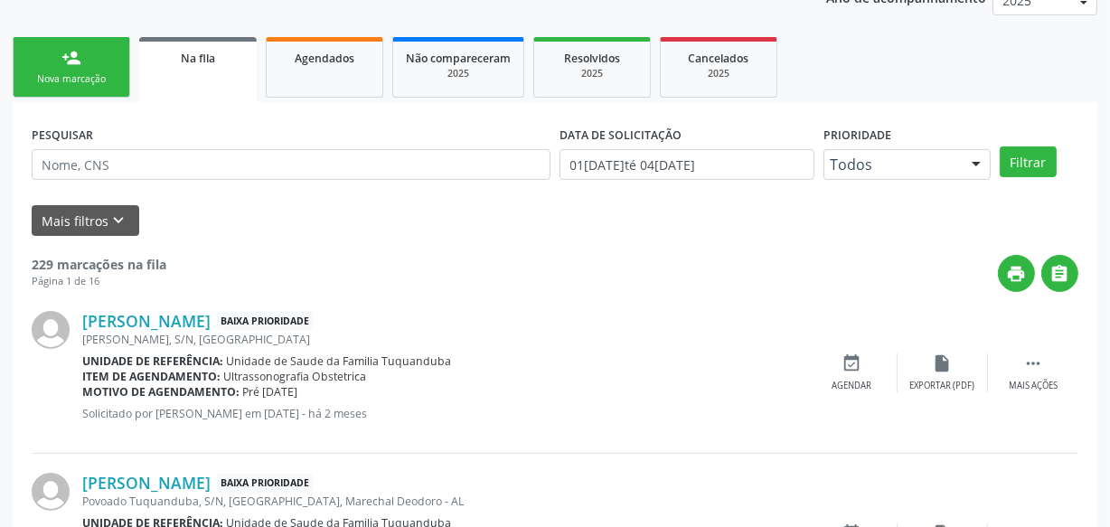
click at [92, 81] on div "Nova marcação" at bounding box center [71, 79] width 90 height 14
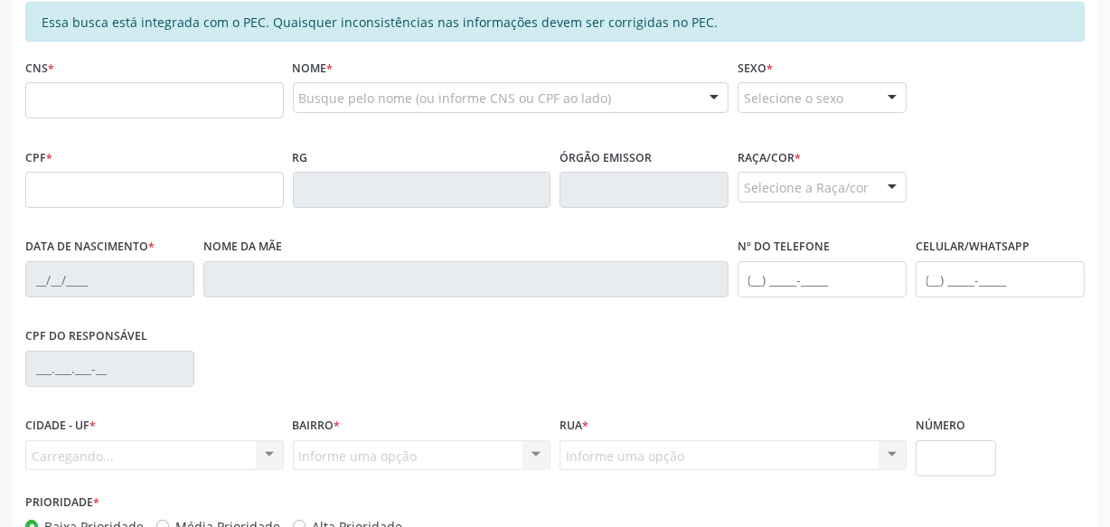
scroll to position [423, 0]
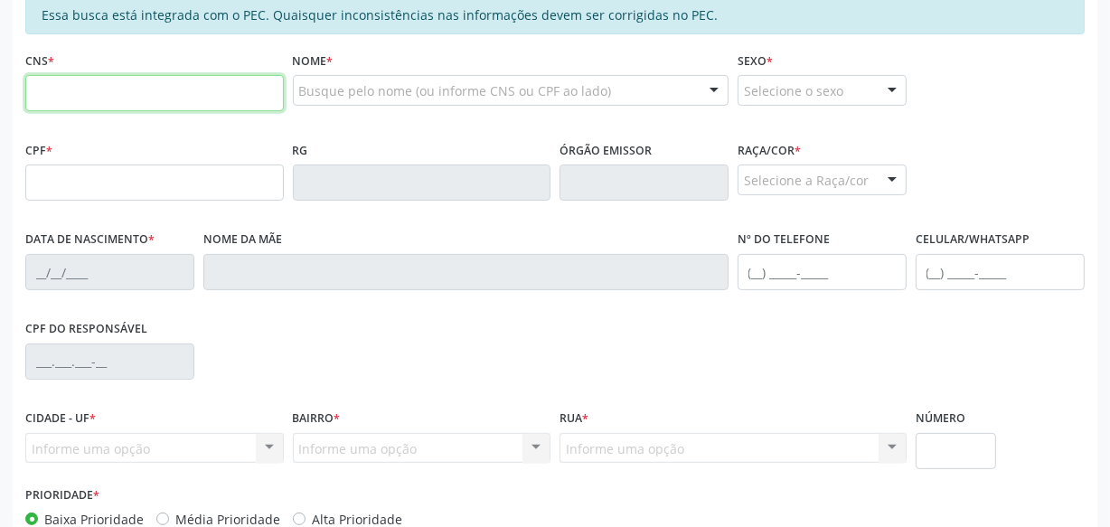
click at [118, 99] on input "text" at bounding box center [154, 93] width 259 height 36
type input "708 6065 5277 8486"
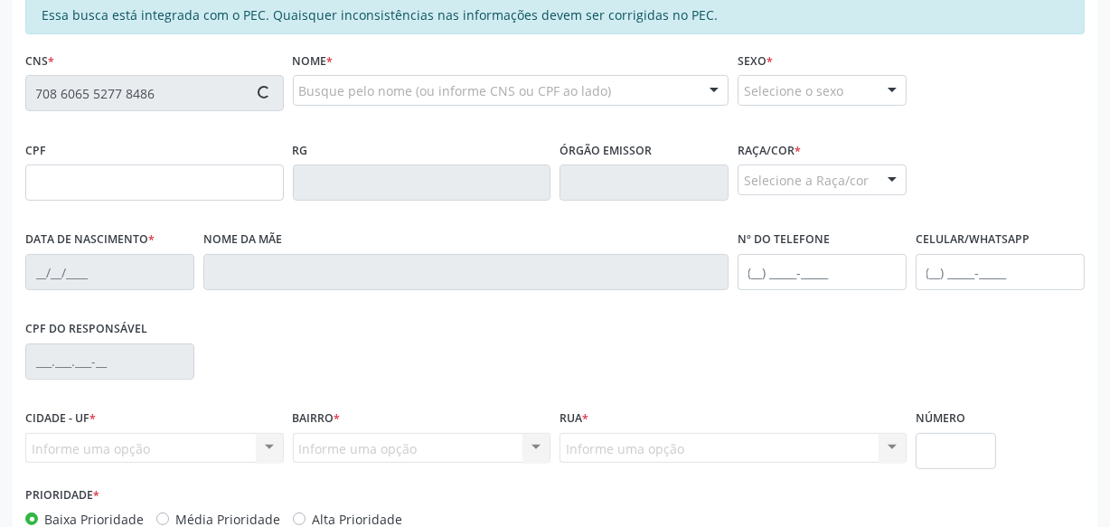
type input "142.936.774-10"
type input "[DATE]"
type input "[PERSON_NAME]"
type input "[PHONE_NUMBER]"
type input "S/N"
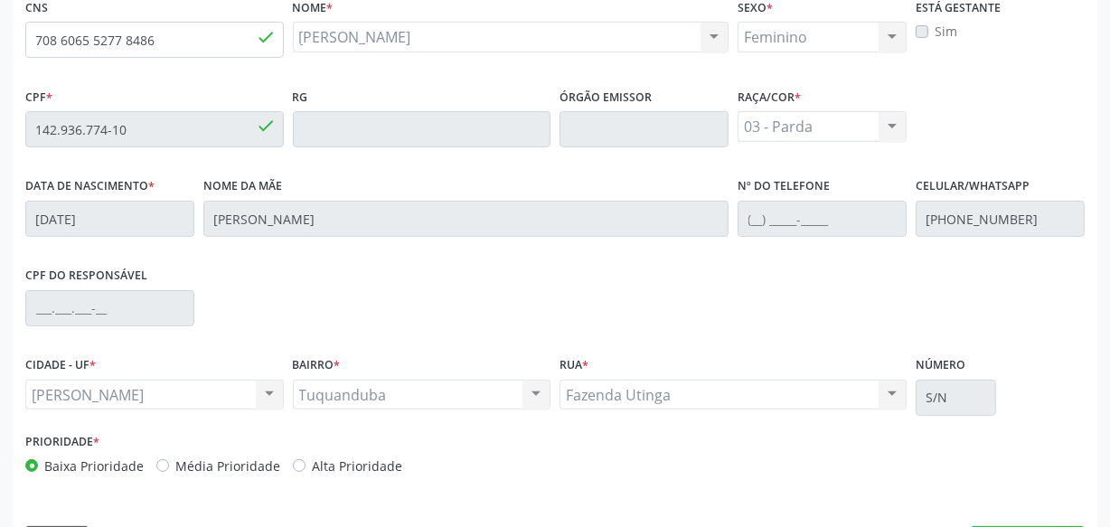
scroll to position [530, 0]
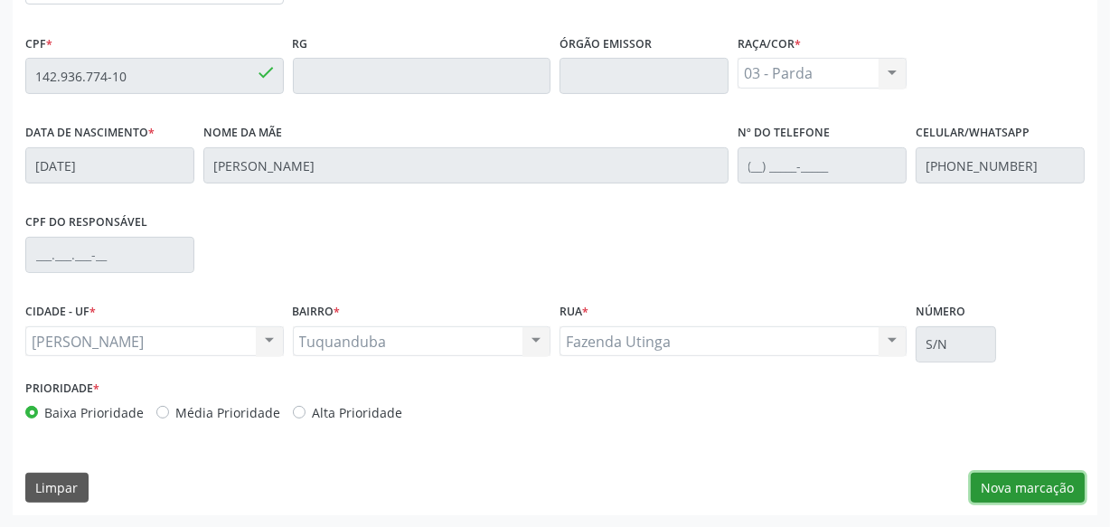
click at [1021, 482] on button "Nova marcação" at bounding box center [1028, 488] width 114 height 31
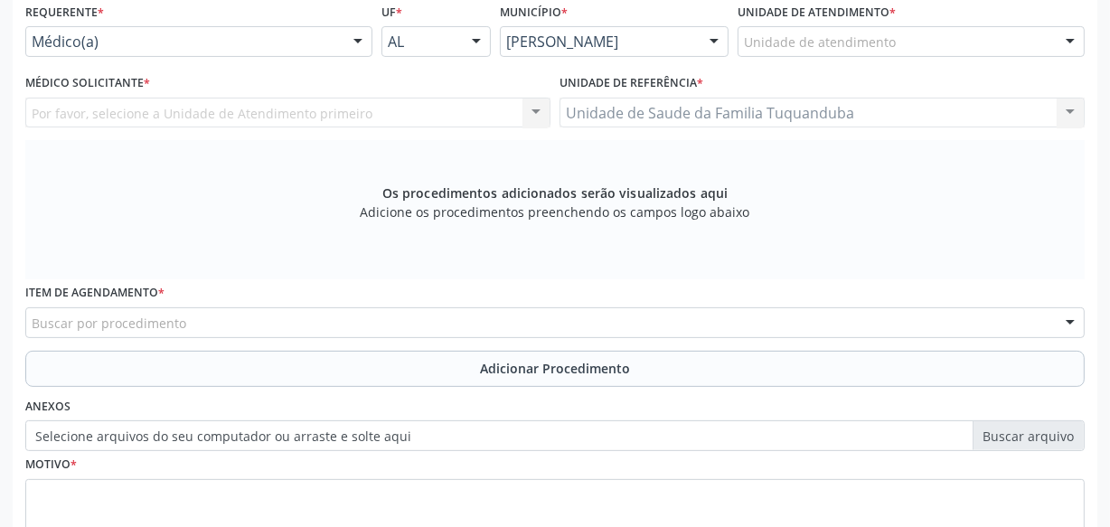
scroll to position [365, 0]
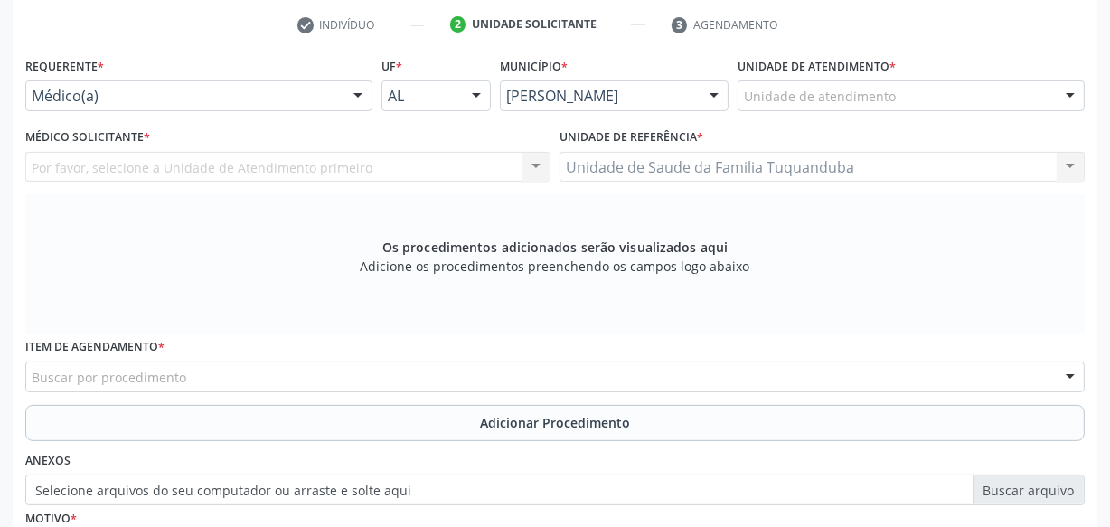
click at [401, 369] on div "Buscar por procedimento" at bounding box center [555, 377] width 1060 height 31
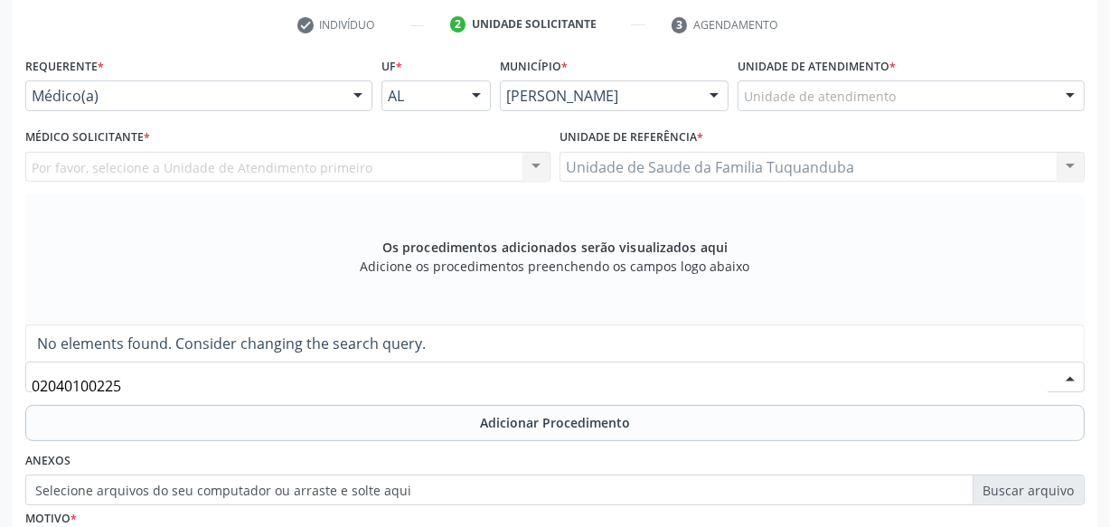
type input "0204010225"
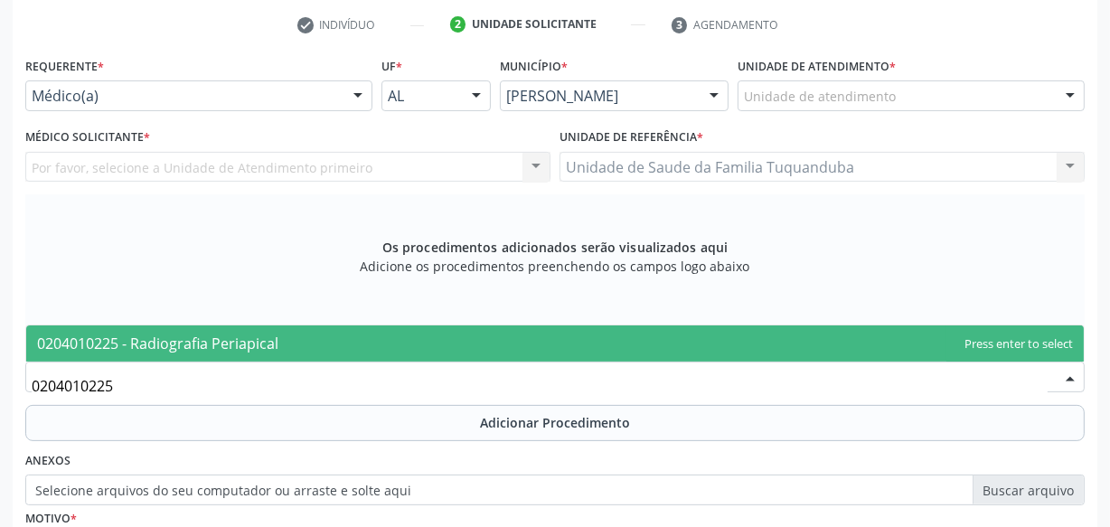
click at [387, 333] on span "0204010225 - Radiografia Periapical" at bounding box center [555, 344] width 1058 height 36
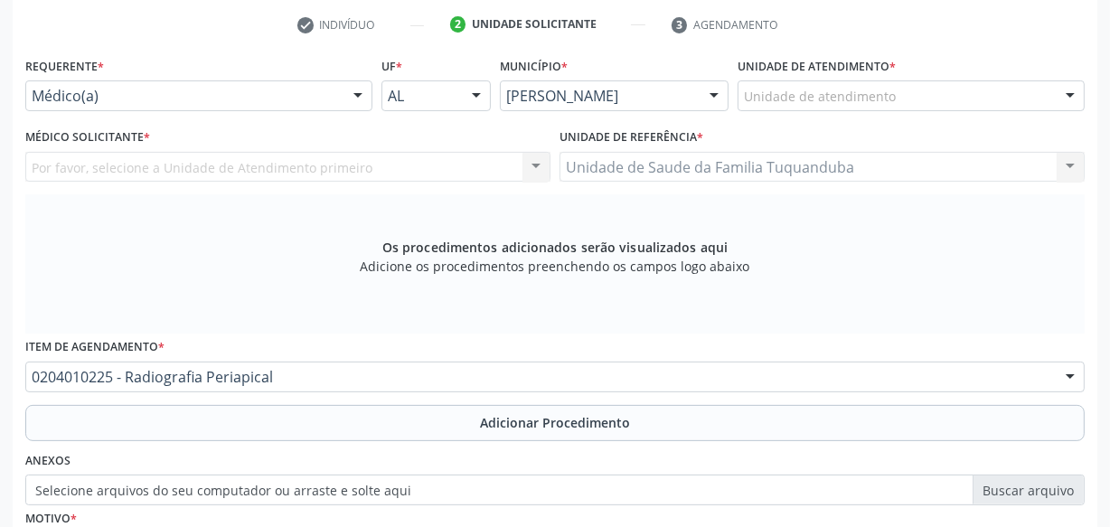
click at [531, 420] on span "Adicionar Procedimento" at bounding box center [555, 422] width 150 height 19
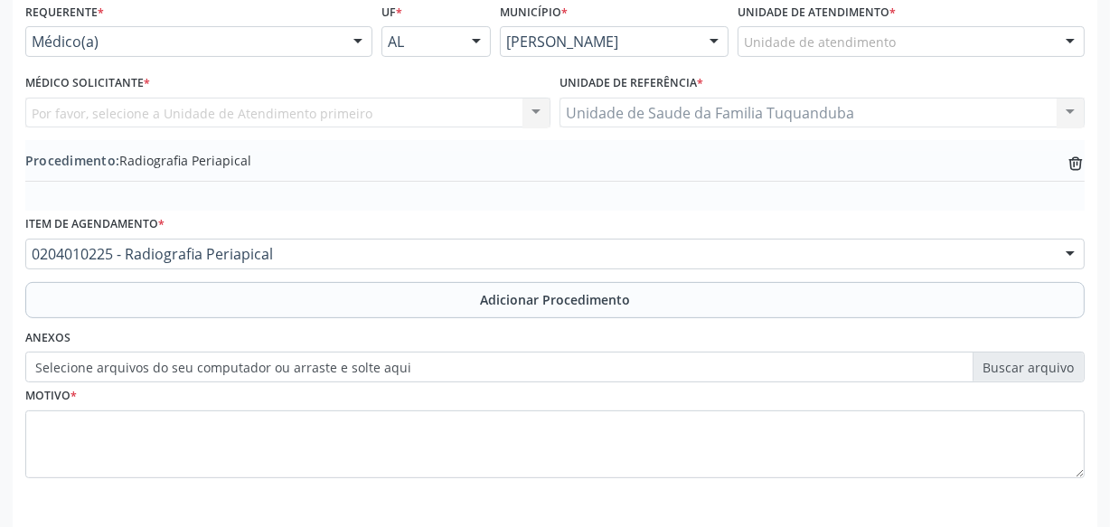
scroll to position [325, 0]
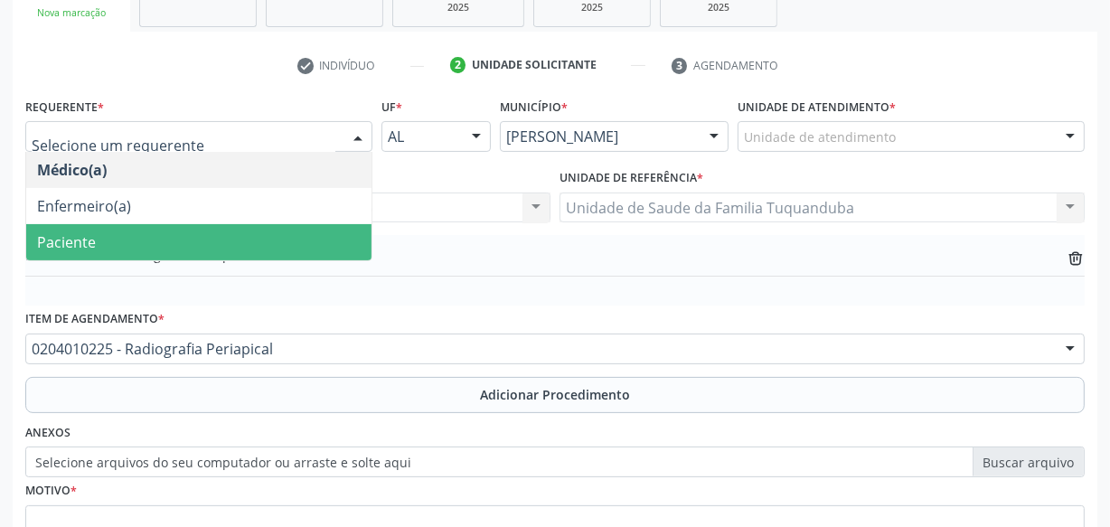
click at [246, 249] on span "Paciente" at bounding box center [198, 242] width 345 height 36
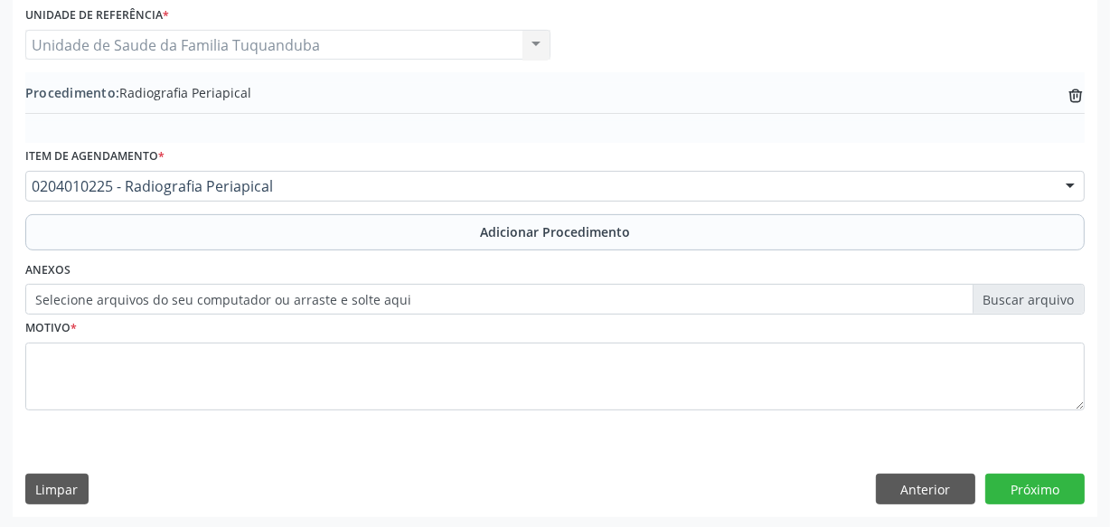
scroll to position [488, 0]
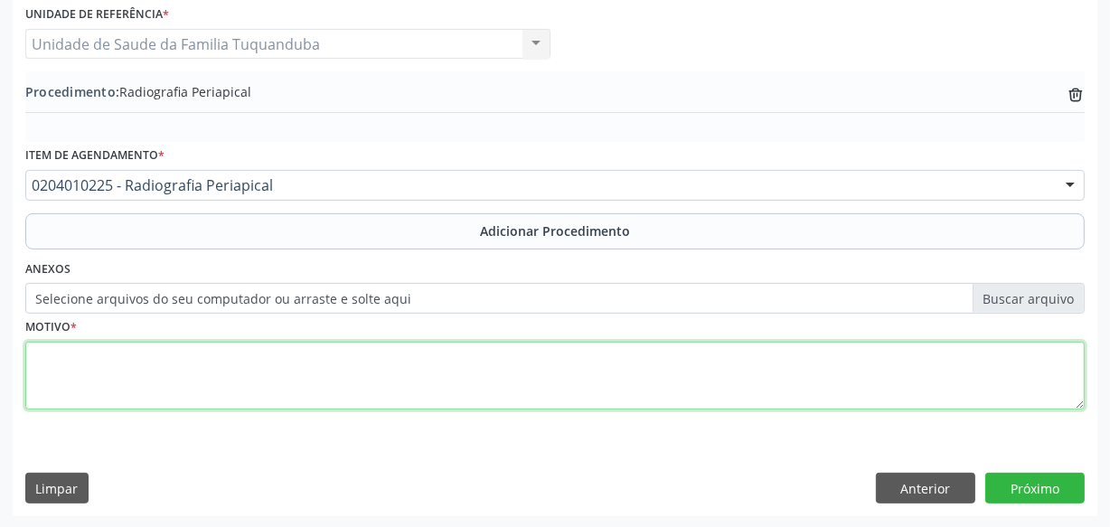
click at [335, 376] on textarea at bounding box center [555, 376] width 1060 height 69
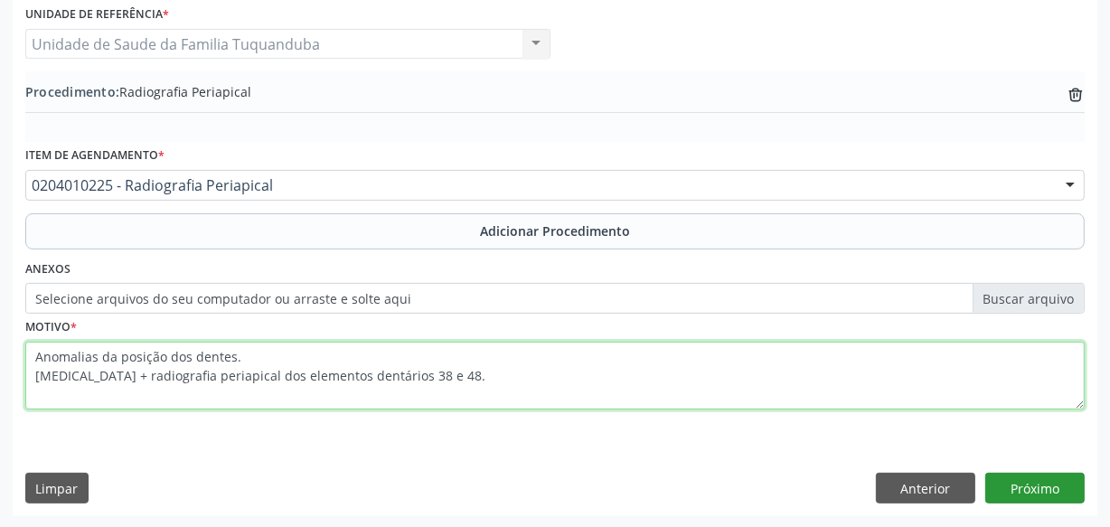
type textarea "Anomalias da posição dos dentes. [MEDICAL_DATA] + radiografia periapical dos el…"
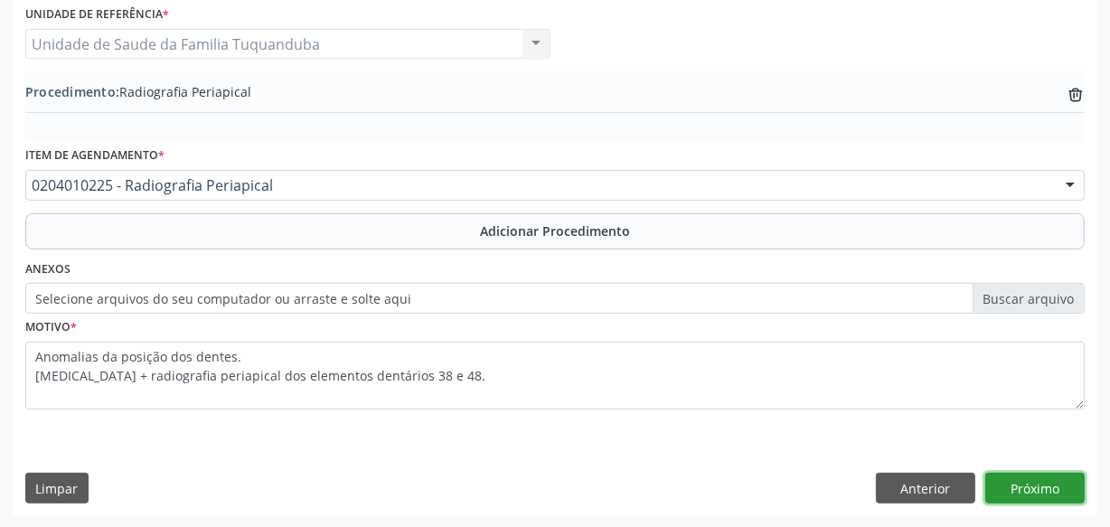
click at [1036, 476] on button "Próximo" at bounding box center [1035, 488] width 99 height 31
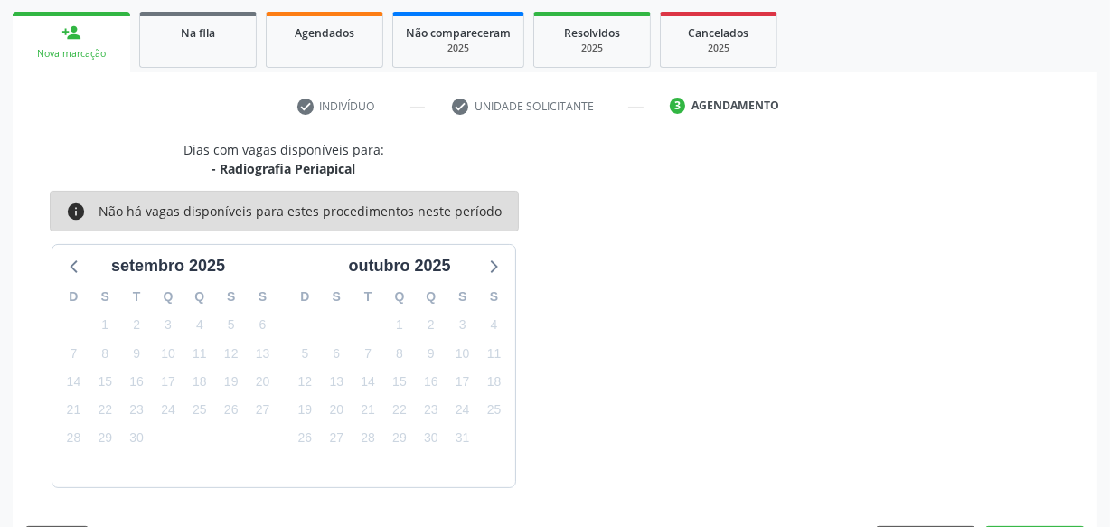
scroll to position [336, 0]
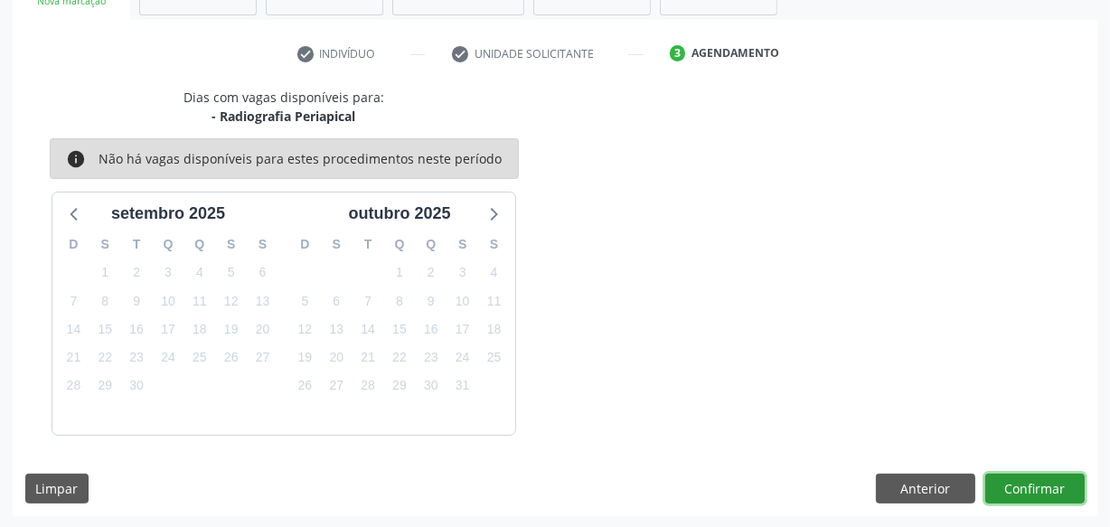
click at [1036, 477] on button "Confirmar" at bounding box center [1035, 489] width 99 height 31
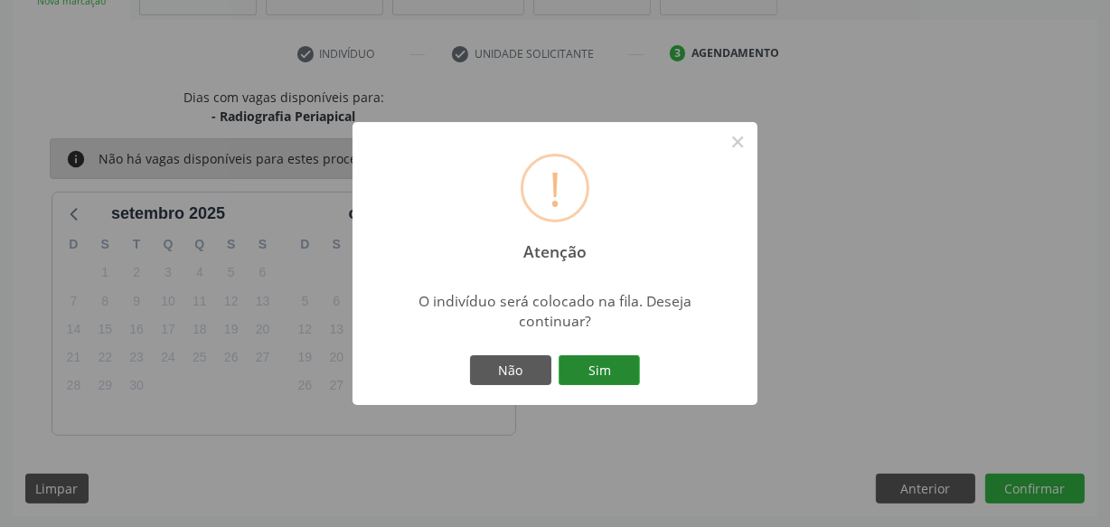
click at [626, 367] on button "Sim" at bounding box center [599, 370] width 81 height 31
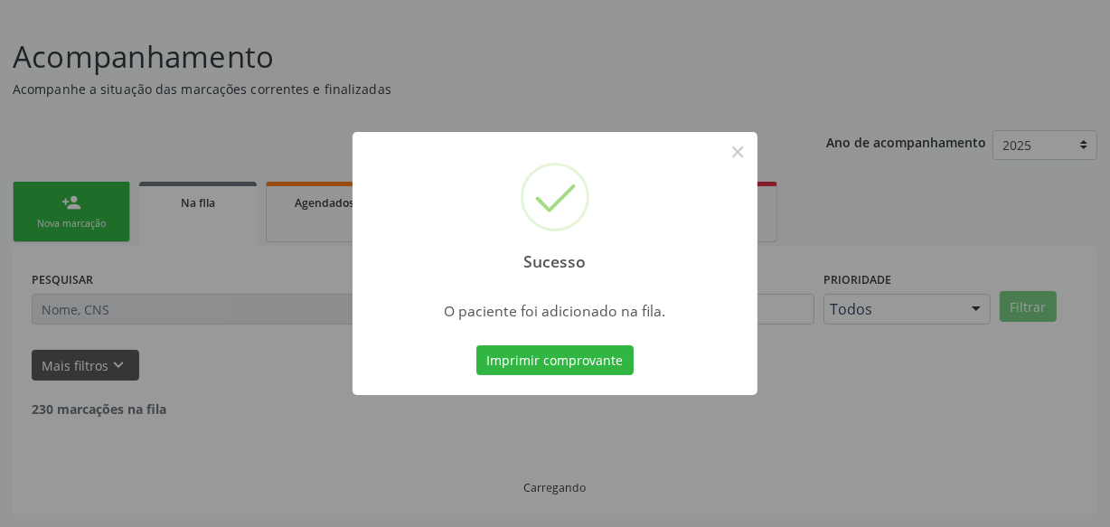
scroll to position [94, 0]
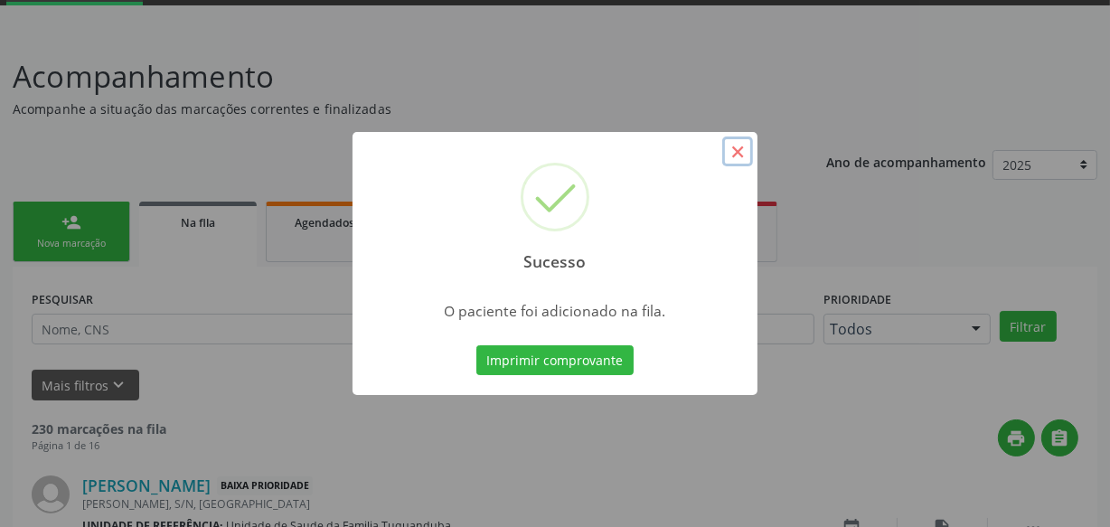
click at [743, 156] on button "×" at bounding box center [737, 152] width 31 height 31
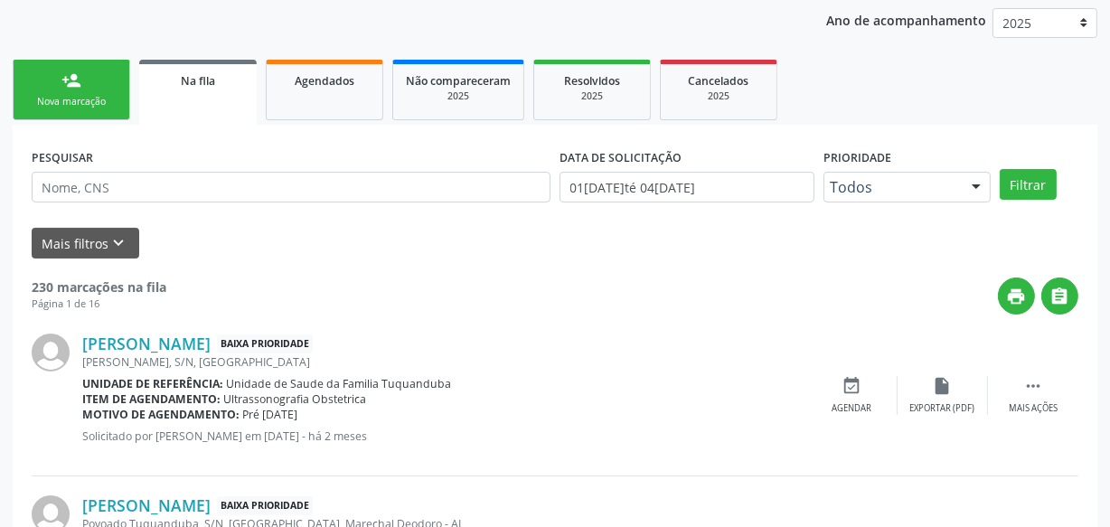
scroll to position [259, 0]
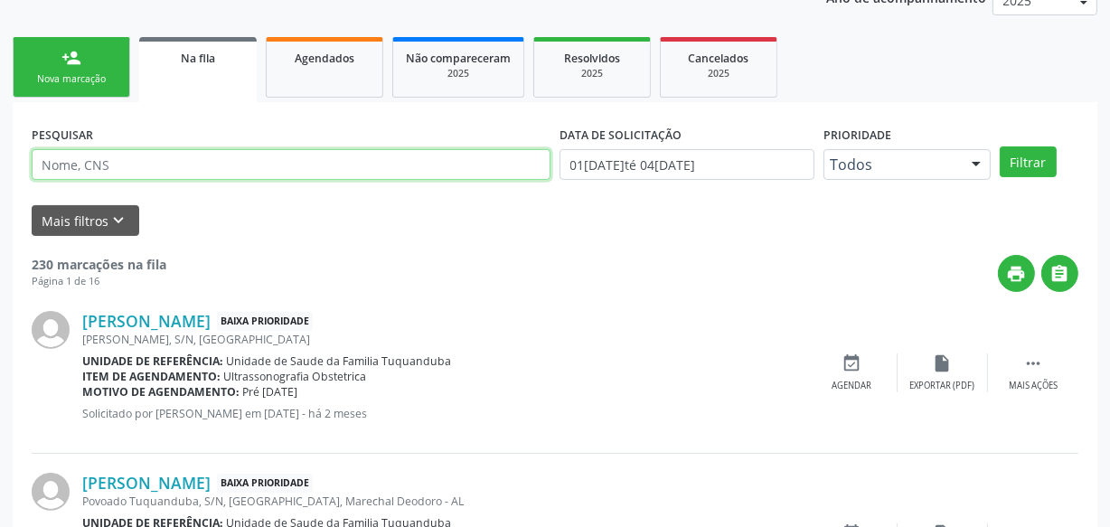
click at [278, 173] on input "text" at bounding box center [291, 164] width 519 height 31
click at [1000, 146] on button "Filtrar" at bounding box center [1028, 161] width 57 height 31
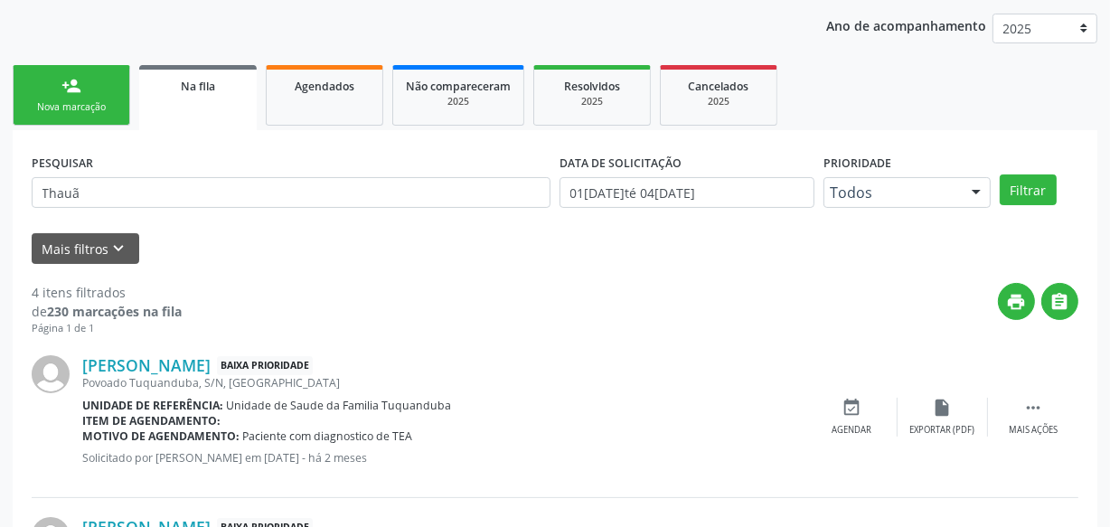
scroll to position [142, 0]
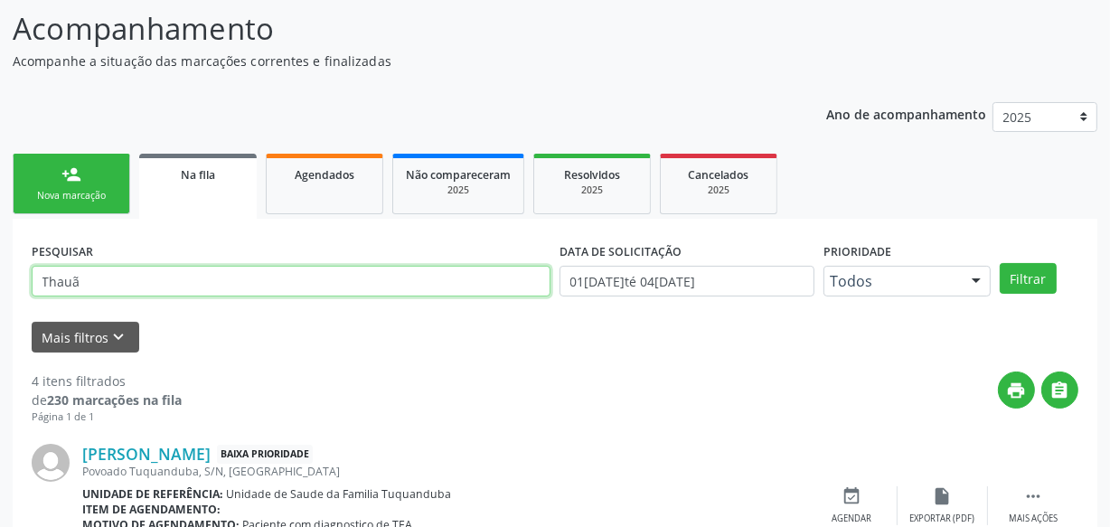
drag, startPoint x: 77, startPoint y: 281, endPoint x: 0, endPoint y: 282, distance: 76.9
click at [1000, 263] on button "Filtrar" at bounding box center [1028, 278] width 57 height 31
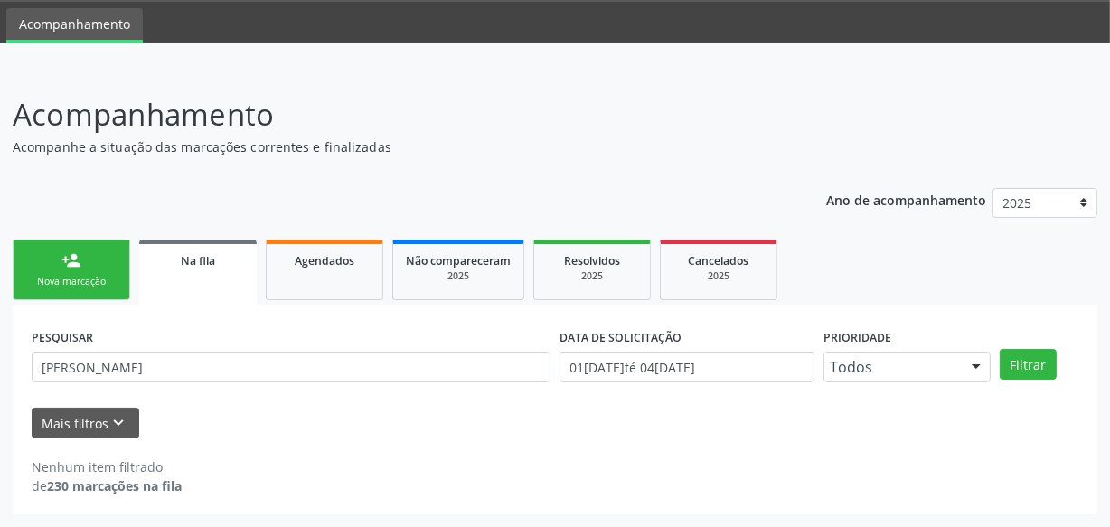
scroll to position [55, 0]
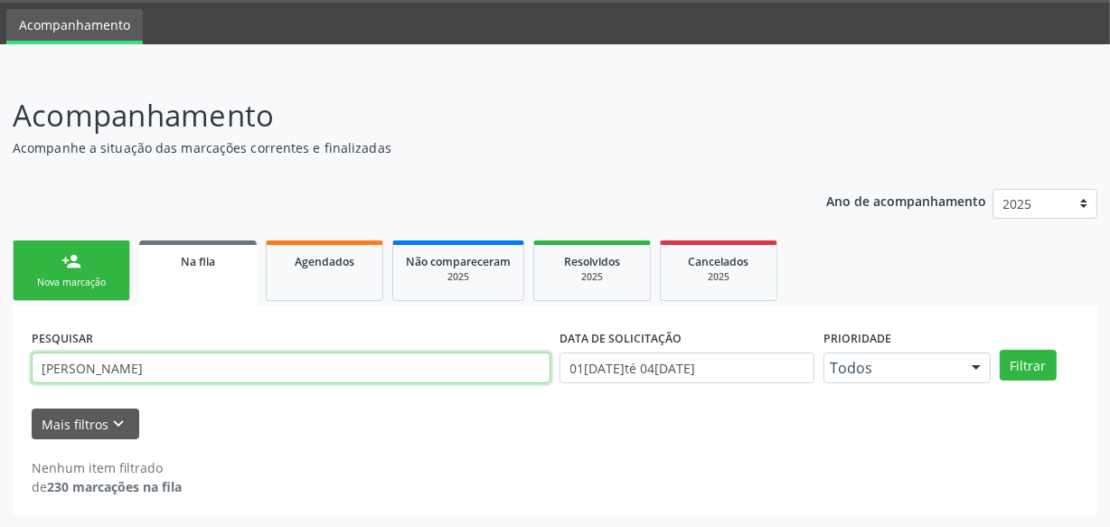
drag, startPoint x: 111, startPoint y: 363, endPoint x: 0, endPoint y: 354, distance: 111.7
click at [0, 354] on div "Acompanhamento Acompanhe a situação das marcações correntes e finalizadas Relat…" at bounding box center [555, 299] width 1110 height 458
type input "[PERSON_NAME]"
click at [1000, 350] on button "Filtrar" at bounding box center [1028, 365] width 57 height 31
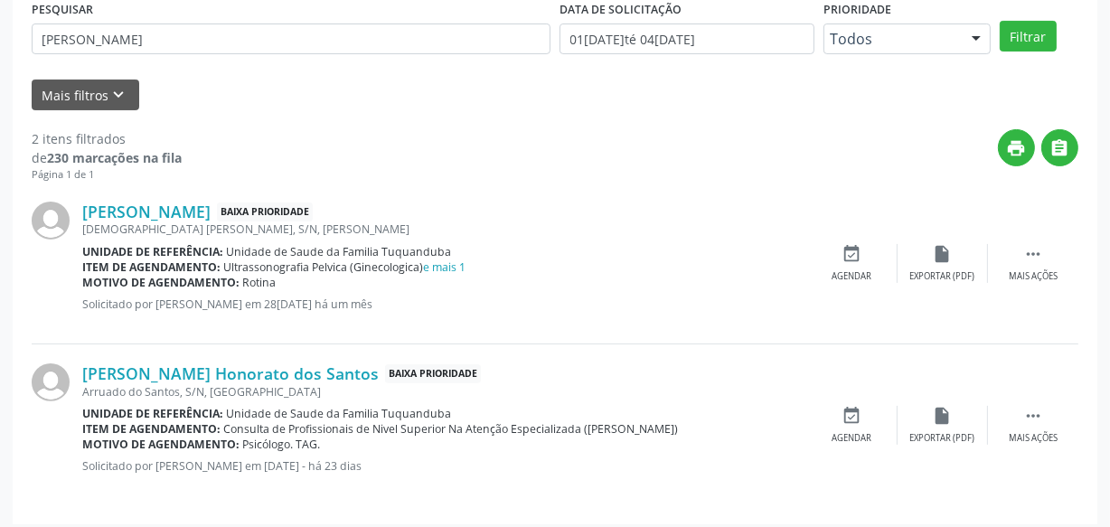
scroll to position [393, 0]
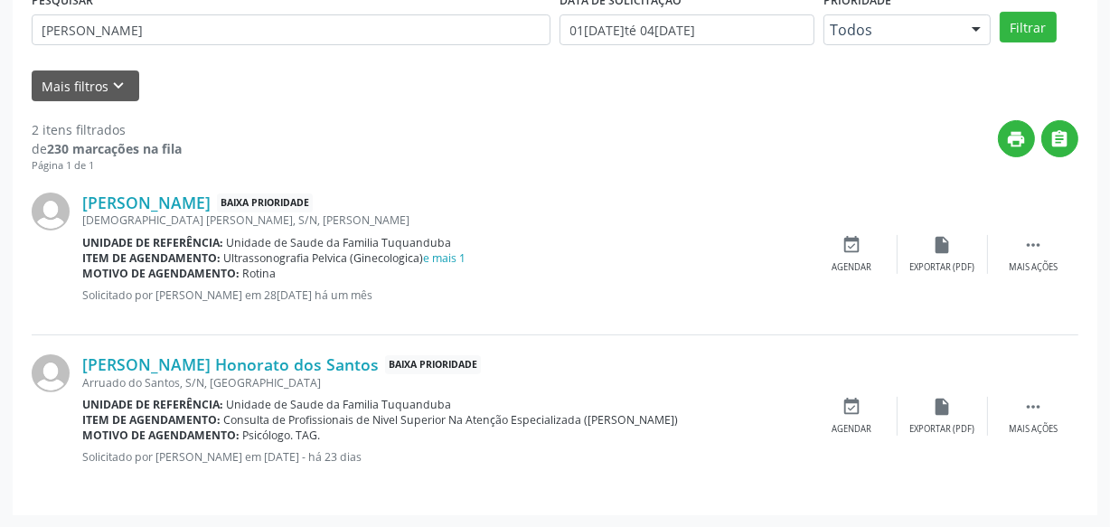
drag, startPoint x: 224, startPoint y: 419, endPoint x: 673, endPoint y: 420, distance: 448.5
click at [673, 420] on div "Item de agendamento: Consulta de Profissionais de Nivel Superior Na Atenção Esp…" at bounding box center [444, 419] width 725 height 15
copy span "Consulta de Profissionais de Nivel Superior Na Atenção Especializada ([PERSON_N…"
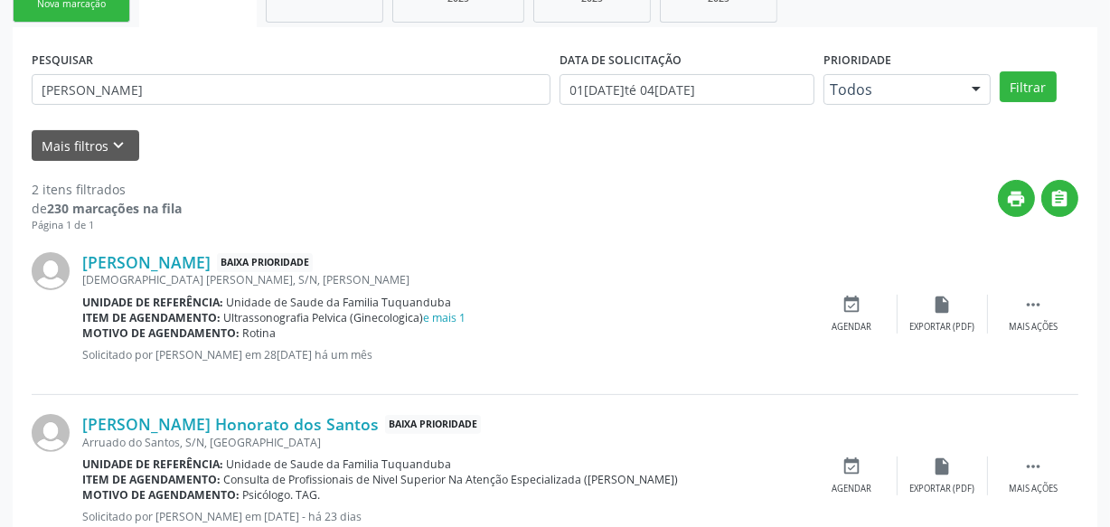
scroll to position [229, 0]
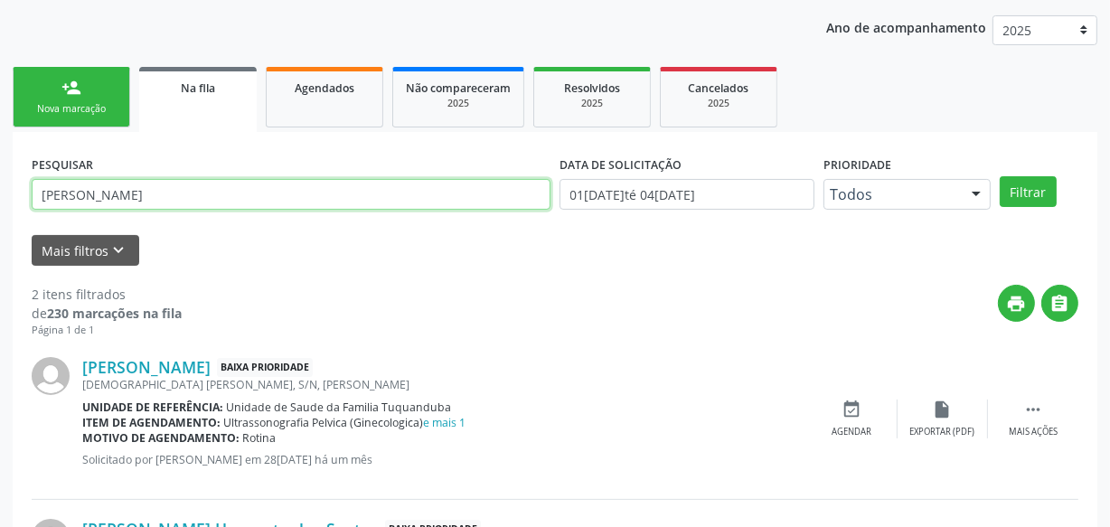
drag, startPoint x: 151, startPoint y: 202, endPoint x: 0, endPoint y: 193, distance: 151.3
click at [0, 197] on div "Acompanhamento Acompanhe a situação das marcações correntes e finalizadas Relat…" at bounding box center [555, 294] width 1110 height 797
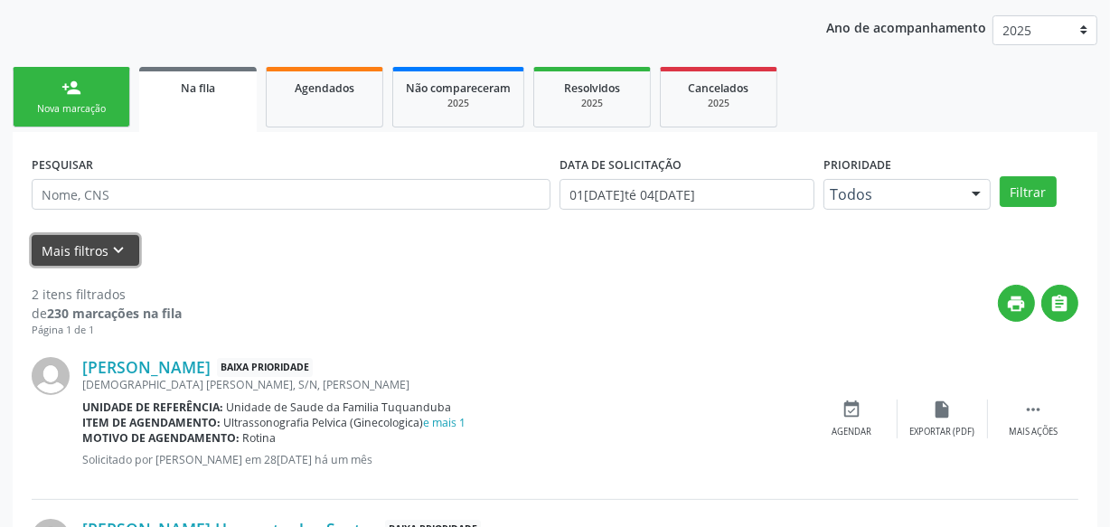
click at [82, 250] on button "Mais filtros keyboard_arrow_down" at bounding box center [86, 251] width 108 height 32
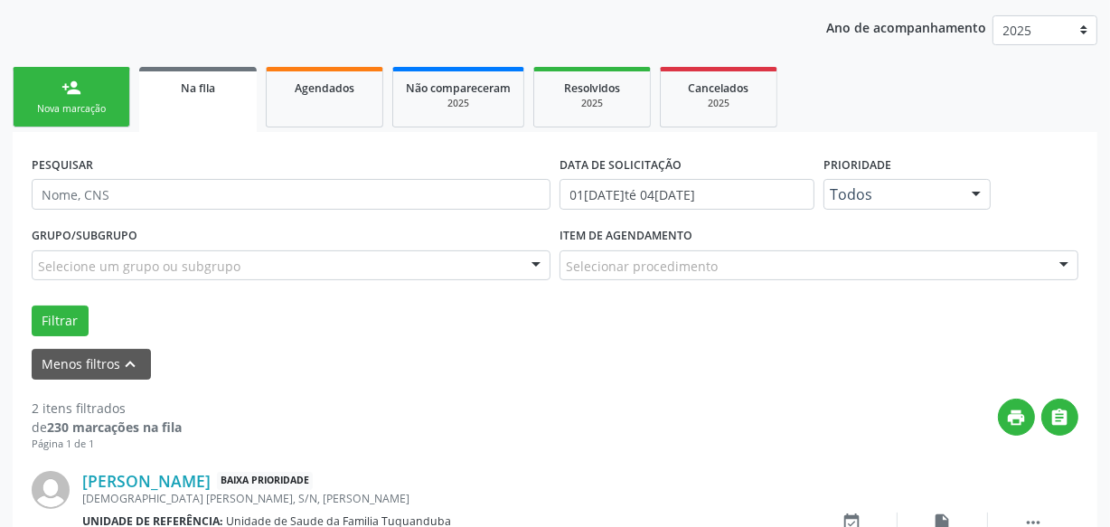
click at [838, 255] on div "Selecionar procedimento" at bounding box center [819, 265] width 519 height 31
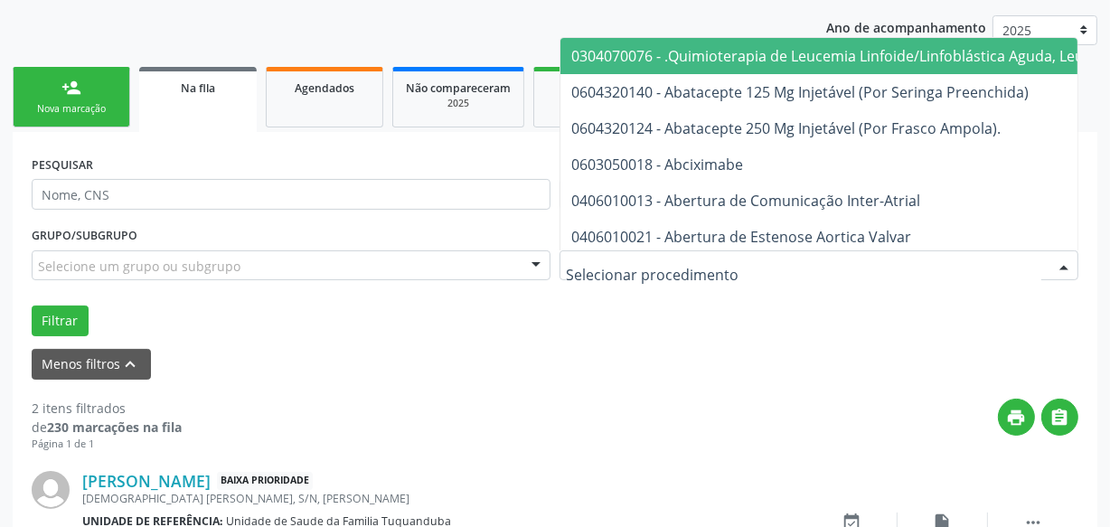
paste input "Consulta de Profissionais de Nivel Superior Na Atenção Especializada ([PERSON_N…"
type input "Consulta de Profissionais de Nivel Superior Na Atenção Especializada ([PERSON_N…"
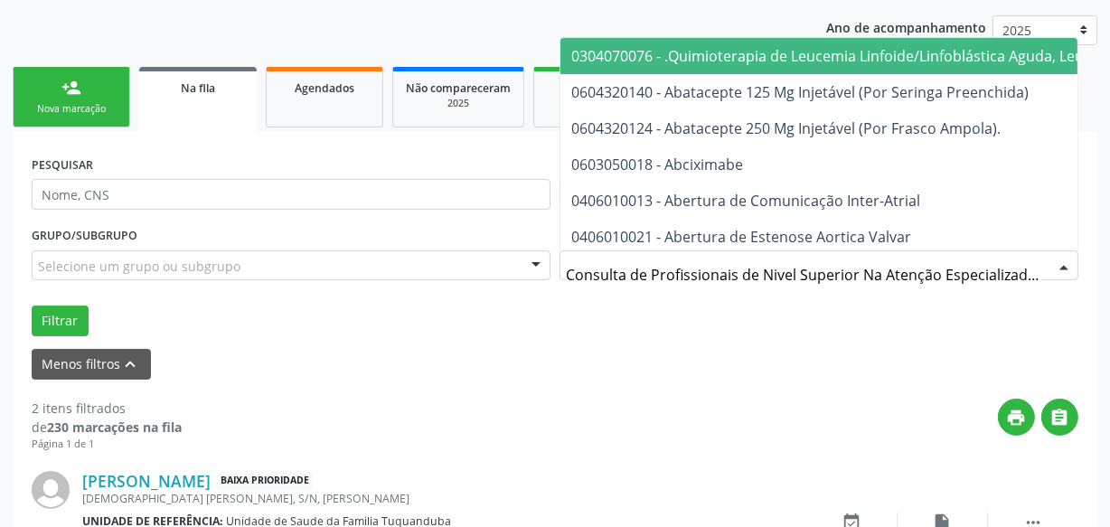
scroll to position [0, 98]
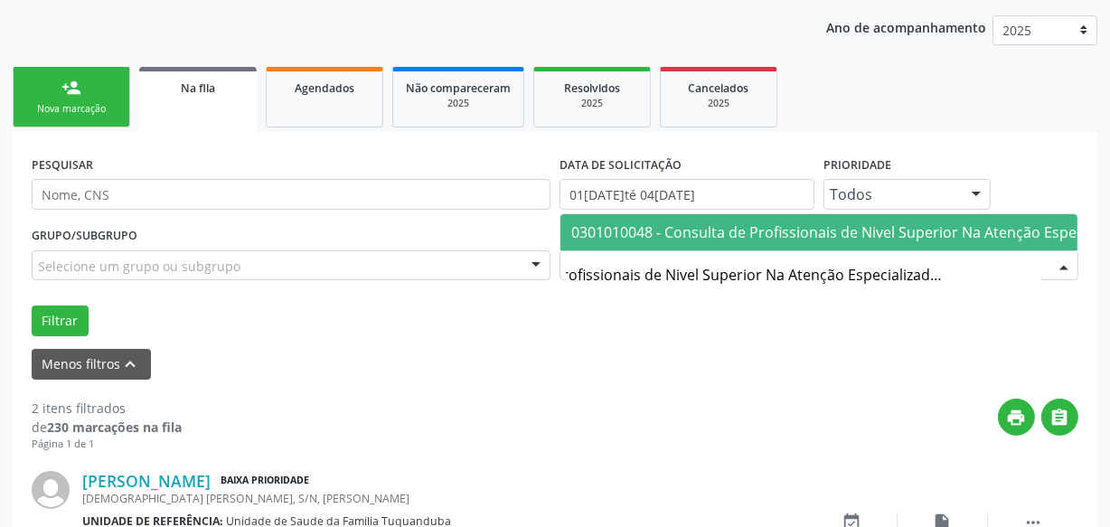
click at [728, 222] on span "0301010048 - Consulta de Profissionais de Nivel Superior Na Atenção Especializa…" at bounding box center [908, 232] width 675 height 20
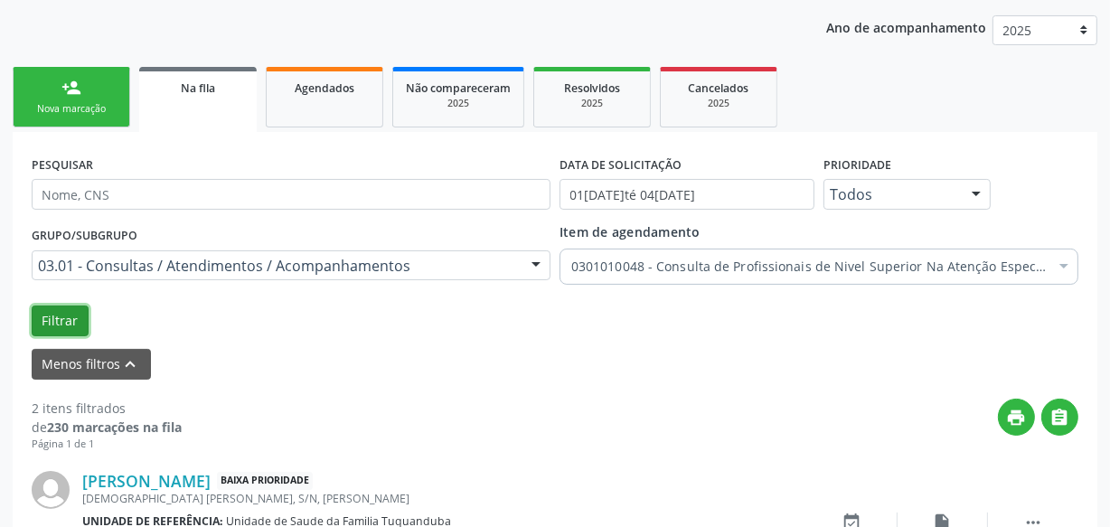
click at [75, 319] on button "Filtrar" at bounding box center [60, 321] width 57 height 31
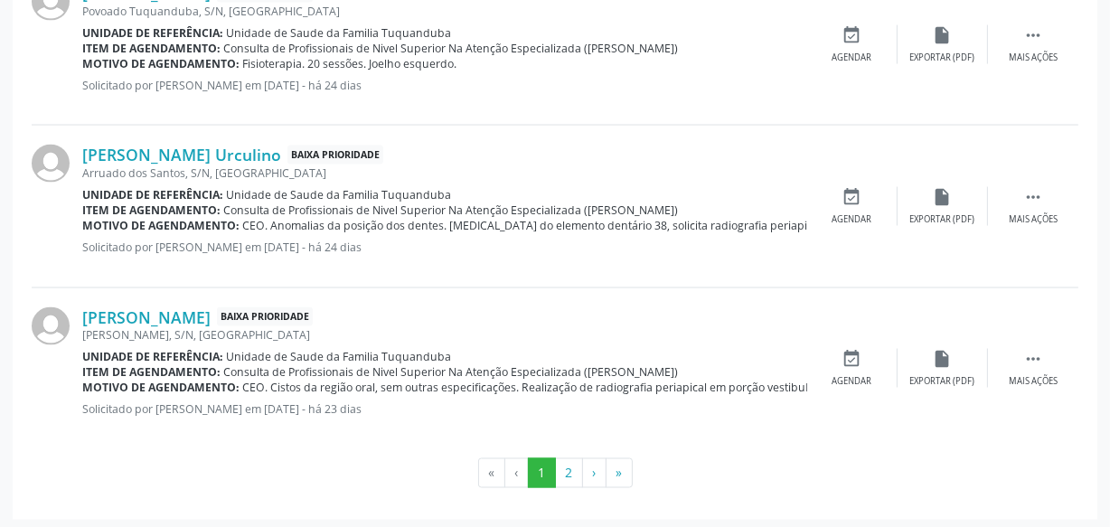
scroll to position [2663, 0]
click at [573, 470] on button "2" at bounding box center [569, 472] width 28 height 31
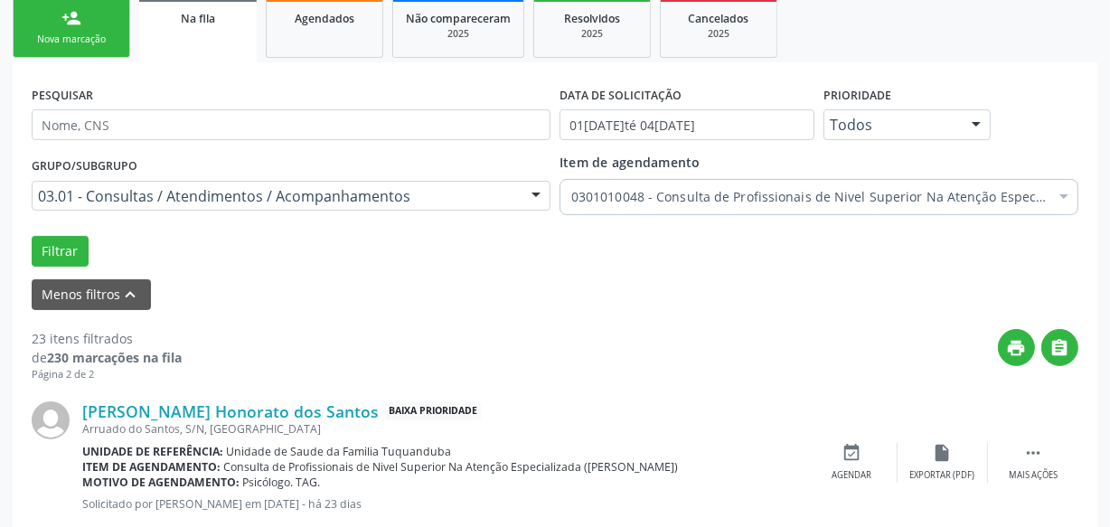
scroll to position [297, 0]
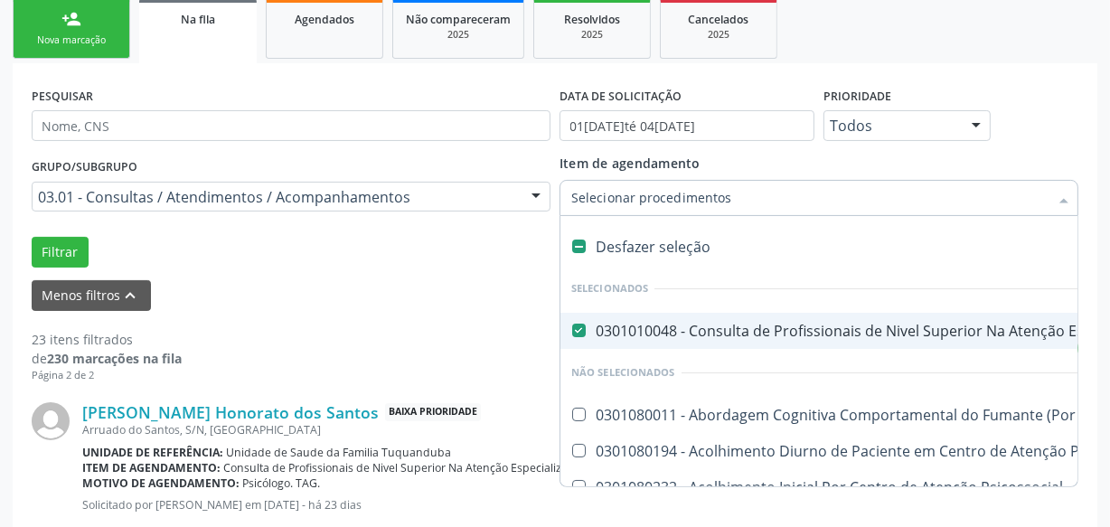
click at [574, 245] on label at bounding box center [579, 247] width 14 height 14
checkbox Médico\) "false"
click at [534, 203] on div at bounding box center [536, 198] width 27 height 31
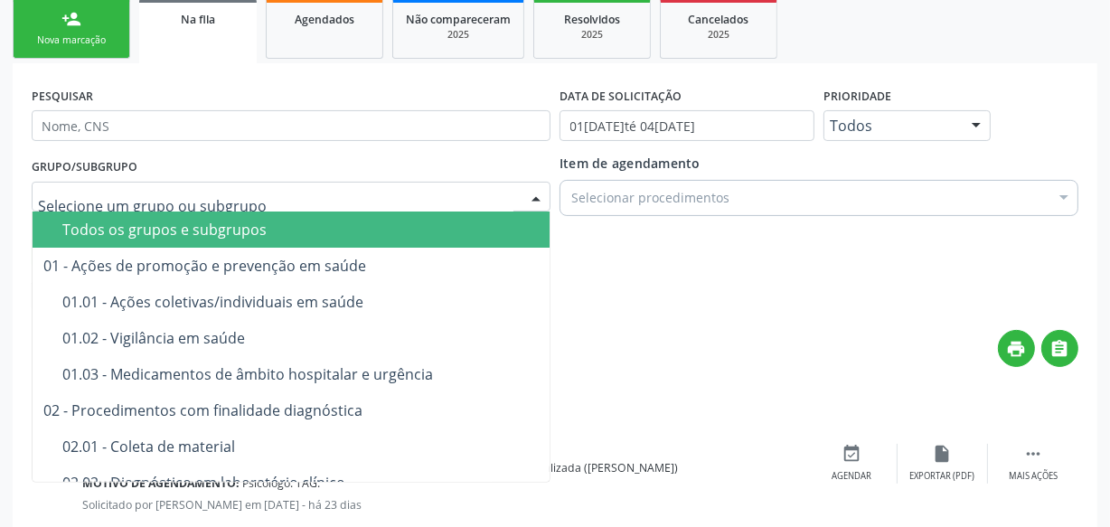
click at [154, 222] on div "Todos os grupos e subgrupos" at bounding box center [367, 229] width 611 height 14
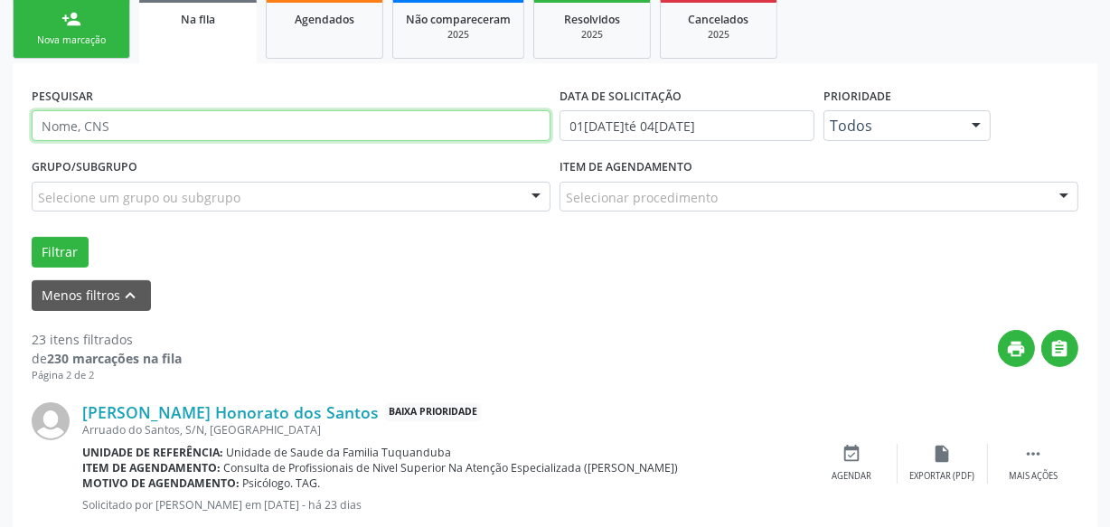
click at [145, 136] on input "text" at bounding box center [291, 125] width 519 height 31
type input "Ysabella"
click at [32, 237] on button "Filtrar" at bounding box center [60, 252] width 57 height 31
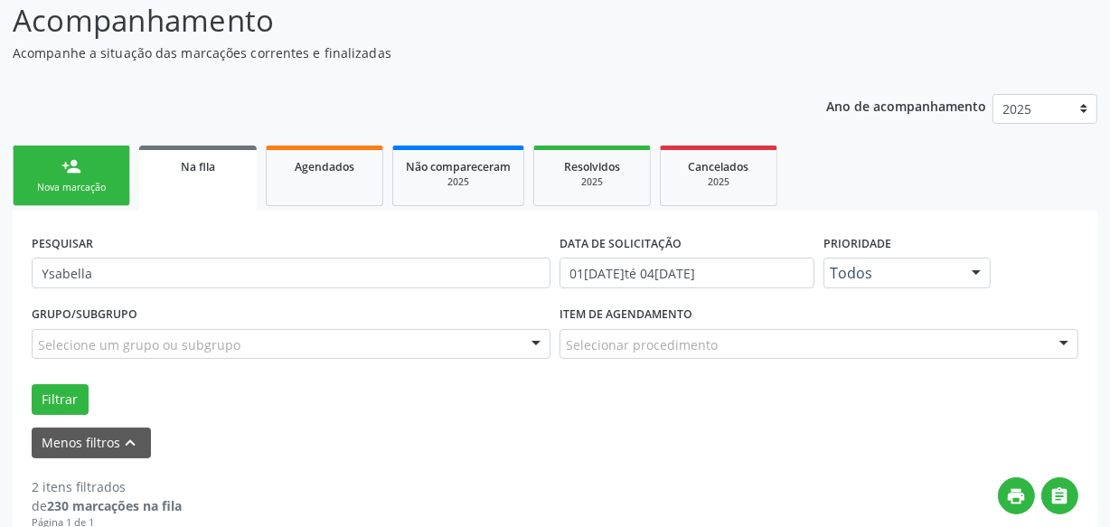
scroll to position [133, 0]
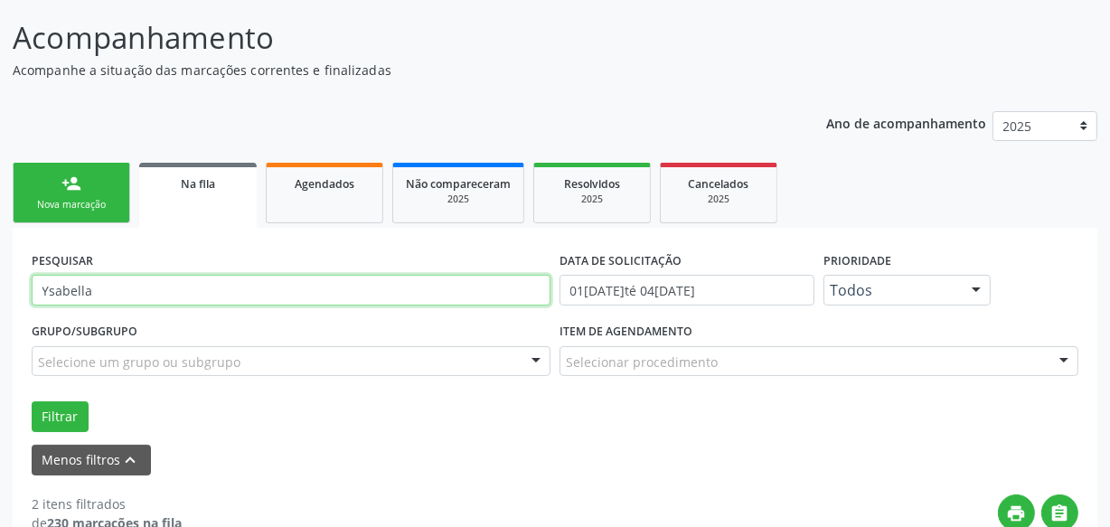
drag, startPoint x: 380, startPoint y: 297, endPoint x: 0, endPoint y: 297, distance: 379.8
click at [0, 297] on div "Acompanhamento Acompanhe a situação das marcações correntes e finalizadas Relat…" at bounding box center [555, 447] width 1110 height 911
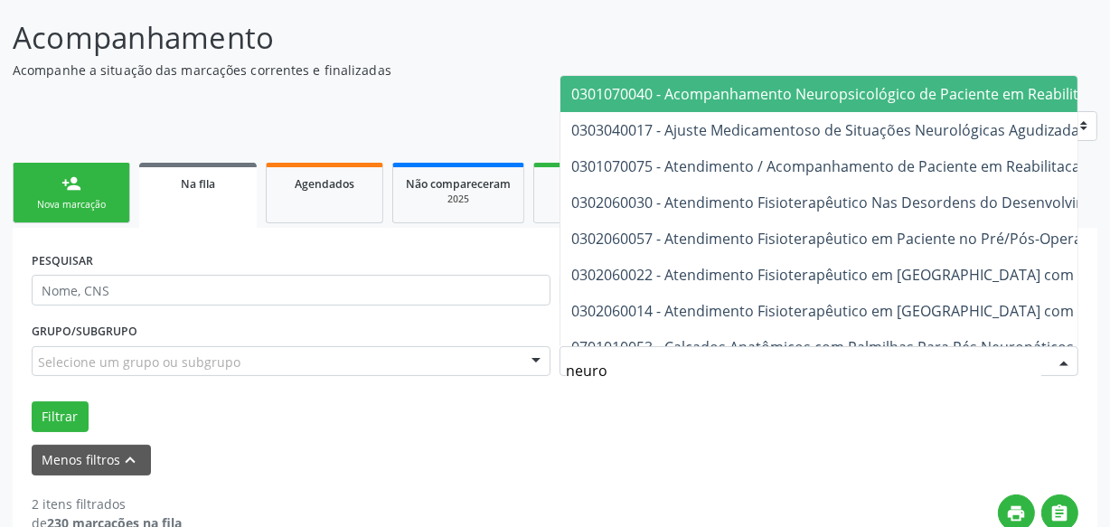
type input "neurop"
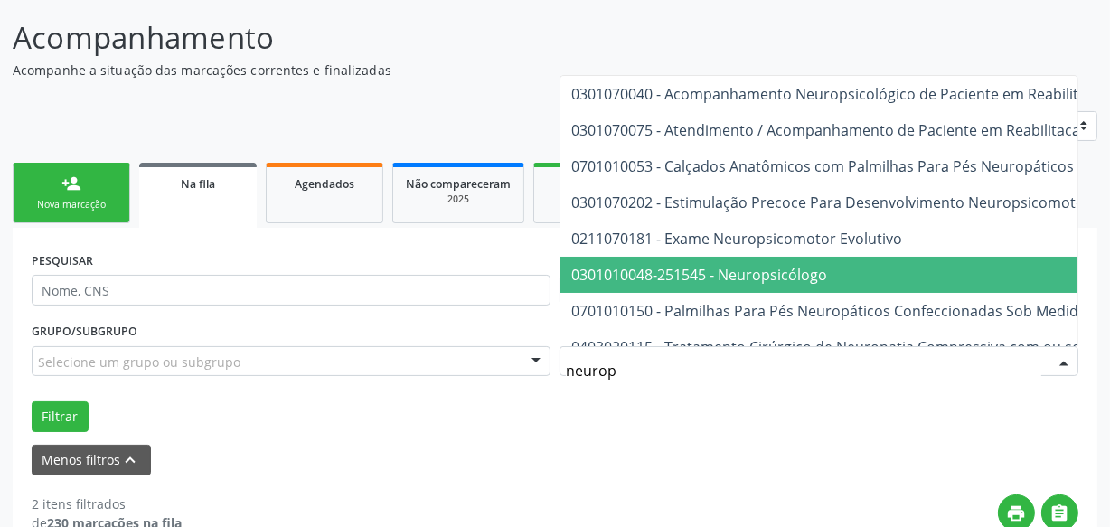
scroll to position [67, 0]
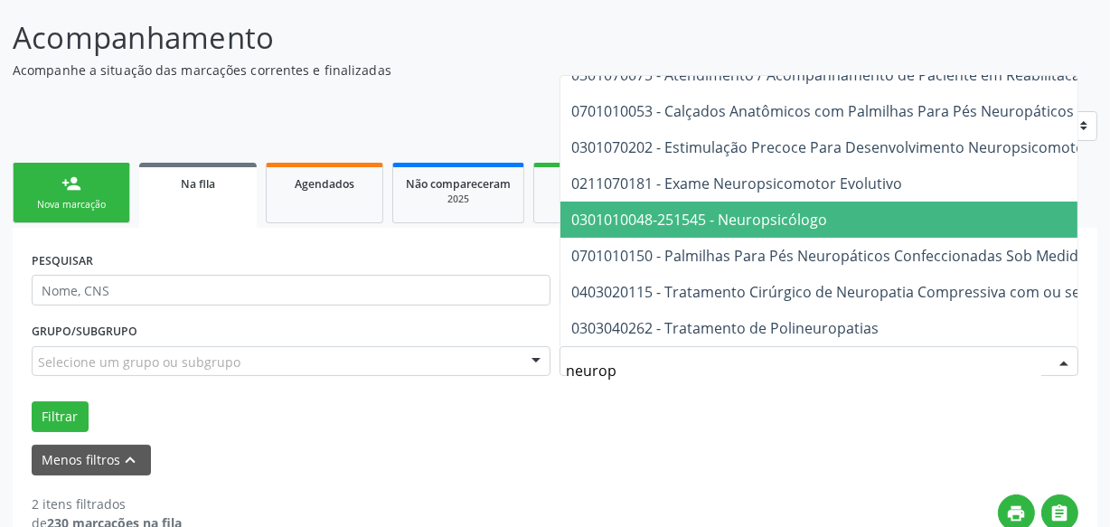
click at [769, 202] on span "0301010048-251545 - Neuropsicólogo" at bounding box center [966, 220] width 811 height 36
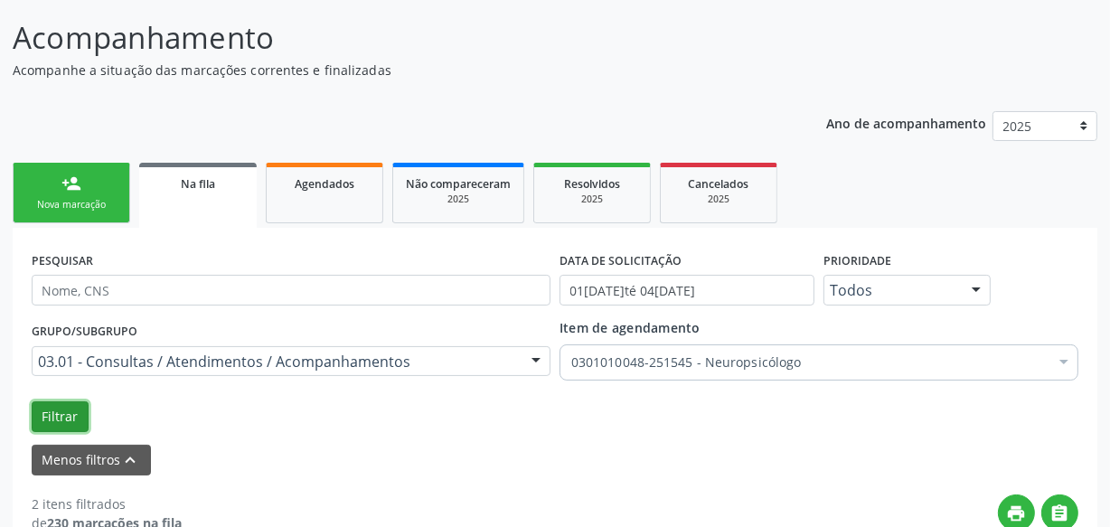
click at [61, 409] on button "Filtrar" at bounding box center [60, 416] width 57 height 31
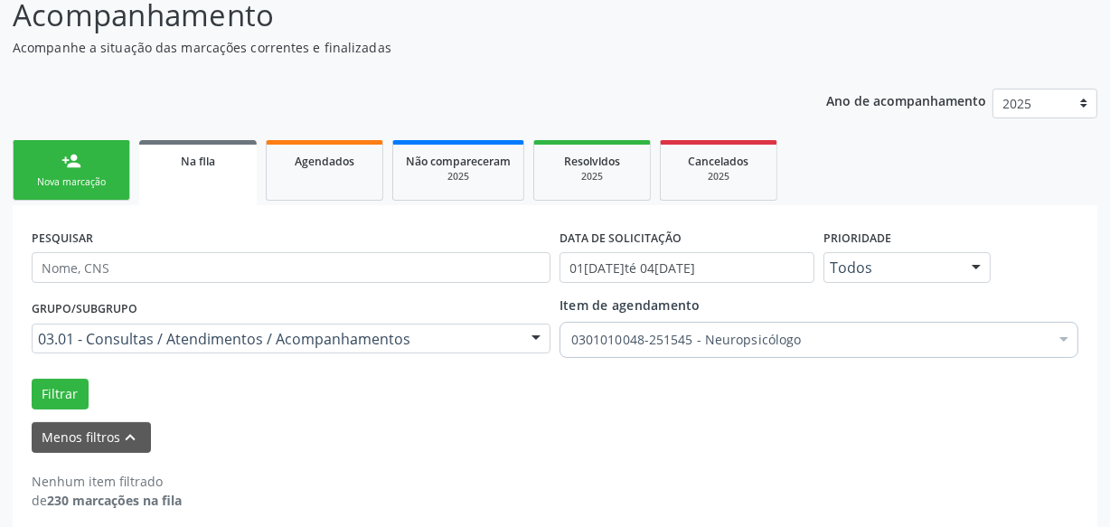
scroll to position [169, 0]
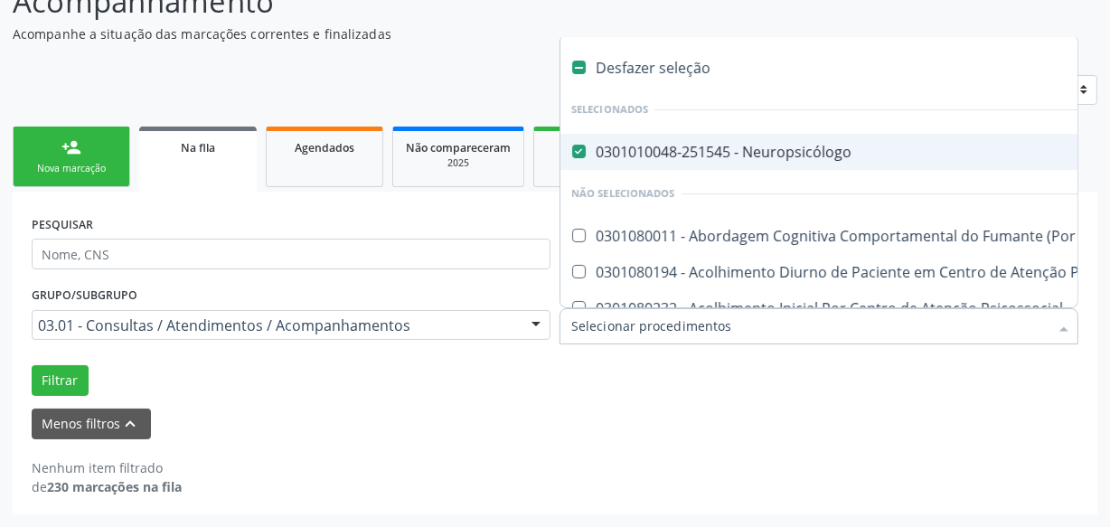
click at [581, 145] on Neuropsicólogo at bounding box center [579, 152] width 14 height 14
click at [572, 146] on Neuropsicólogo "checkbox" at bounding box center [567, 152] width 12 height 12
checkbox Neuropsicólogo "false"
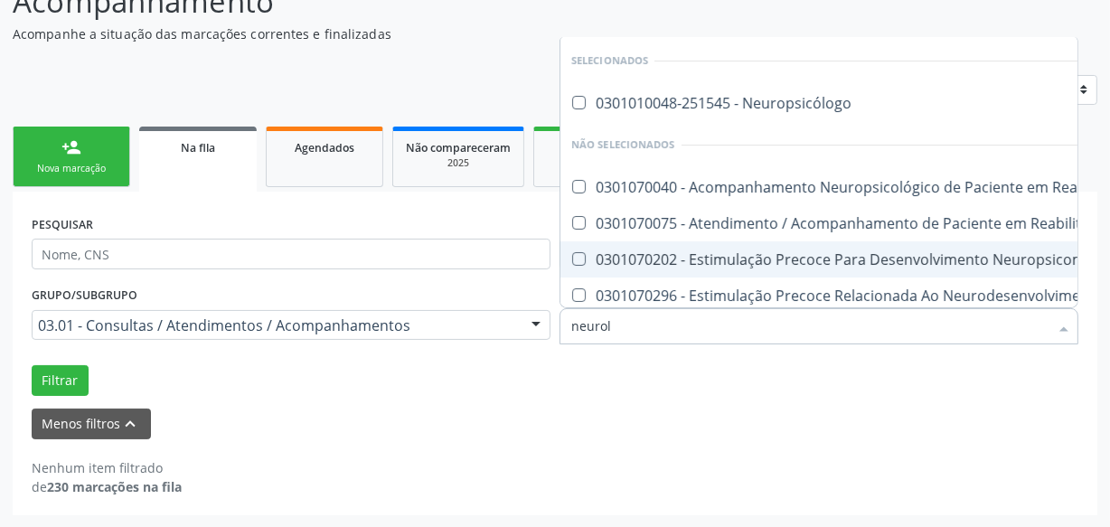
type input "neurolo"
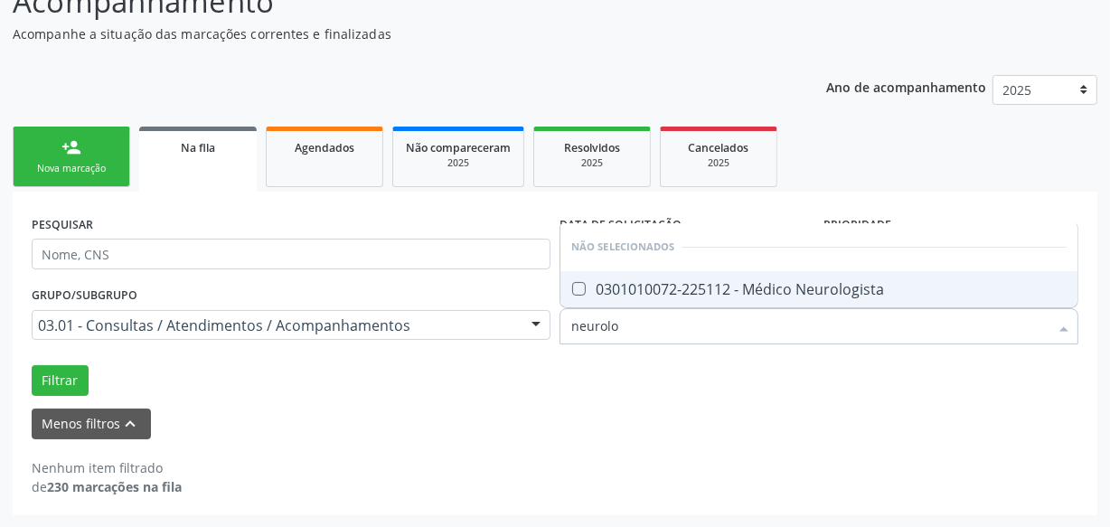
click at [669, 290] on div "0301010072-225112 - Médico Neurologista" at bounding box center [819, 289] width 496 height 14
click at [71, 378] on button "Filtrar" at bounding box center [60, 380] width 57 height 31
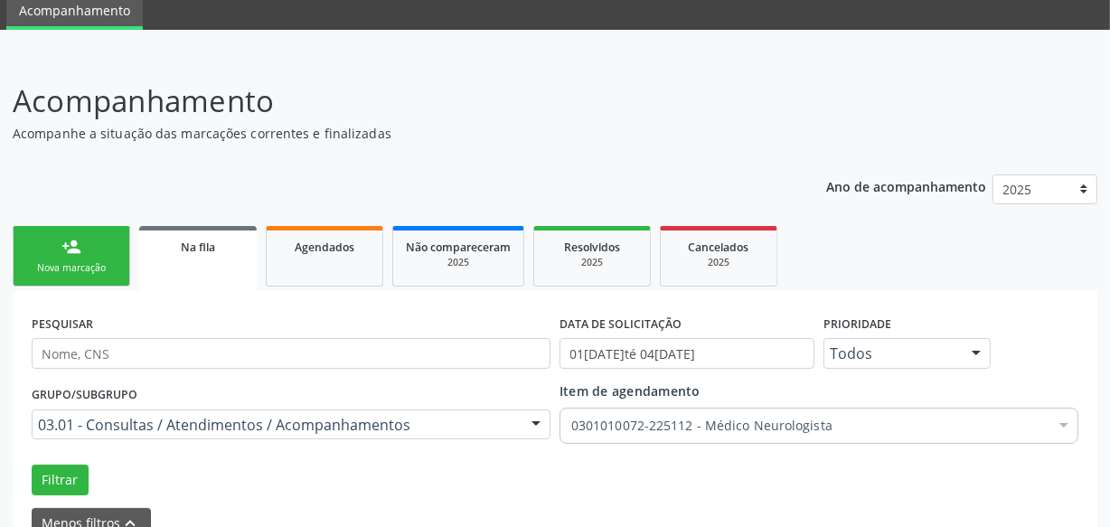
scroll to position [164, 0]
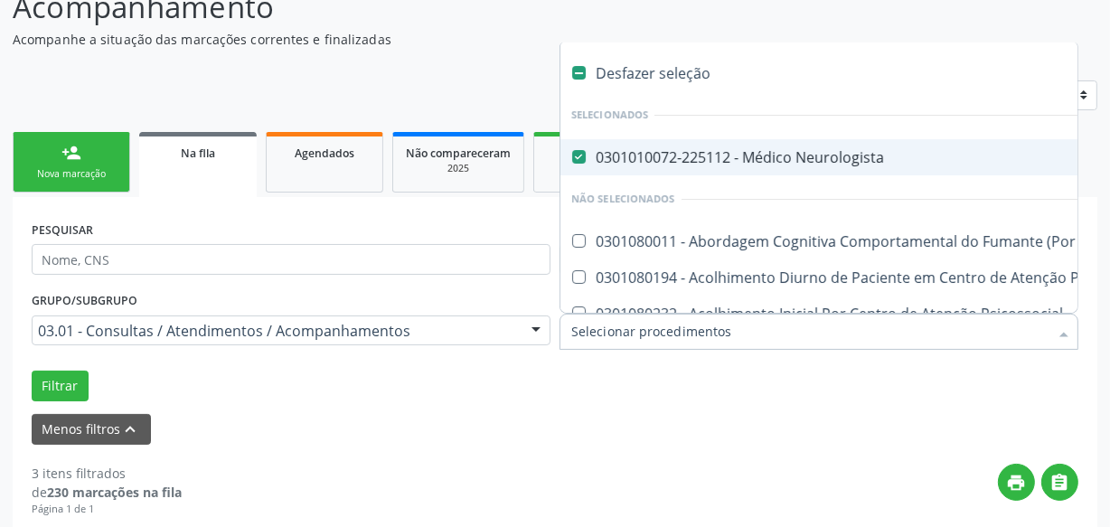
click at [788, 347] on div at bounding box center [819, 332] width 519 height 36
checkbox Neurologista "false"
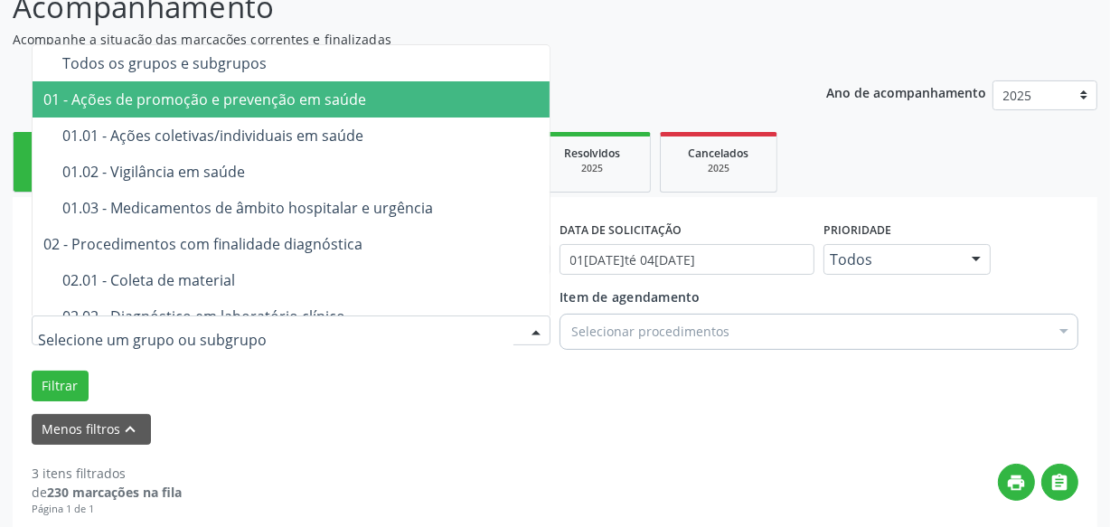
click at [145, 72] on span "Todos os grupos e subgrupos" at bounding box center [359, 63] width 652 height 36
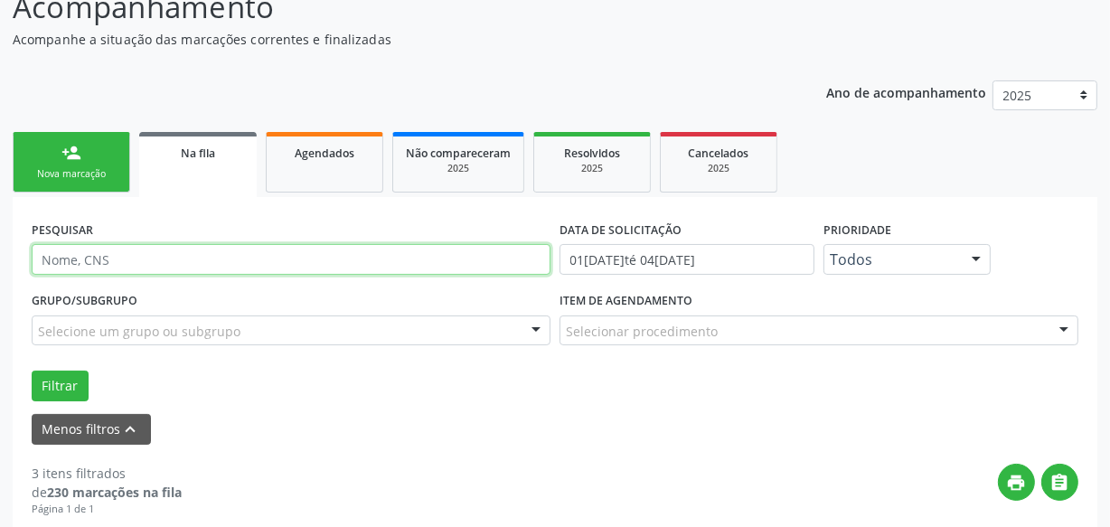
drag, startPoint x: 154, startPoint y: 246, endPoint x: 0, endPoint y: 261, distance: 154.5
click at [0, 261] on div "Acompanhamento Acompanhe a situação das marcações correntes e finalizadas Relat…" at bounding box center [555, 497] width 1110 height 1073
type input "[PERSON_NAME]"
click at [32, 371] on button "Filtrar" at bounding box center [60, 386] width 57 height 31
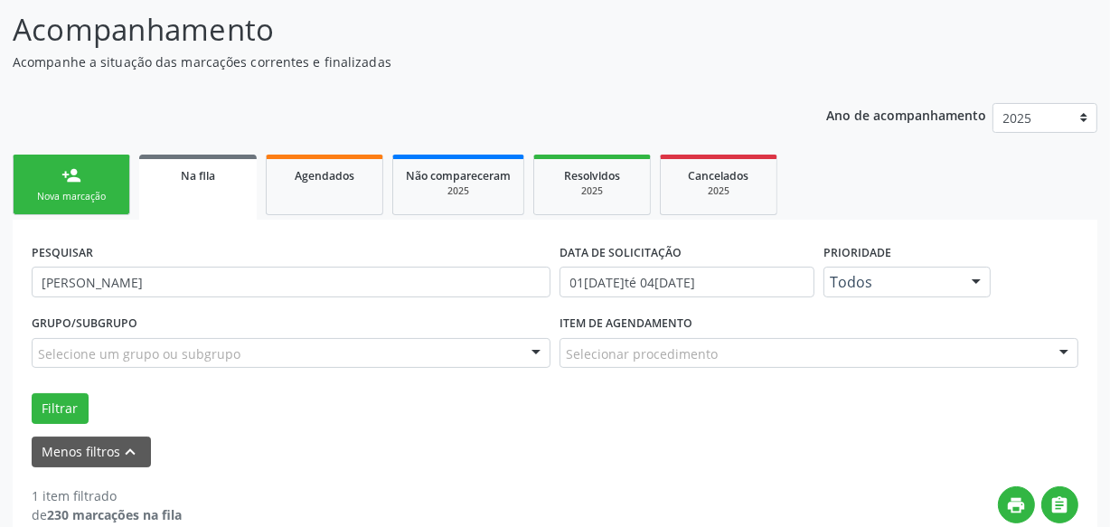
scroll to position [99, 0]
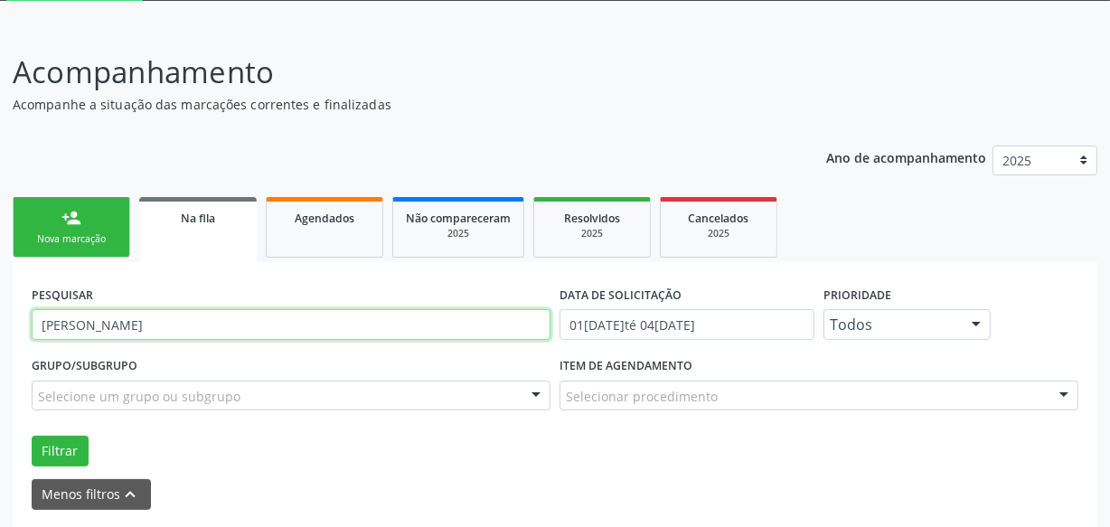
drag, startPoint x: 118, startPoint y: 328, endPoint x: 0, endPoint y: 328, distance: 117.5
click at [0, 328] on div "Acompanhamento Acompanhe a situação das marcações correntes e finalizadas Relat…" at bounding box center [555, 400] width 1110 height 749
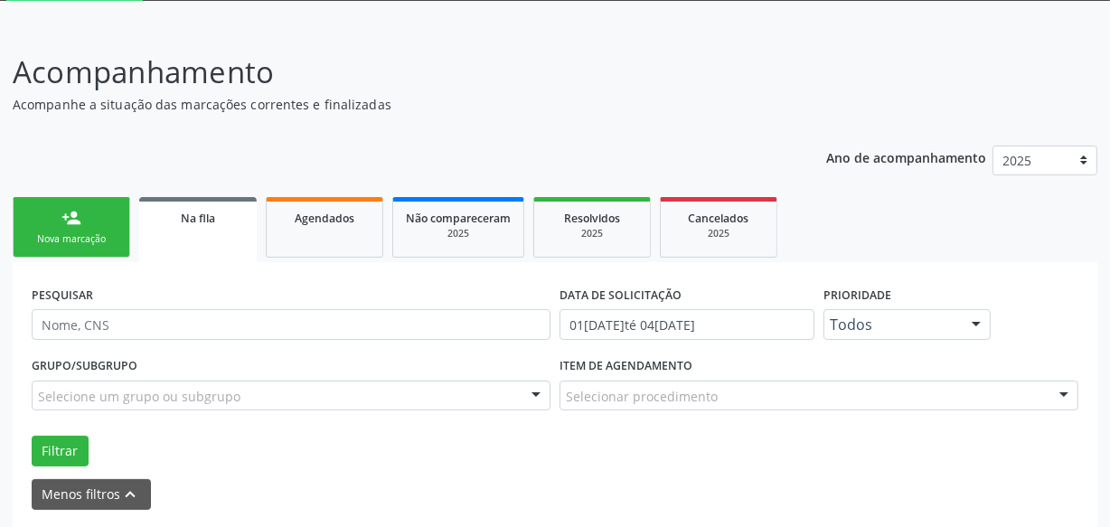
click at [5, 326] on div "Acompanhamento Acompanhe a situação das marcações correntes e finalizadas Relat…" at bounding box center [555, 400] width 1110 height 749
click at [136, 271] on div "PESQUISAR DATA DE SOLICITAÇÃO [DATE] até [DATE] Prioridade Todos Todos Baixa Pr…" at bounding box center [555, 512] width 1085 height 500
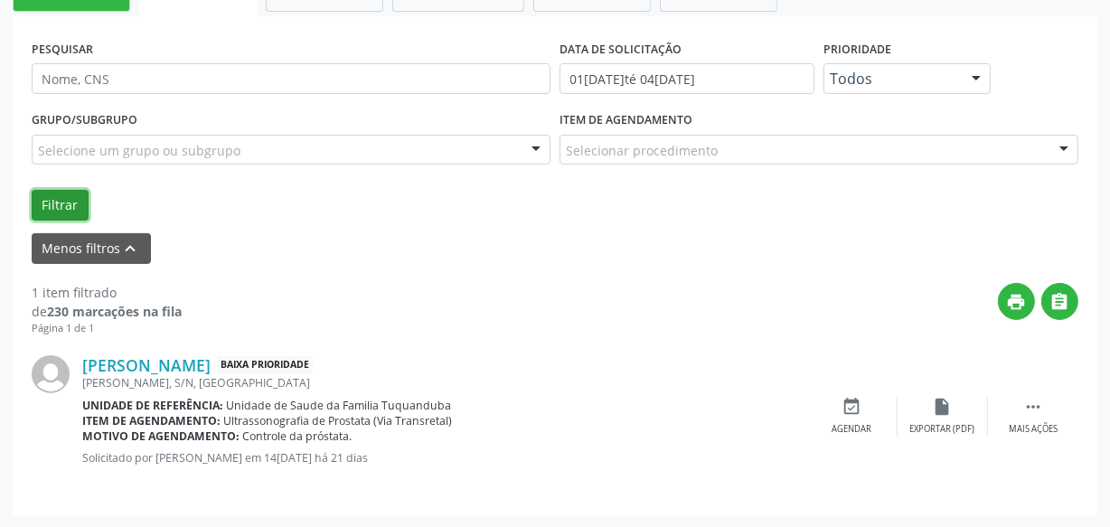
click at [59, 212] on button "Filtrar" at bounding box center [60, 205] width 57 height 31
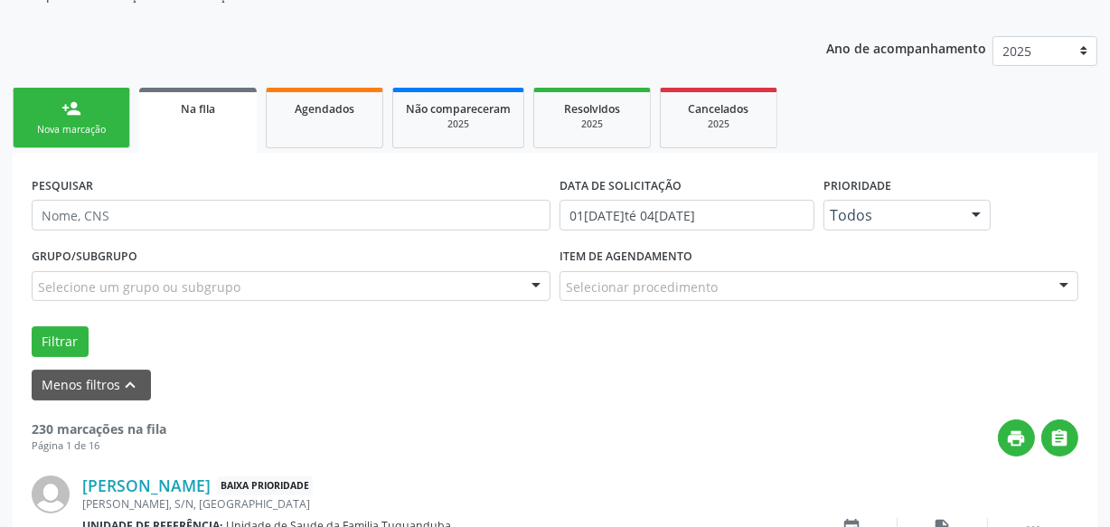
scroll to position [181, 0]
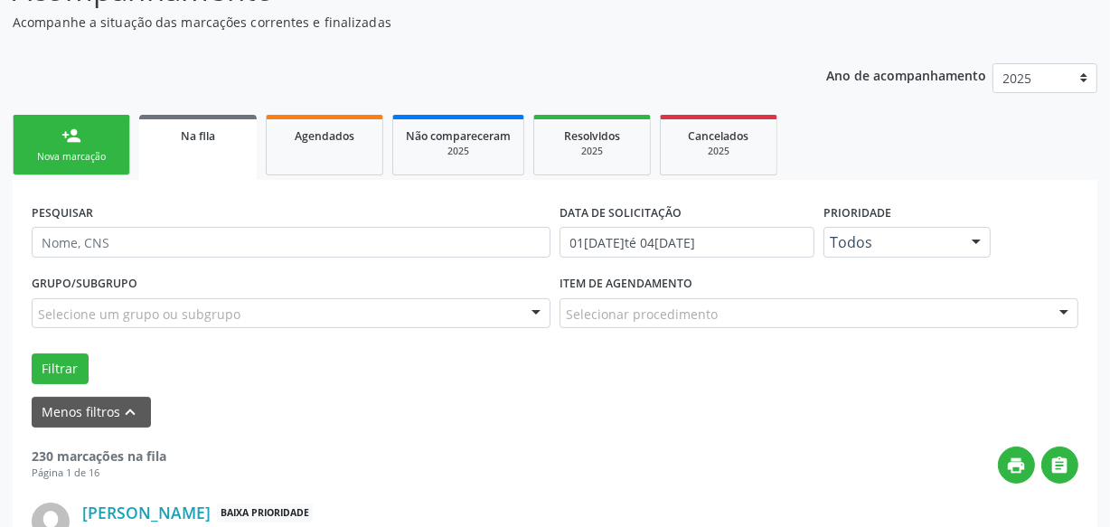
click at [51, 146] on link "person_add Nova marcação" at bounding box center [72, 145] width 118 height 61
